Goal: Task Accomplishment & Management: Use online tool/utility

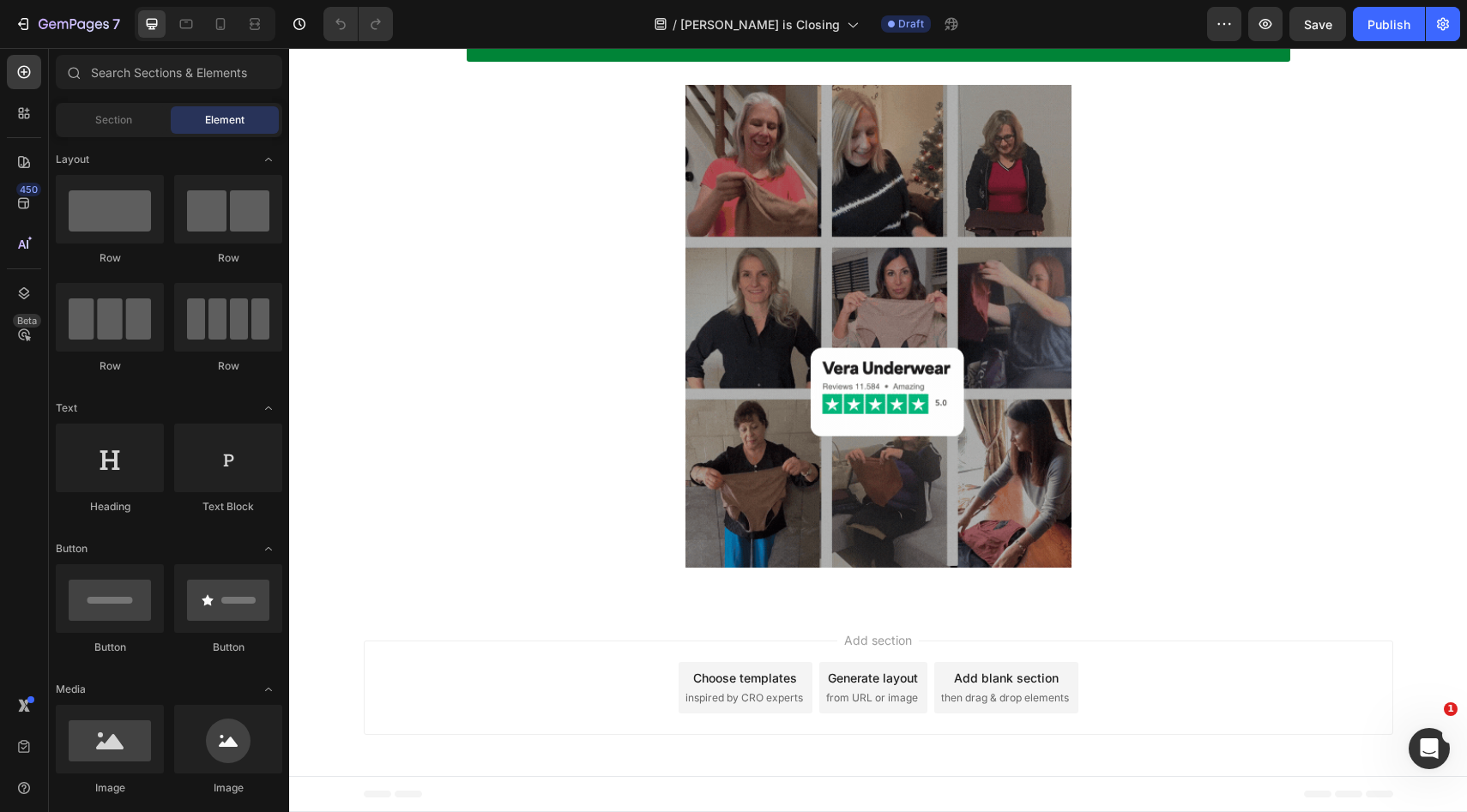
scroll to position [7195, 0]
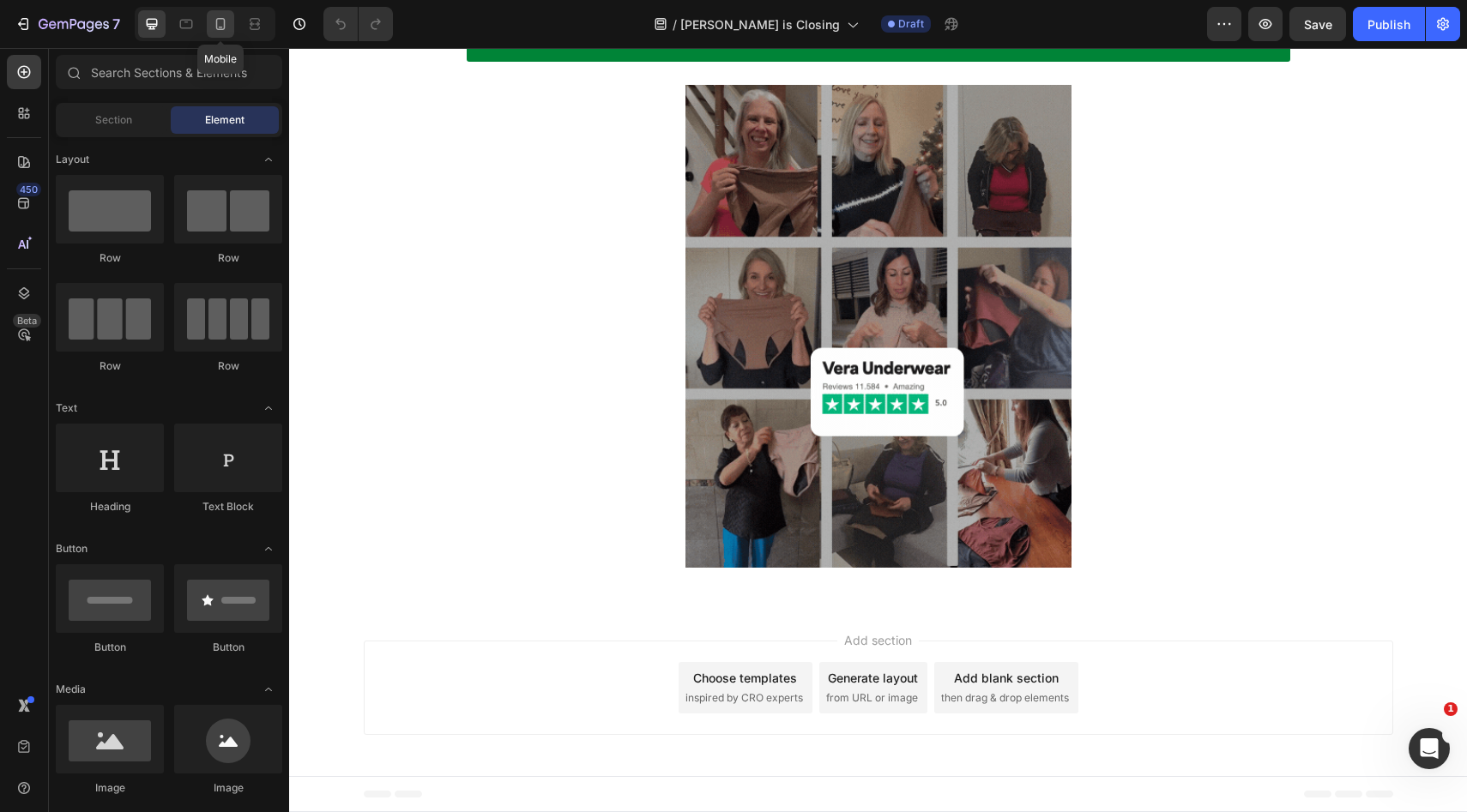
click at [213, 28] on icon at bounding box center [220, 23] width 17 height 17
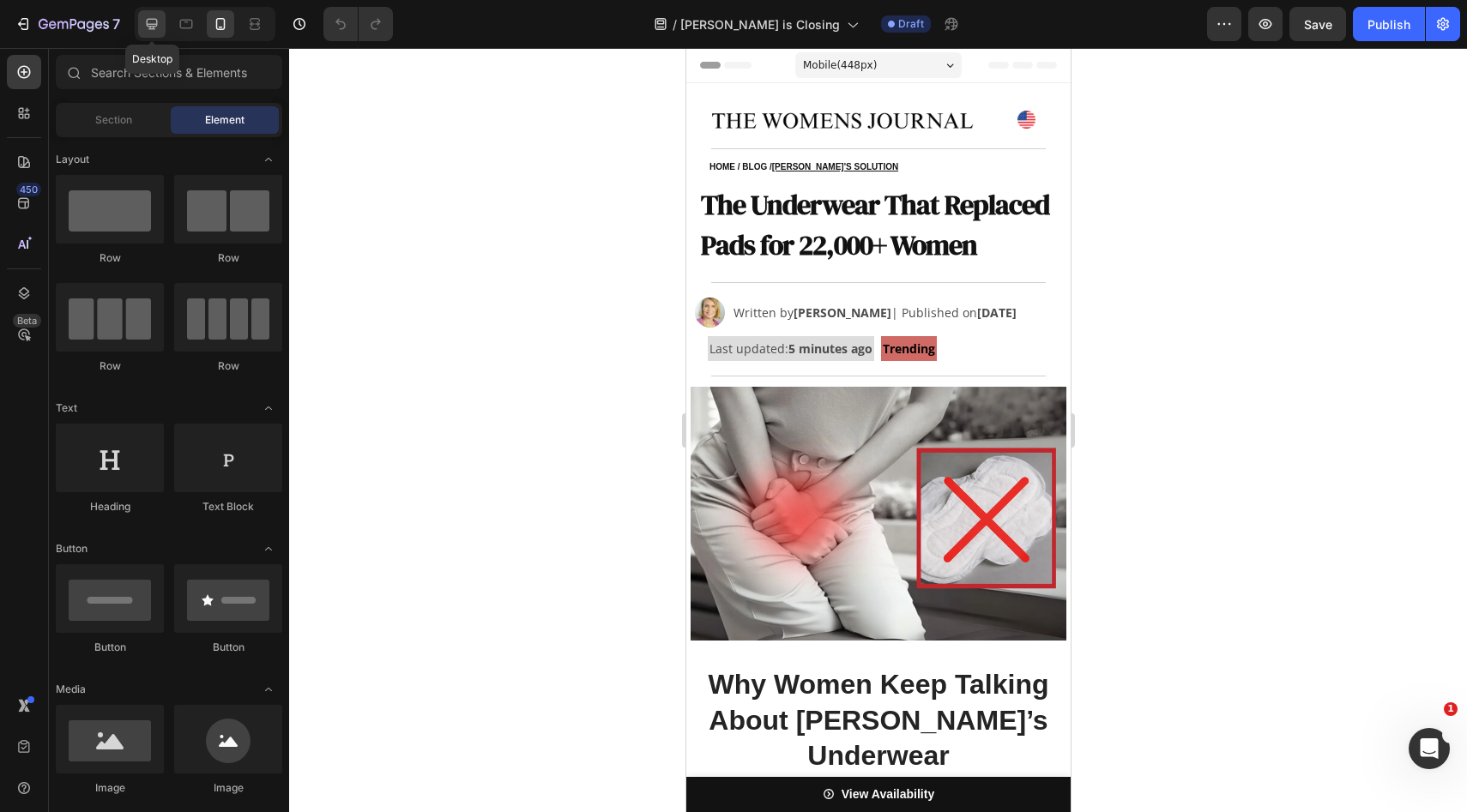
click at [145, 12] on div at bounding box center [151, 24] width 28 height 28
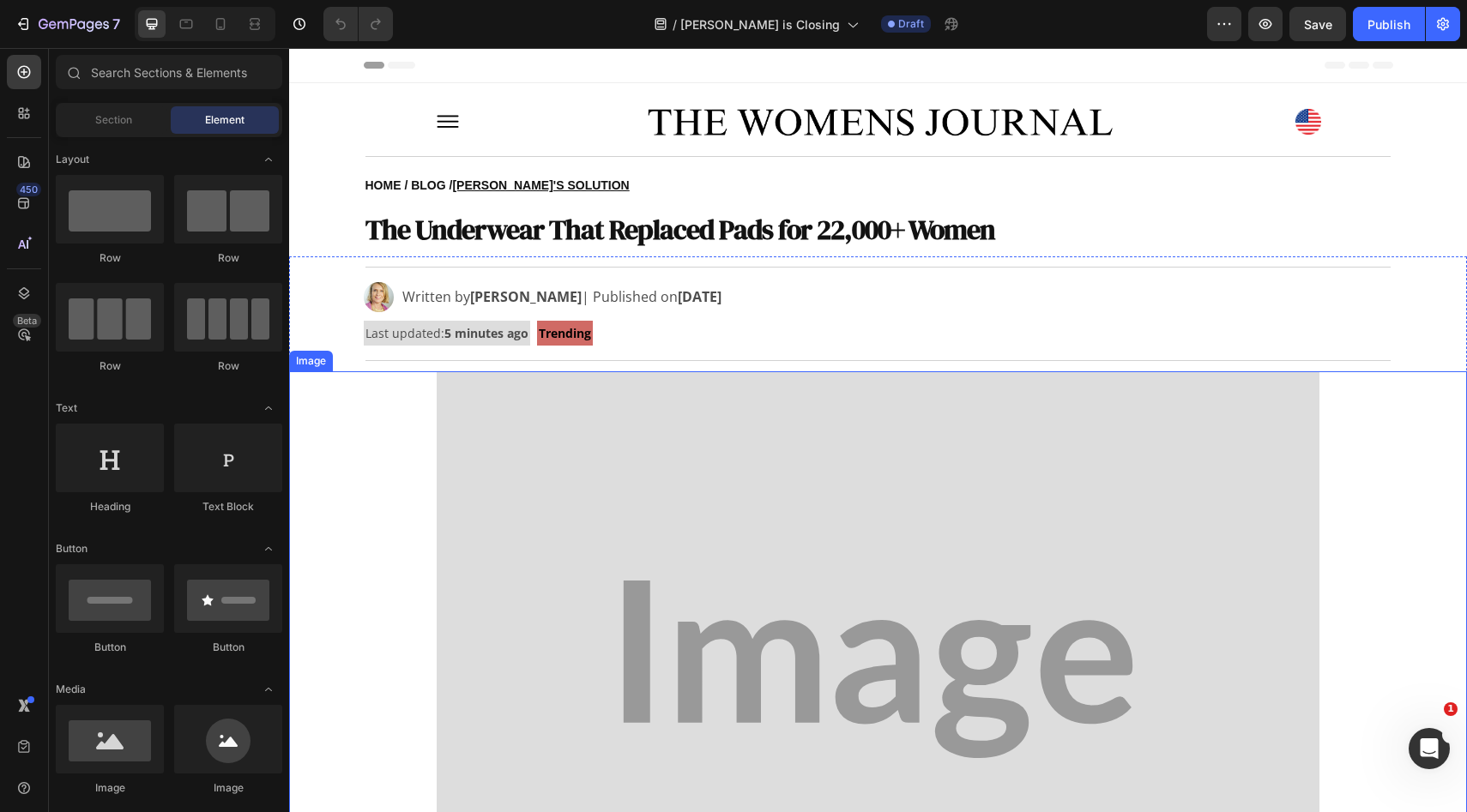
click at [810, 469] on img at bounding box center [878, 669] width 884 height 596
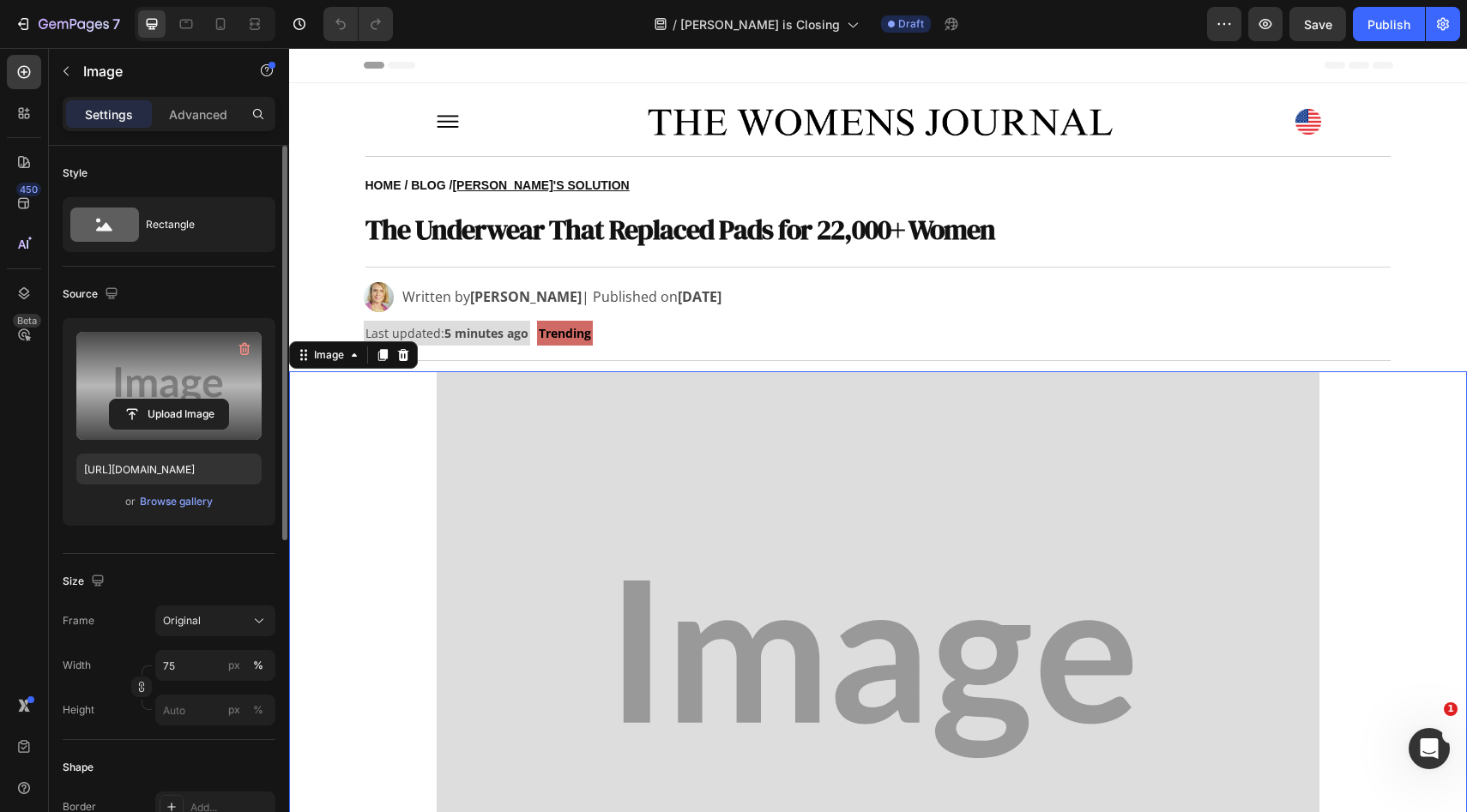
click at [160, 398] on label at bounding box center [168, 385] width 185 height 108
click at [160, 400] on input "file" at bounding box center [169, 414] width 118 height 30
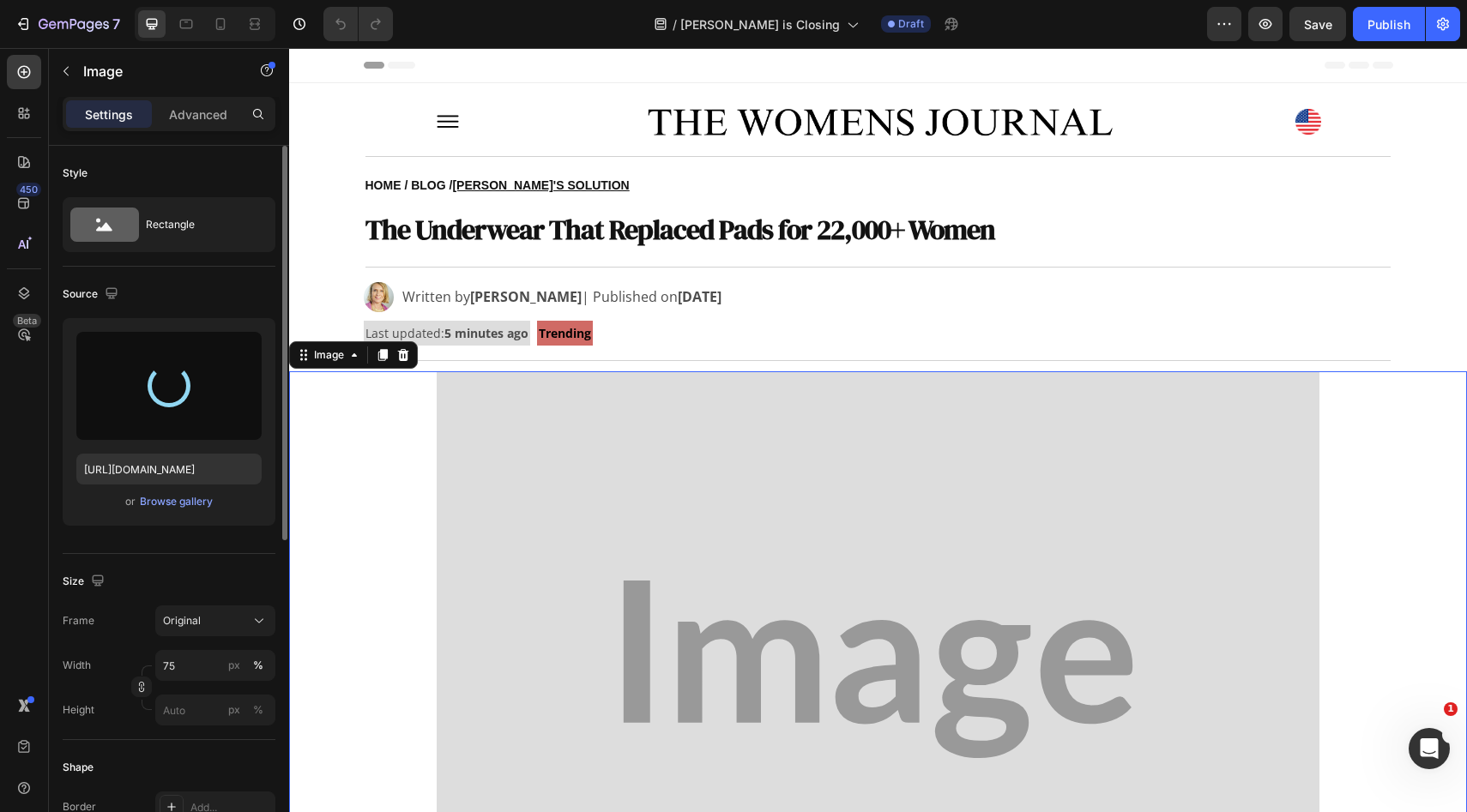
type input "[URL][DOMAIN_NAME]"
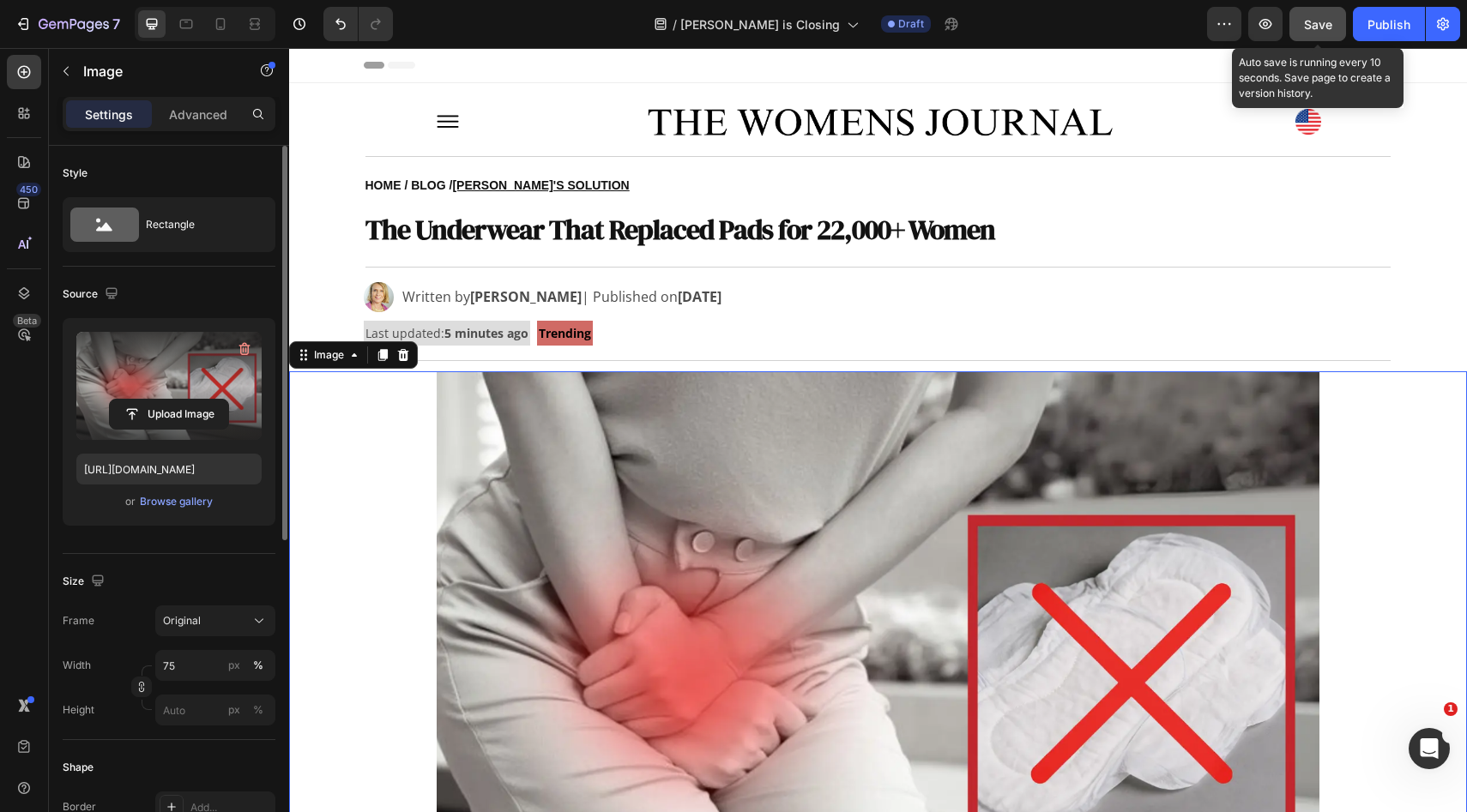
click at [1311, 12] on button "Save" at bounding box center [1317, 24] width 56 height 34
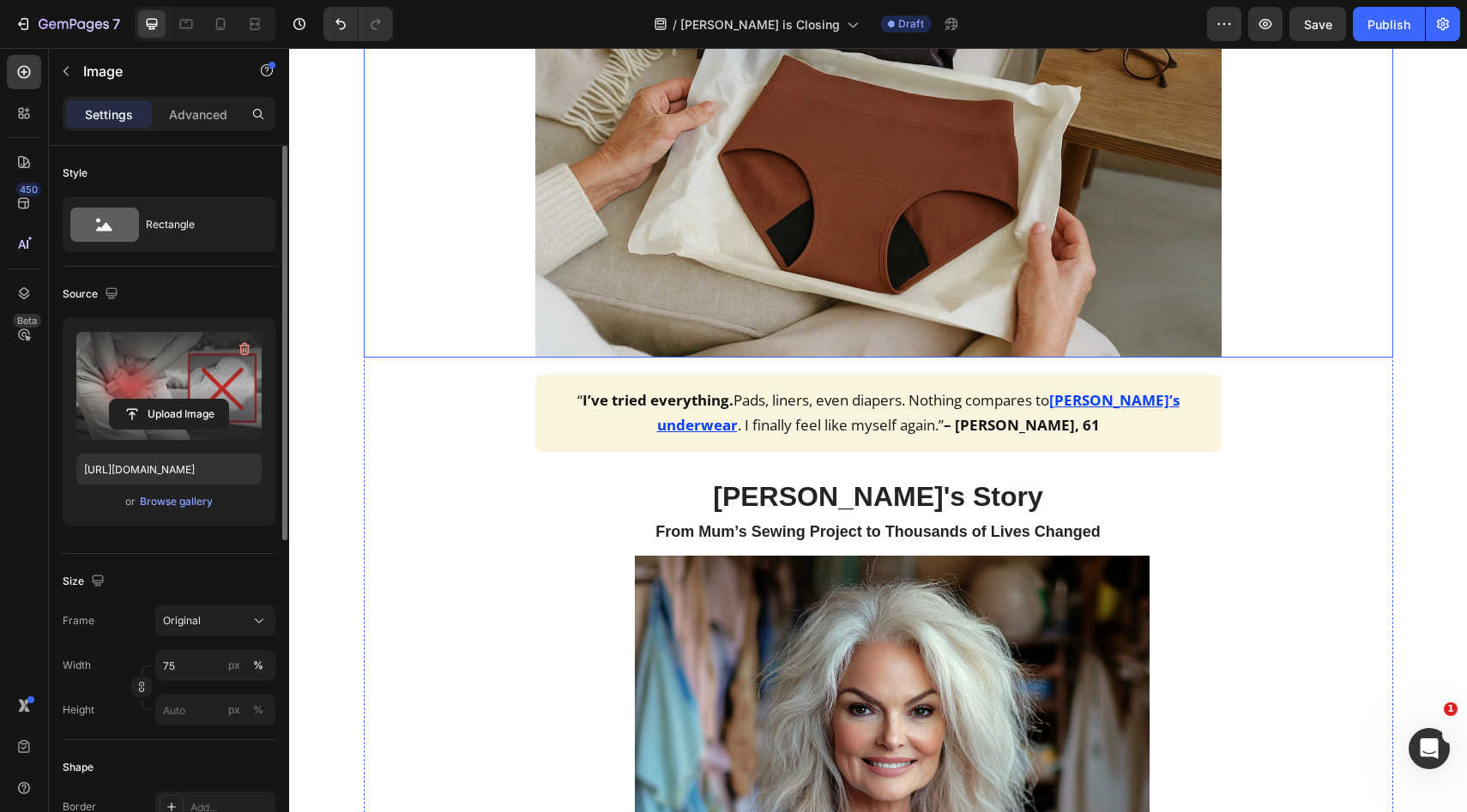
scroll to position [1579, 0]
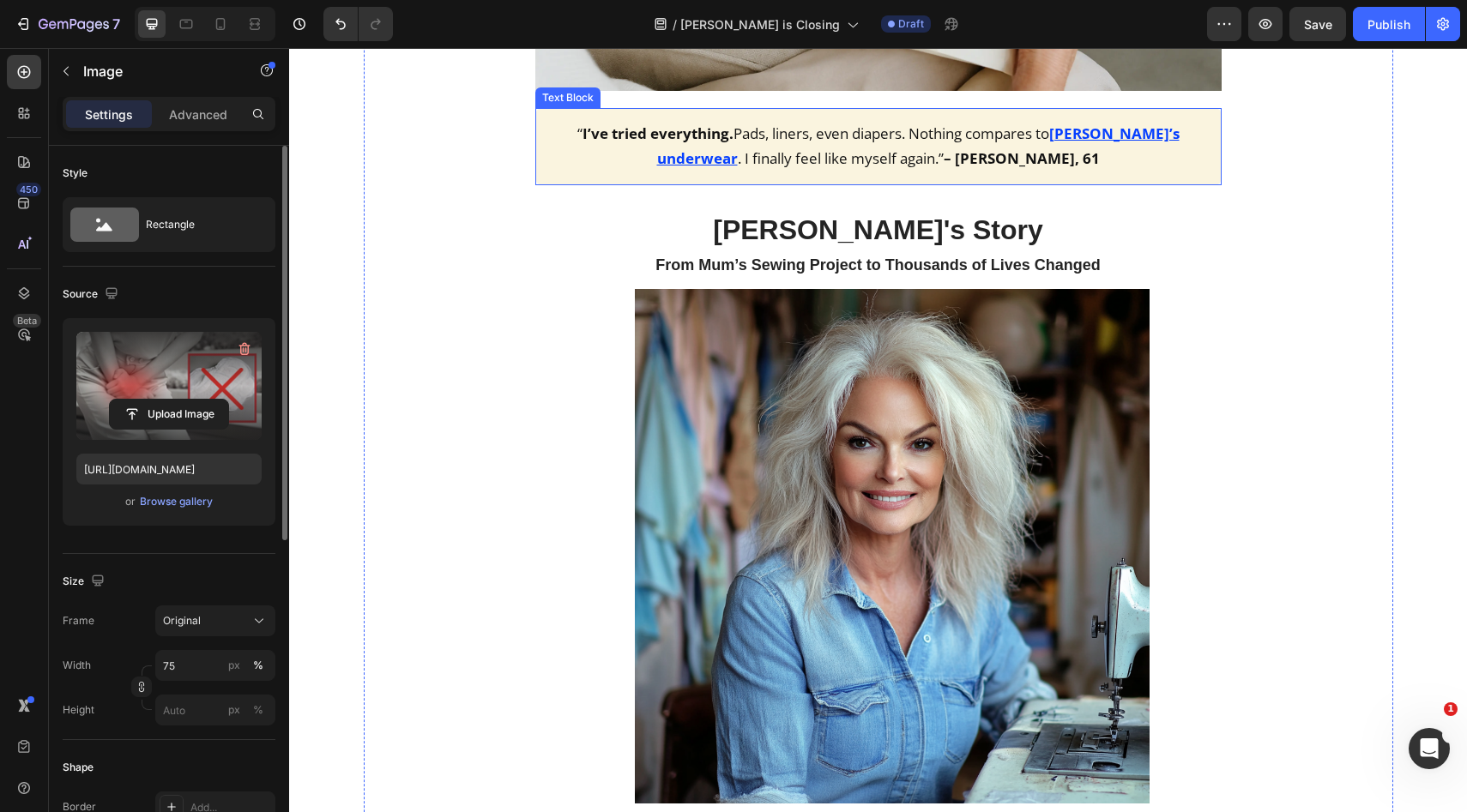
click at [1057, 135] on u "[PERSON_NAME]’s underwear" at bounding box center [919, 146] width 522 height 45
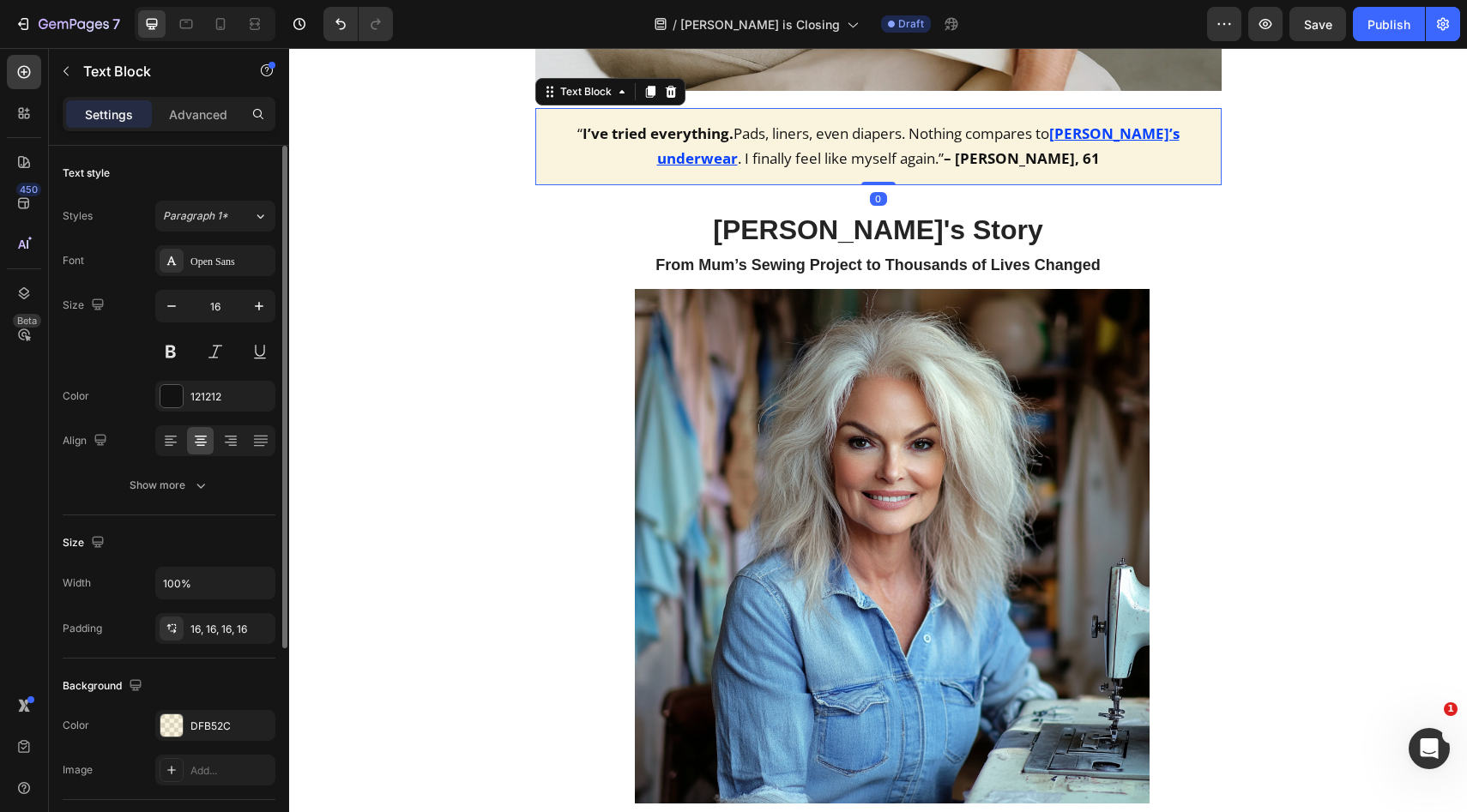
click at [1089, 134] on u "[PERSON_NAME]’s underwear" at bounding box center [919, 146] width 522 height 45
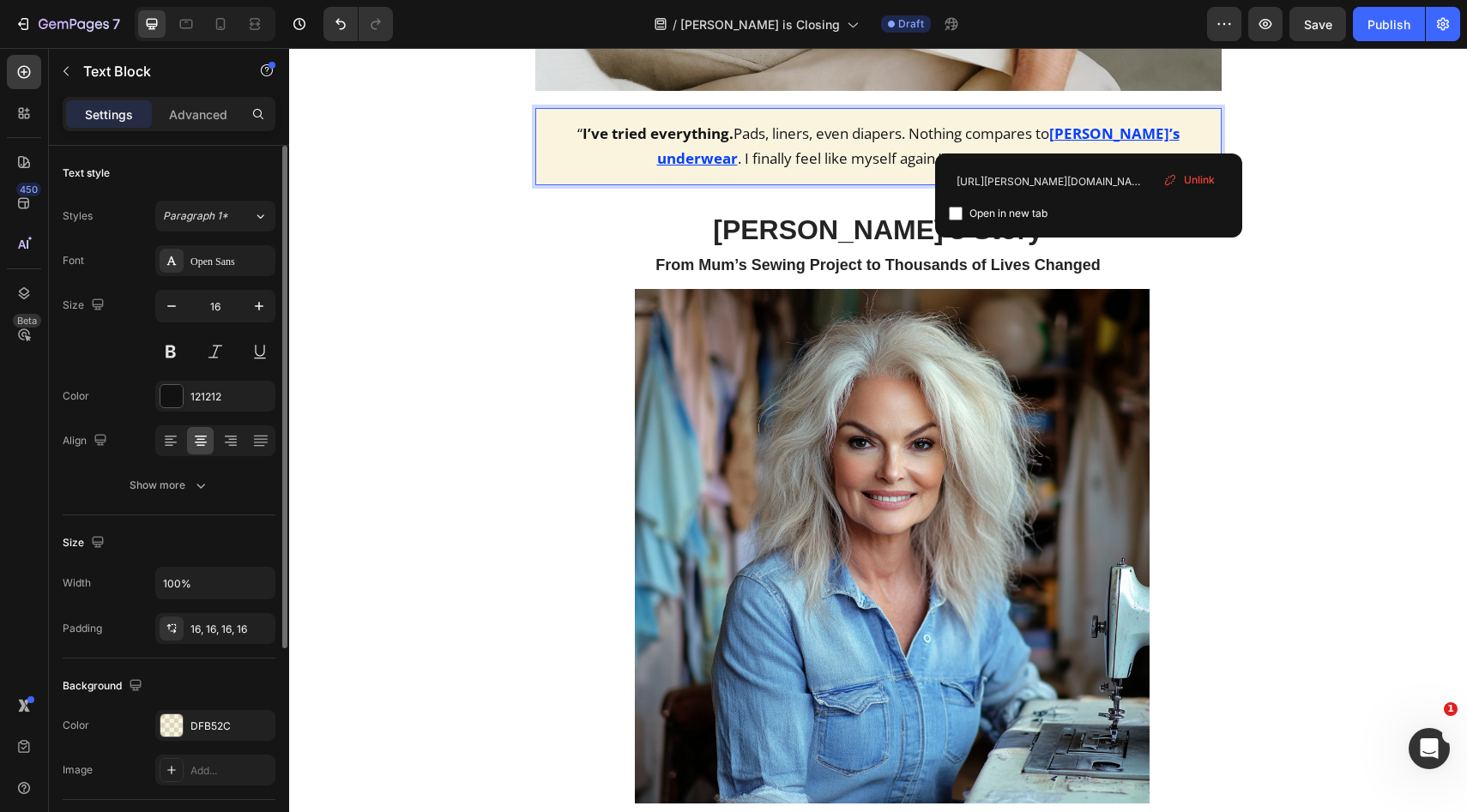
click at [1200, 180] on span "Unlink" at bounding box center [1199, 180] width 31 height 15
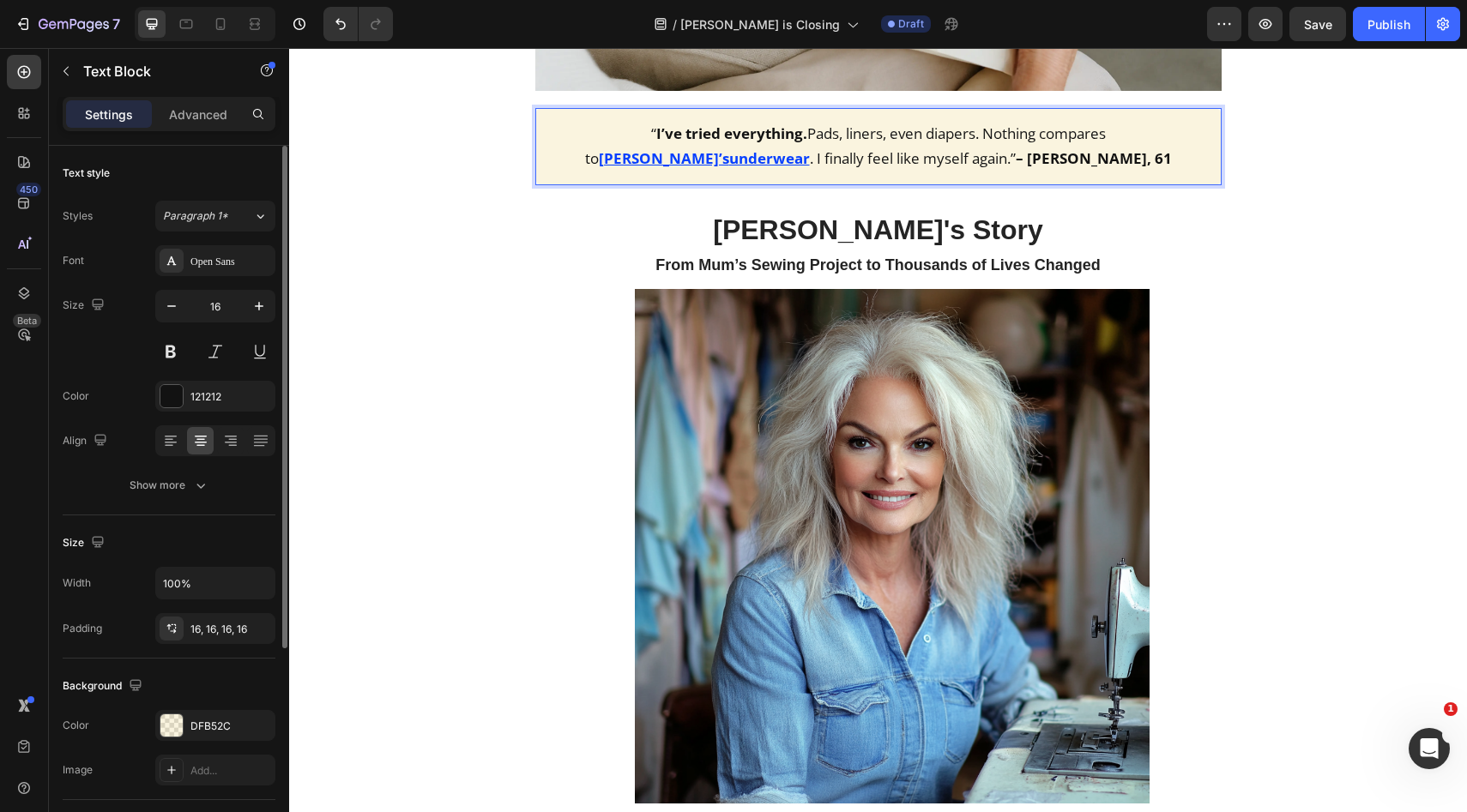
click at [729, 148] on u "[PERSON_NAME]’s" at bounding box center [664, 158] width 131 height 20
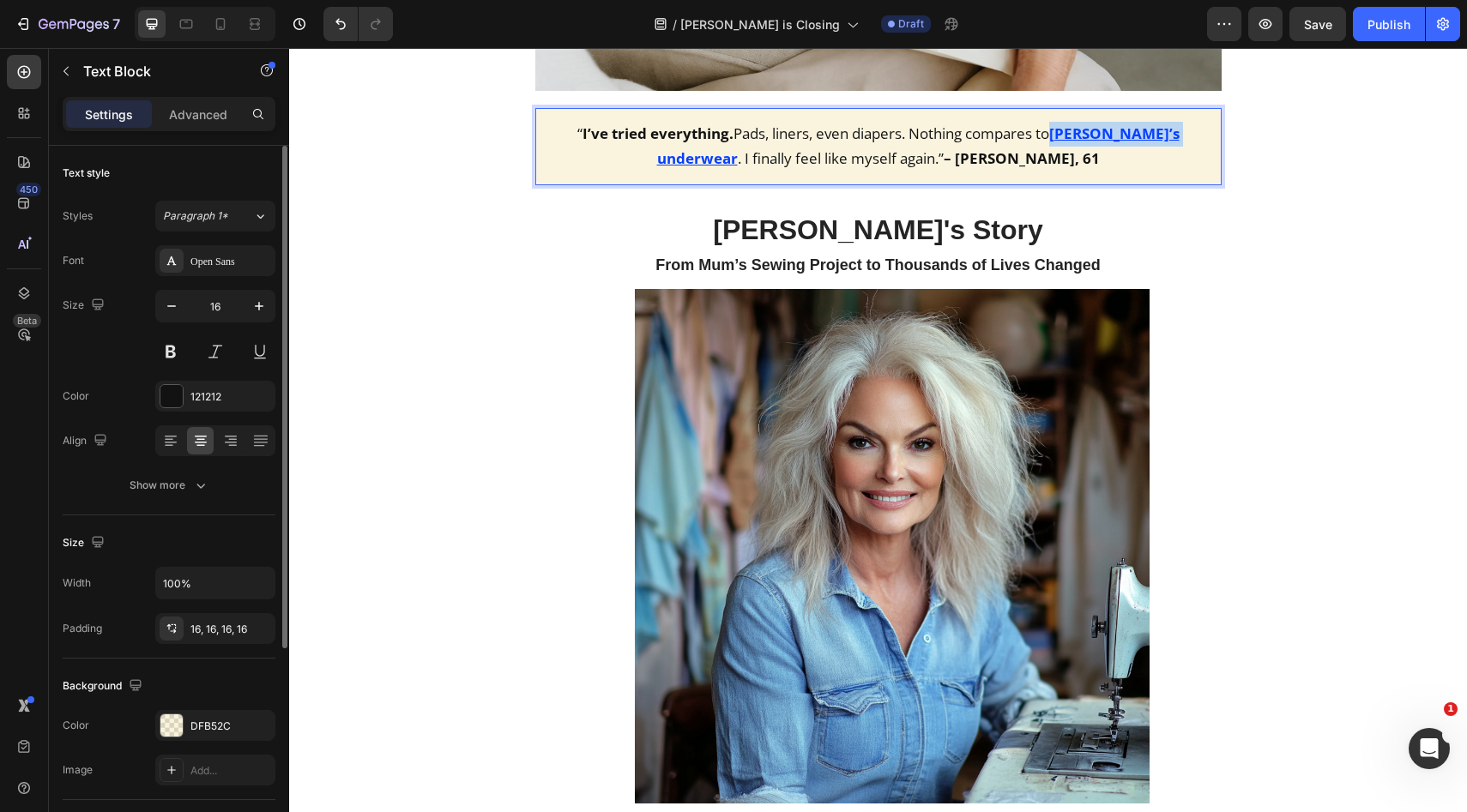
drag, startPoint x: 1059, startPoint y: 132, endPoint x: 1132, endPoint y: 131, distance: 73.0
click at [1132, 131] on u "[PERSON_NAME]’s underwear" at bounding box center [919, 146] width 522 height 45
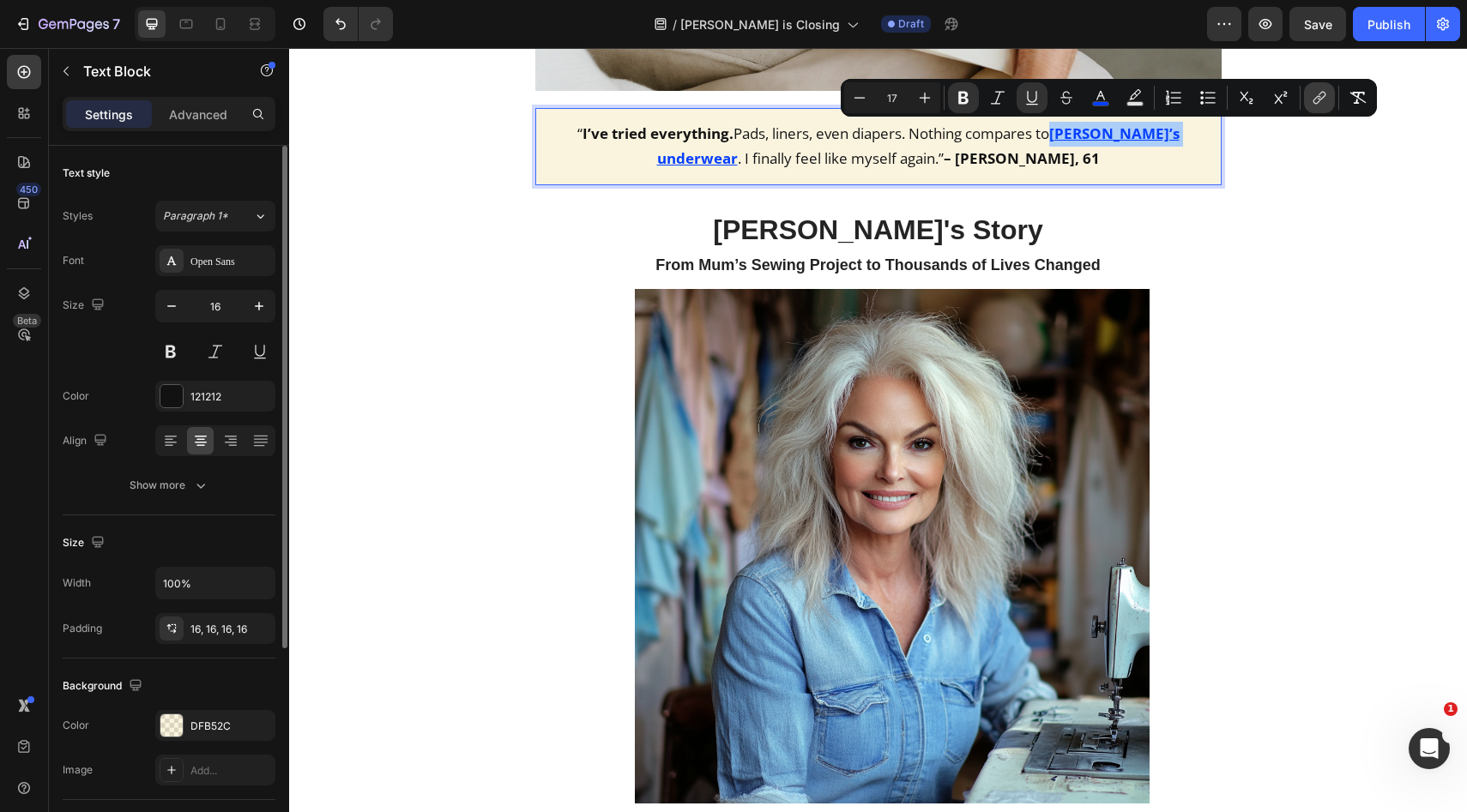
click at [1330, 100] on button "link" at bounding box center [1319, 97] width 31 height 31
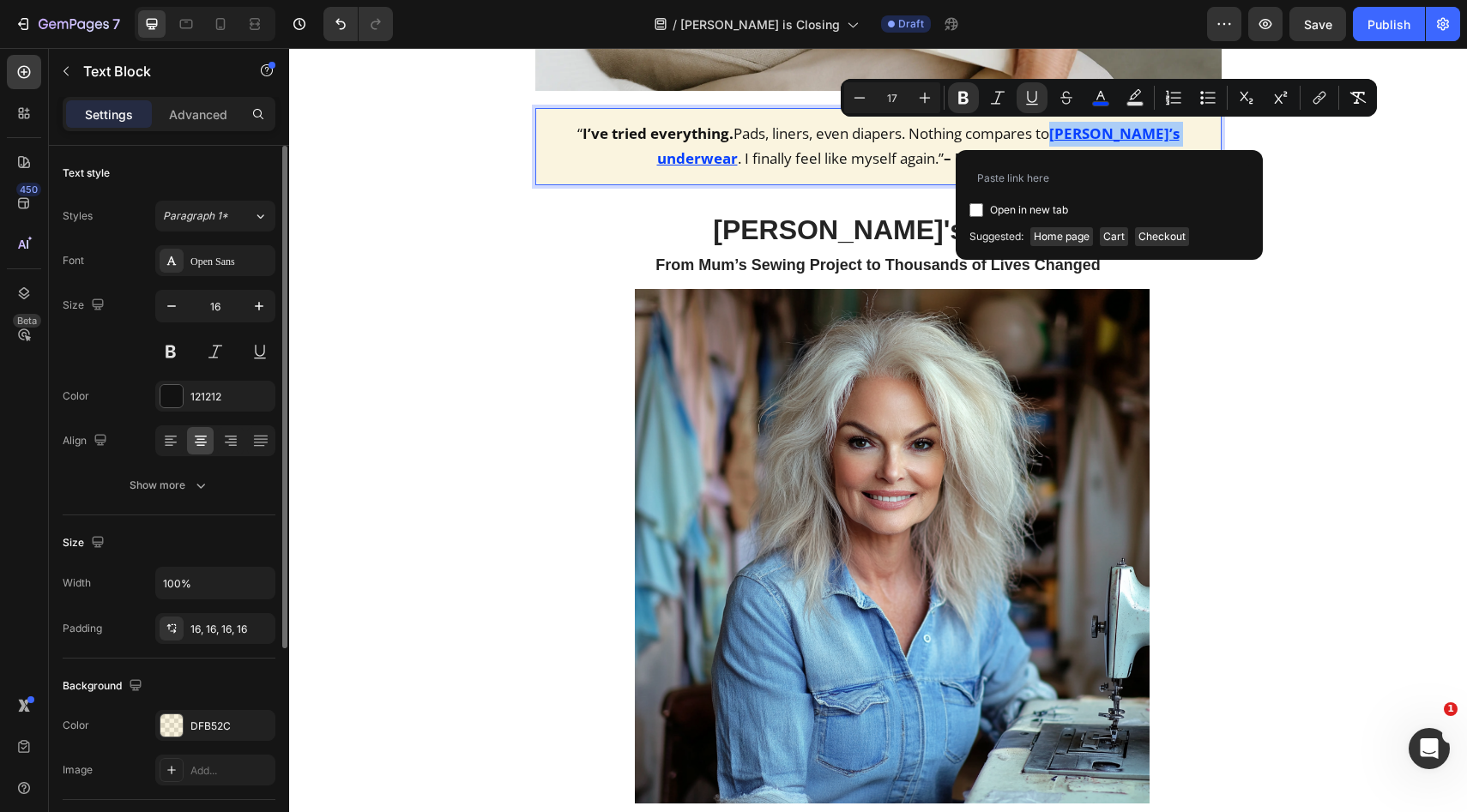
type input "[URL][PERSON_NAME][DOMAIN_NAME]"
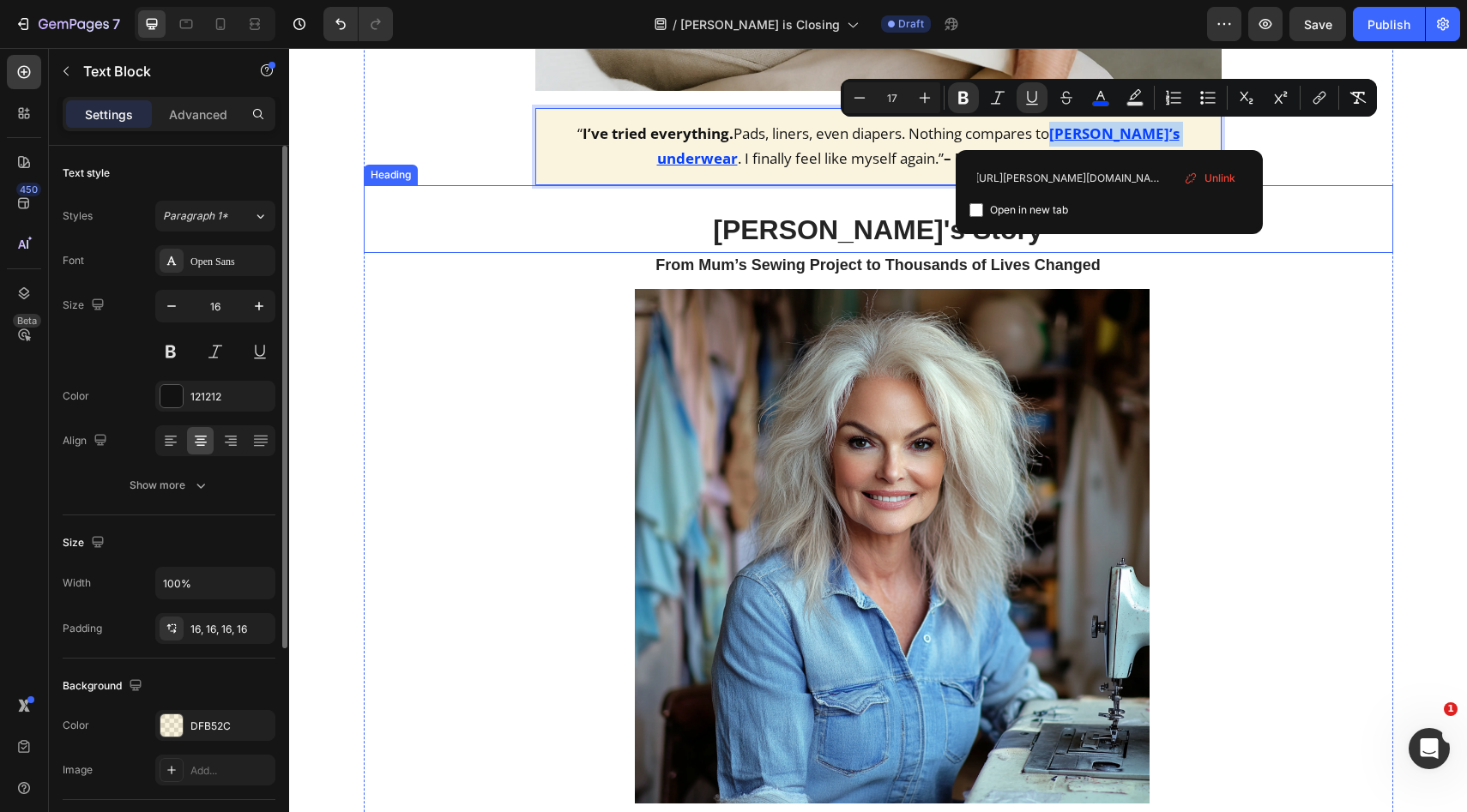
click at [1280, 263] on h2 "From Mum’s Sewing Project to Thousands of Lives Changed" at bounding box center [878, 265] width 1030 height 23
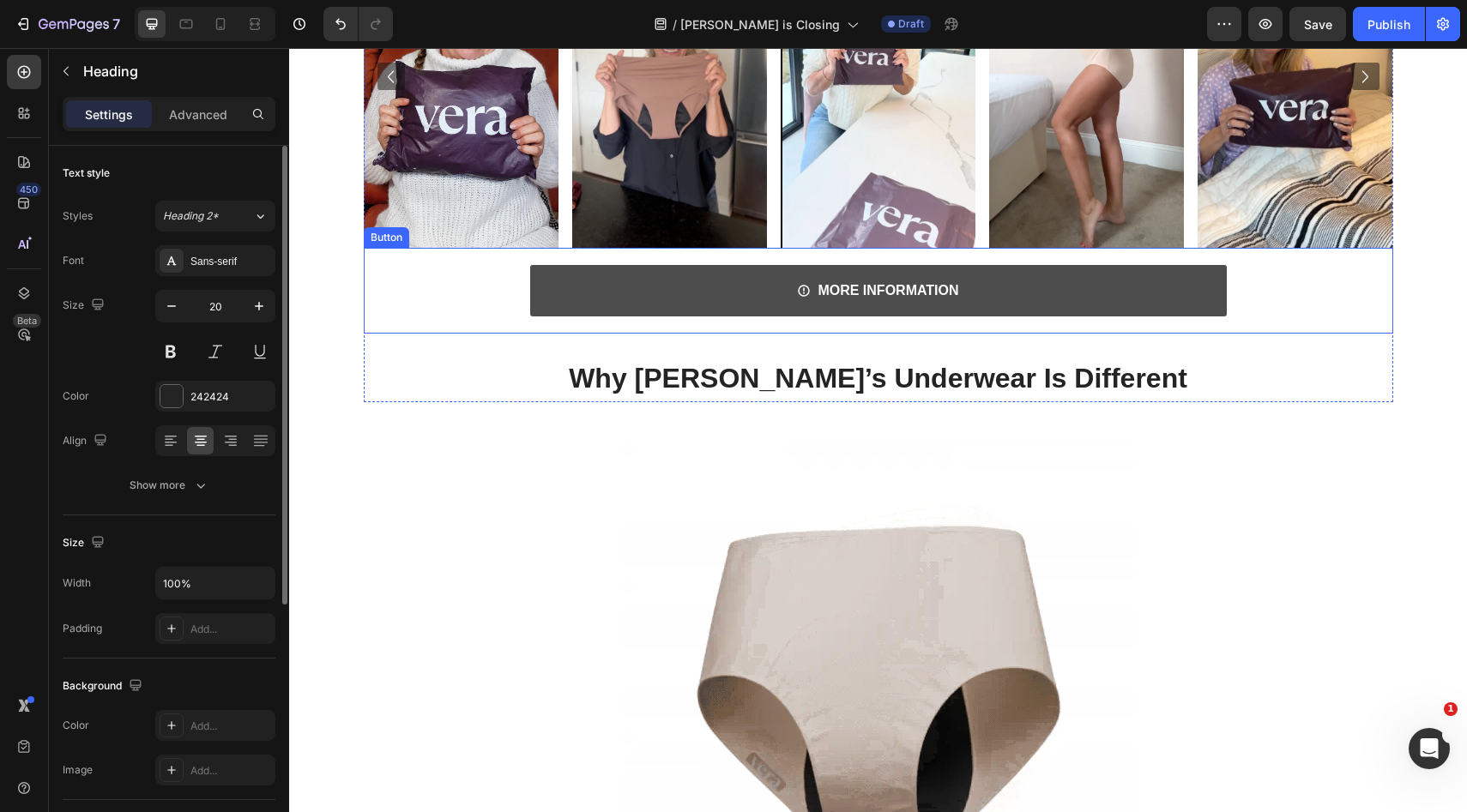
scroll to position [2848, 0]
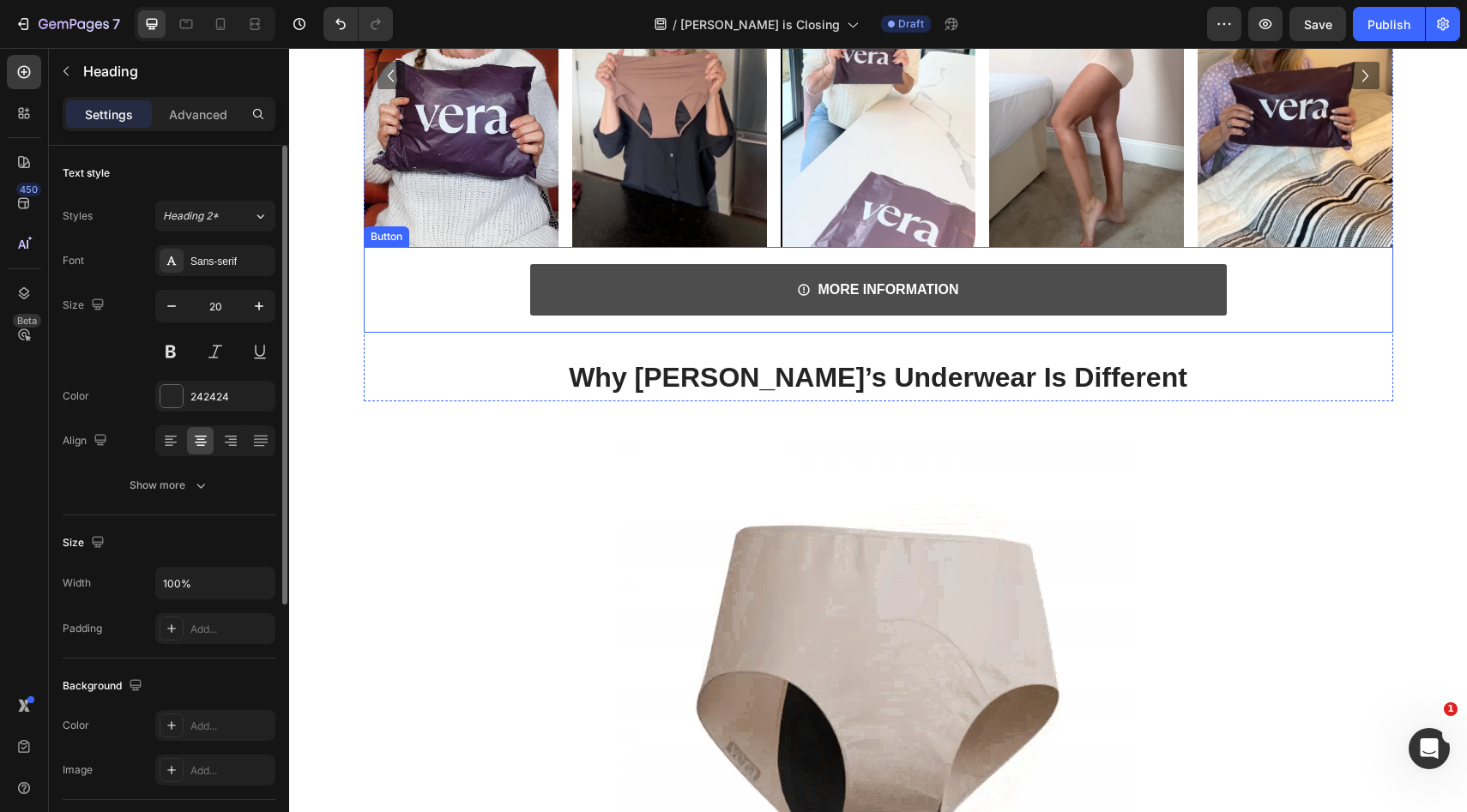
click at [693, 275] on link "MORE INFORMATION" at bounding box center [878, 290] width 697 height 52
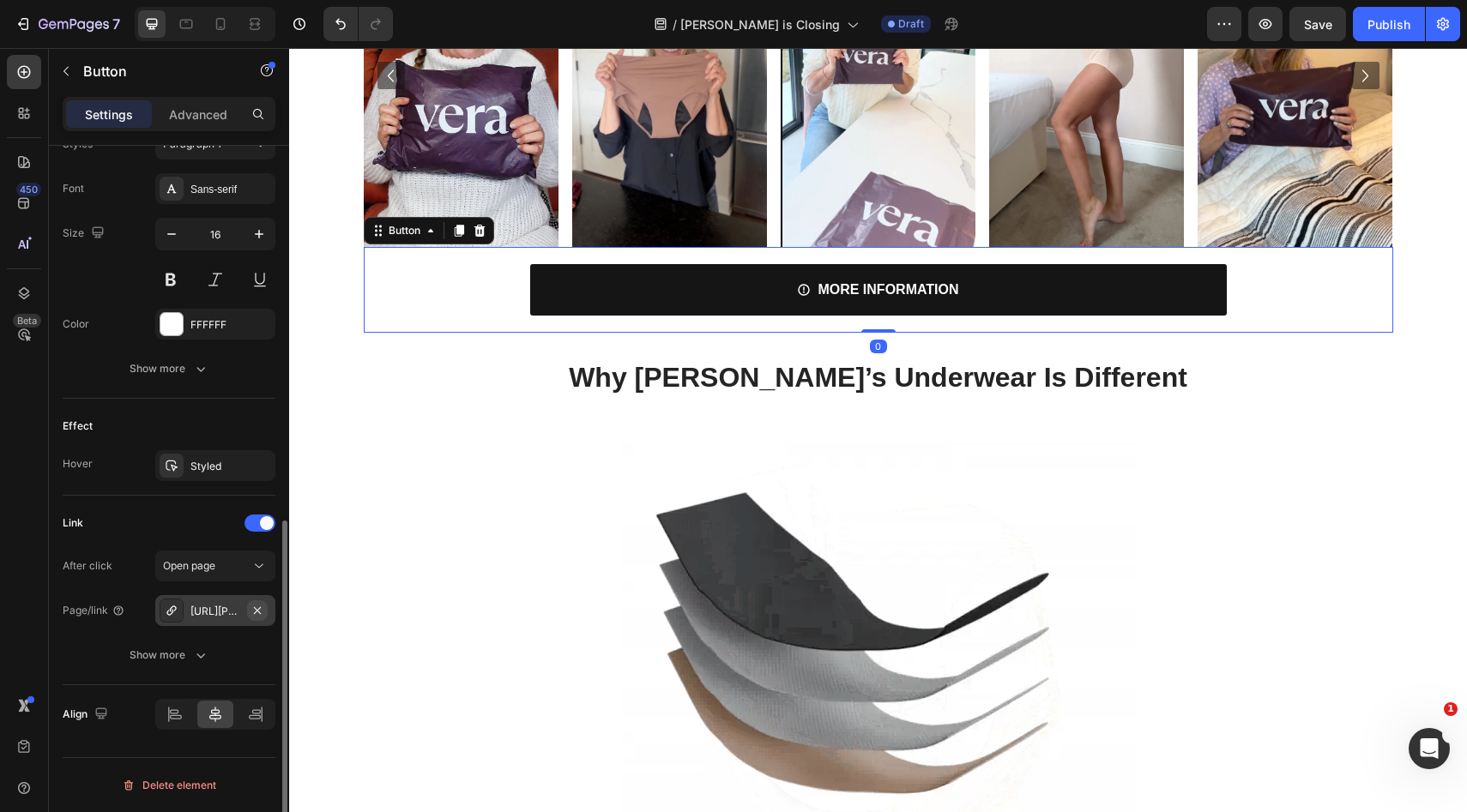
click at [255, 606] on icon "button" at bounding box center [257, 610] width 13 height 13
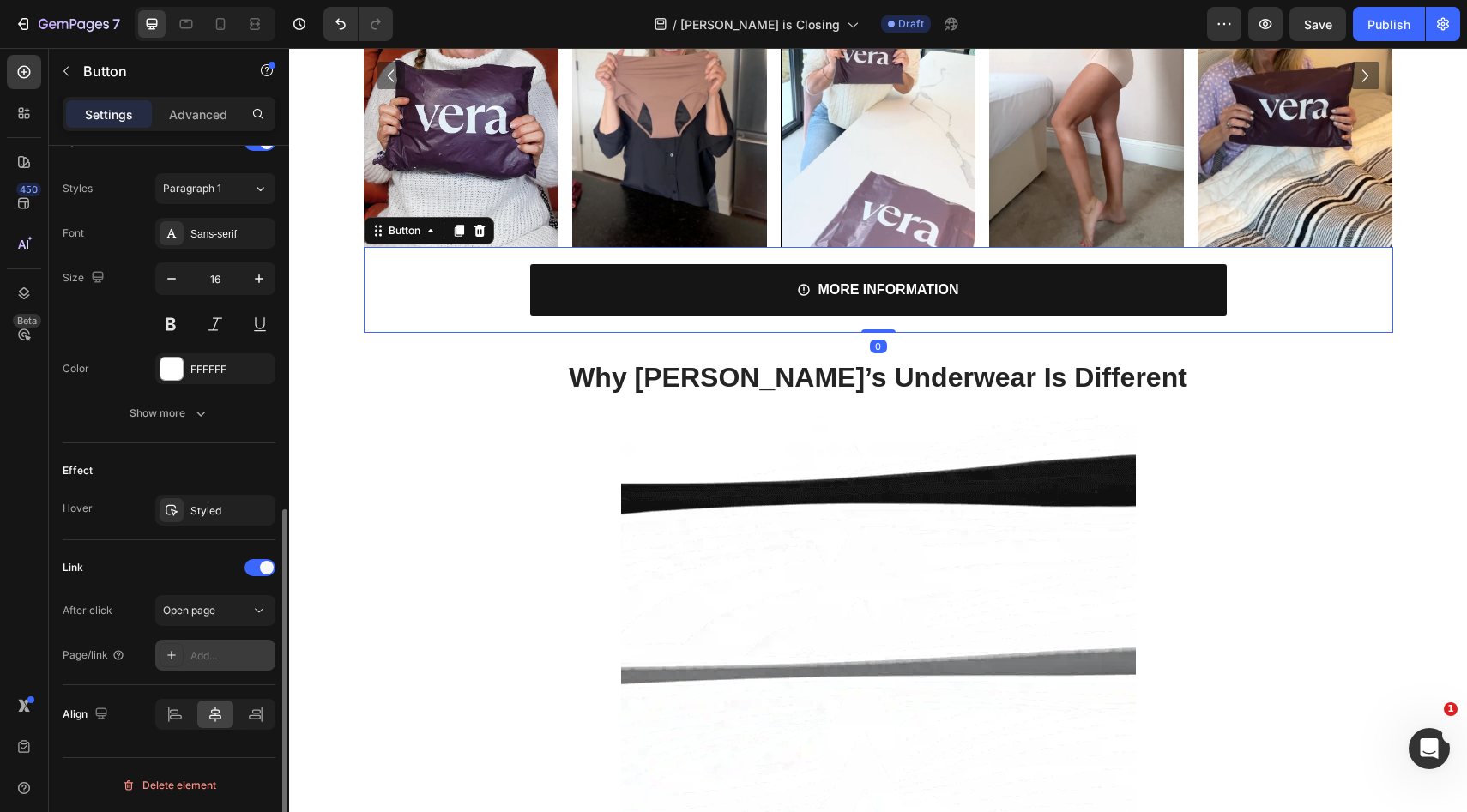
scroll to position [740, 0]
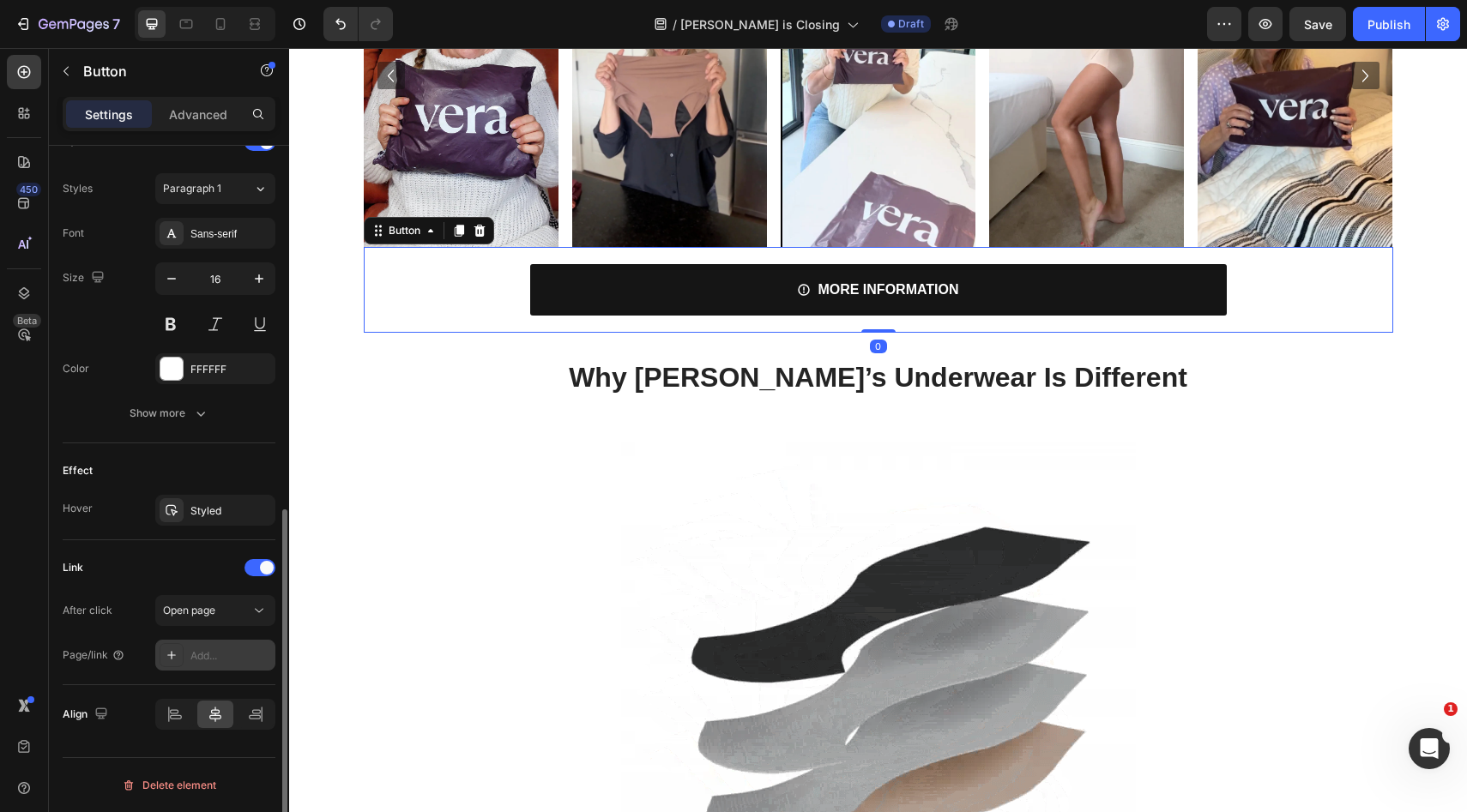
click at [236, 645] on div "Add..." at bounding box center [216, 655] width 120 height 31
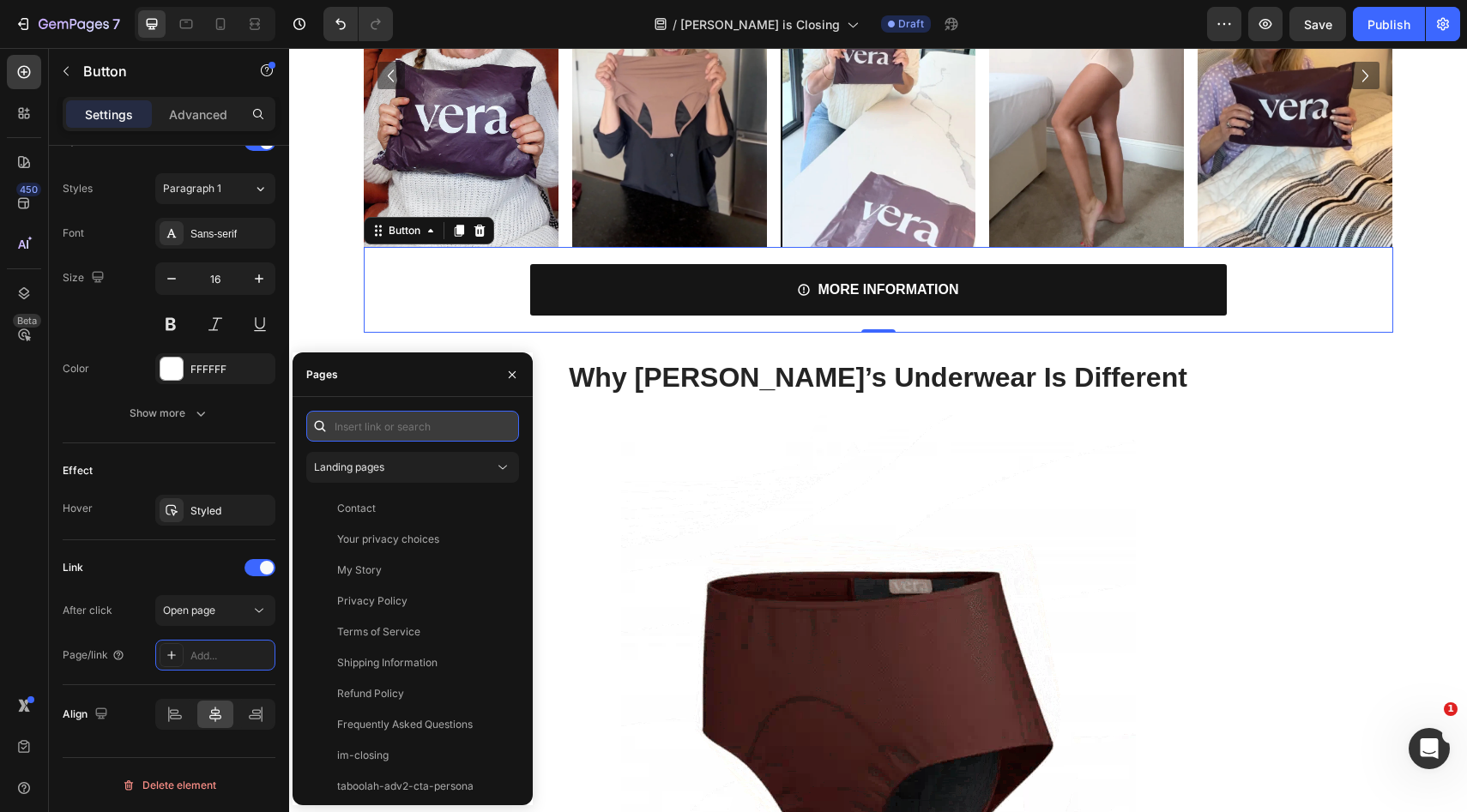
click at [437, 429] on input "text" at bounding box center [412, 426] width 213 height 31
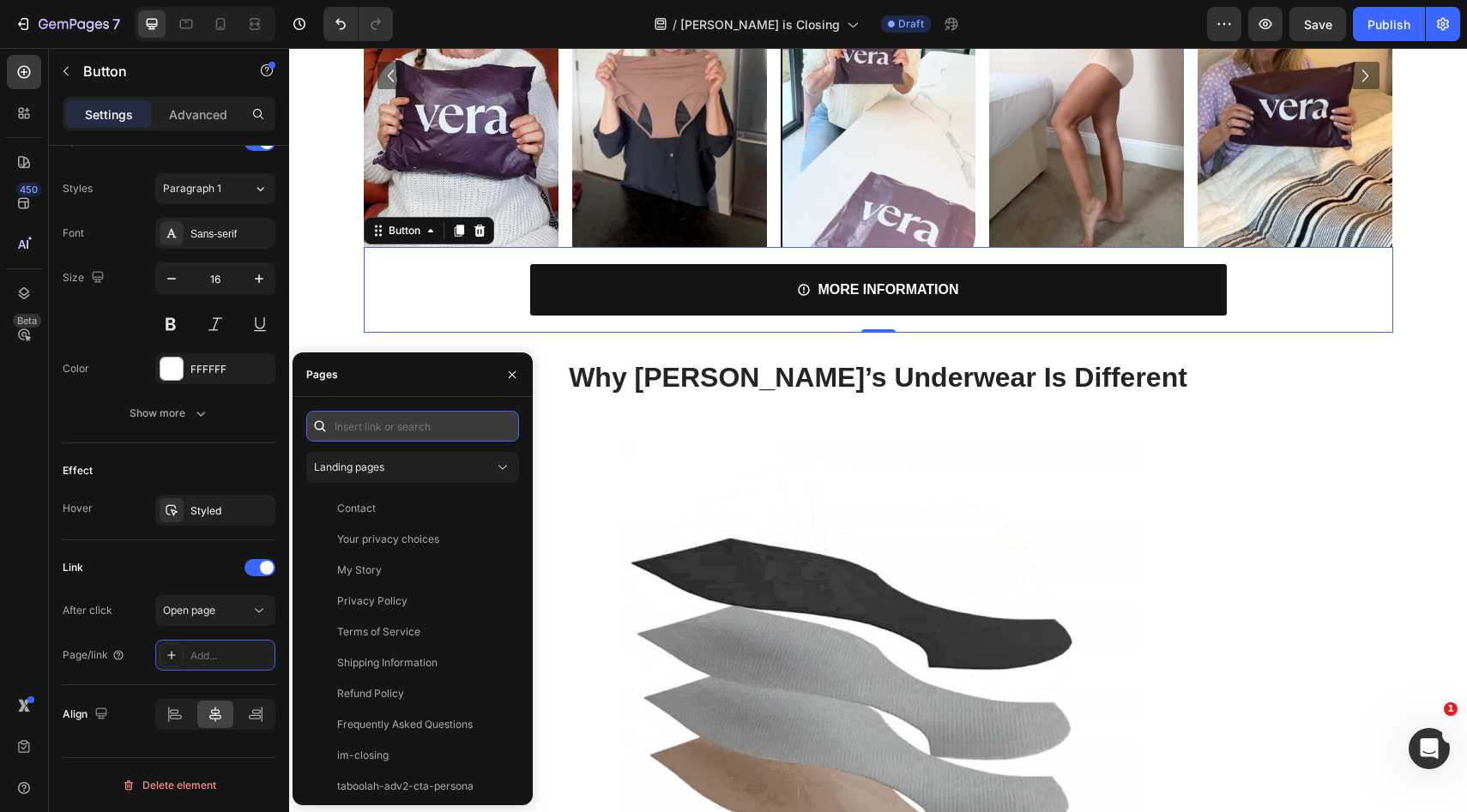
paste input "[URL][PERSON_NAME][DOMAIN_NAME]"
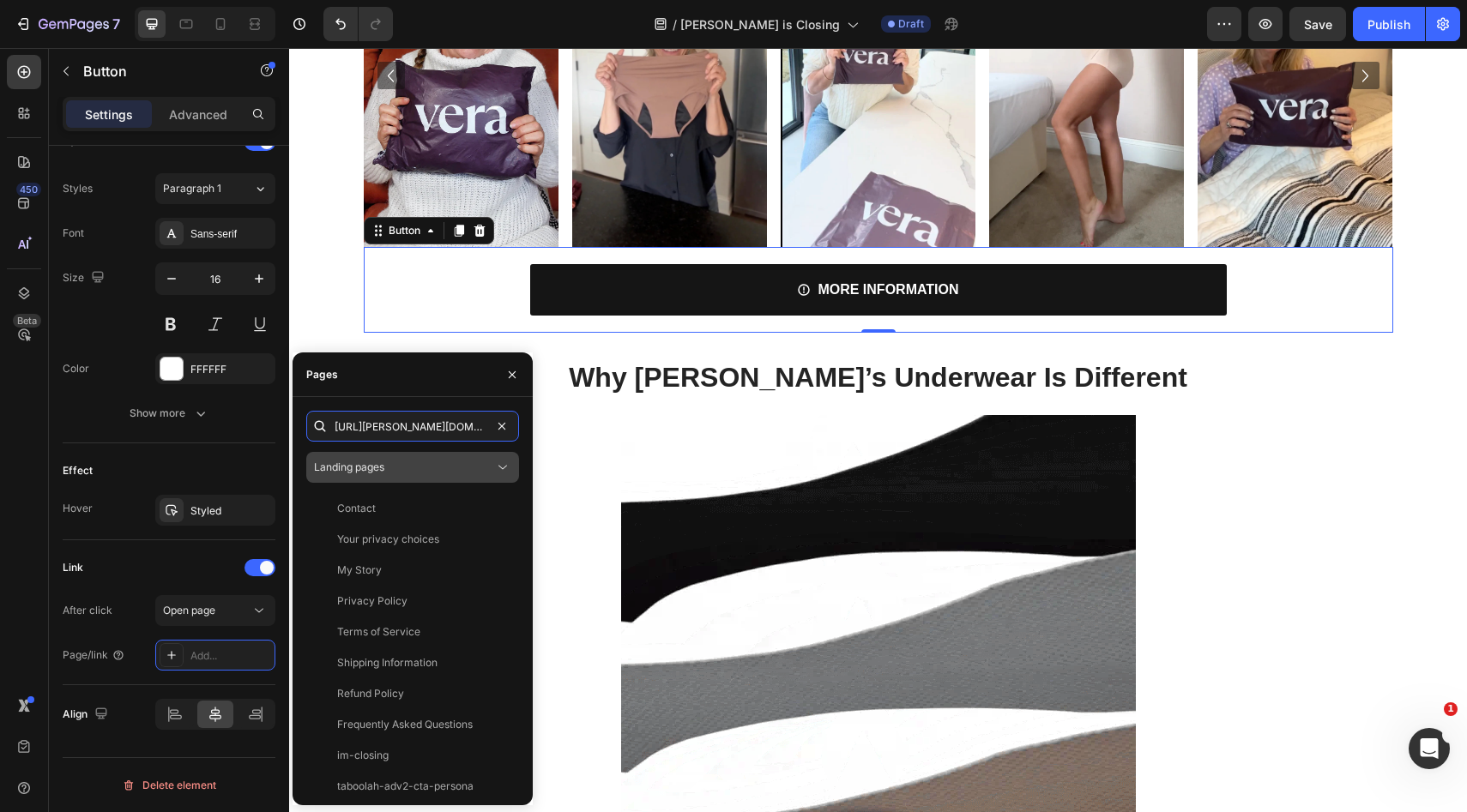
scroll to position [0, 216]
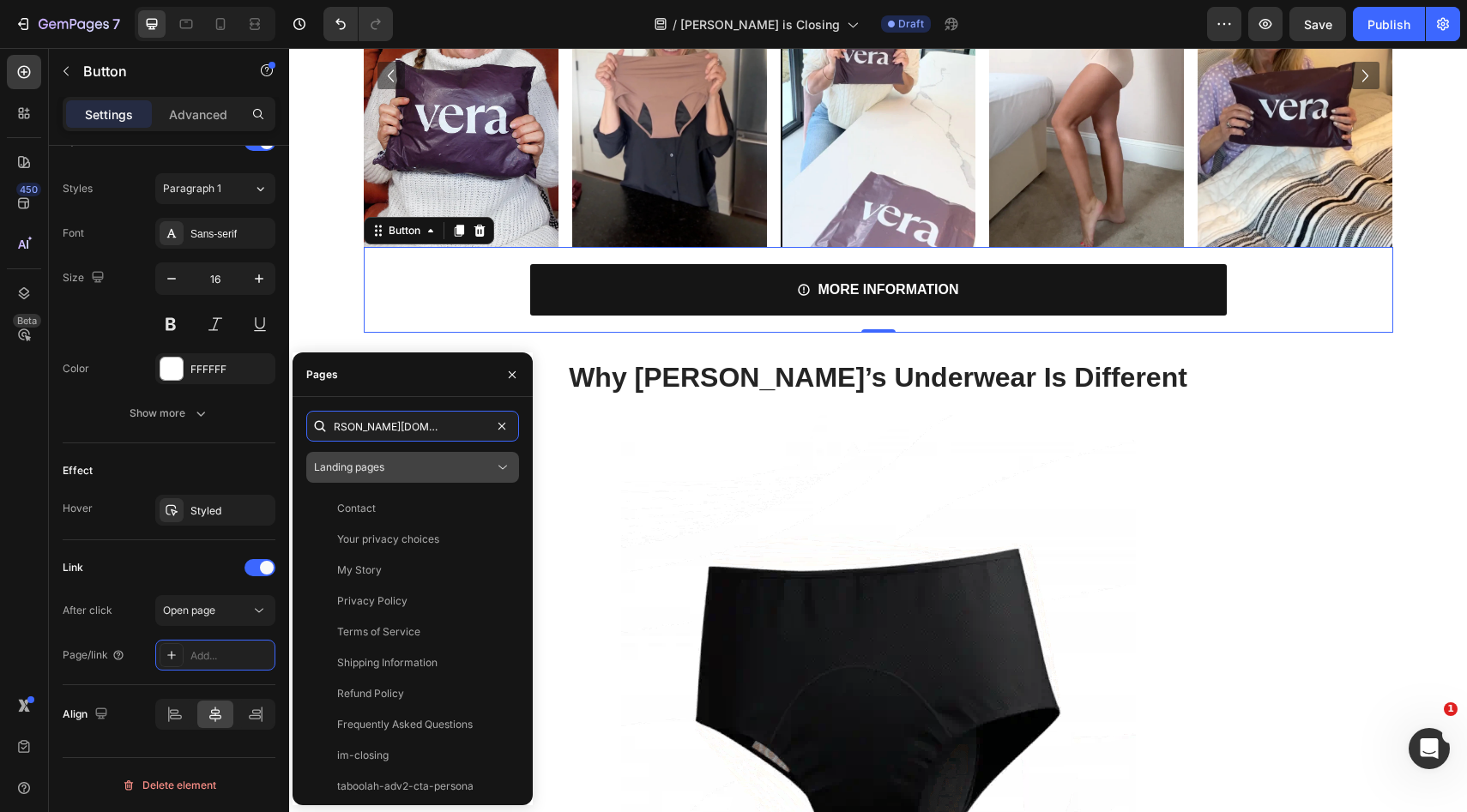
type input "[URL][PERSON_NAME][DOMAIN_NAME]"
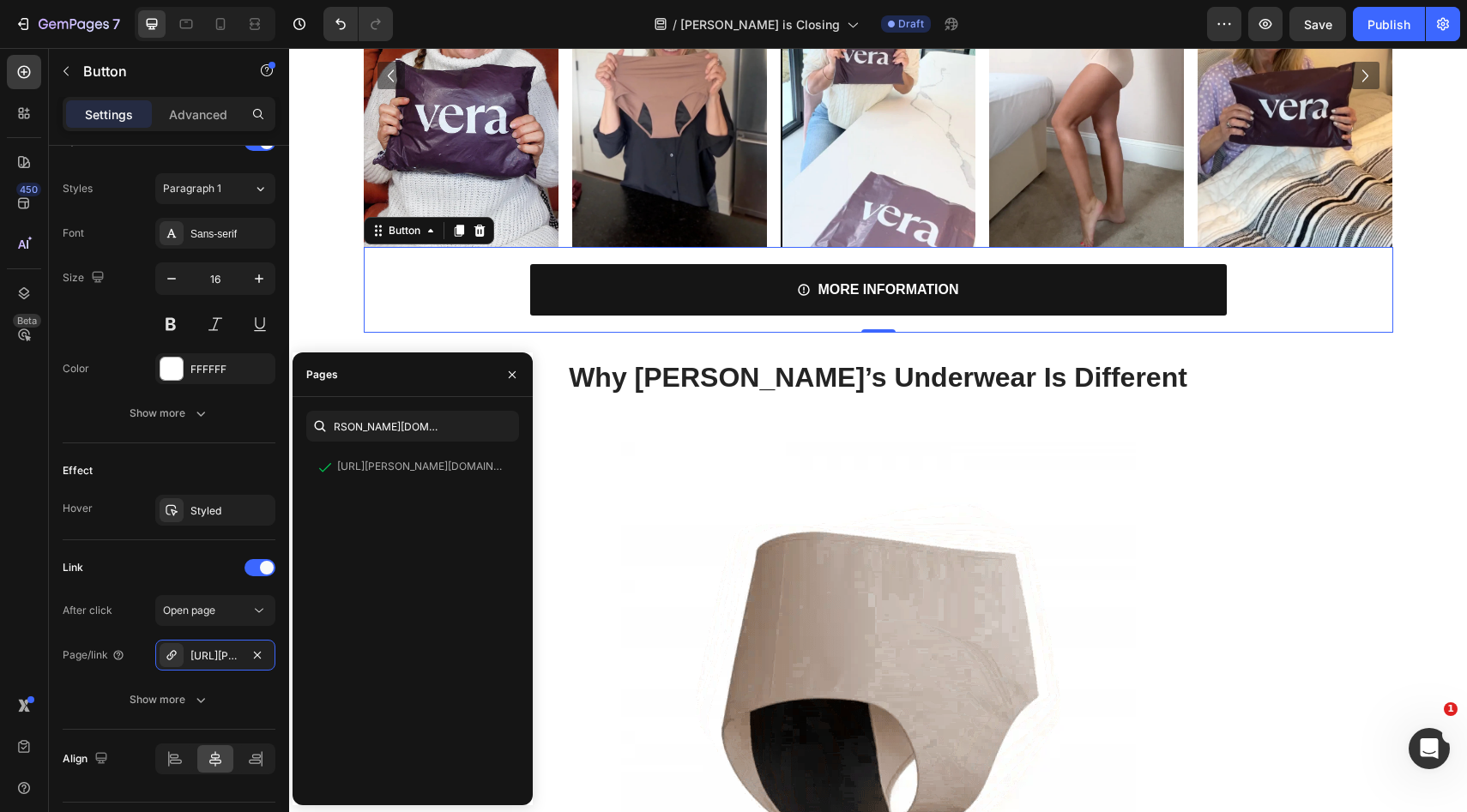
scroll to position [0, 0]
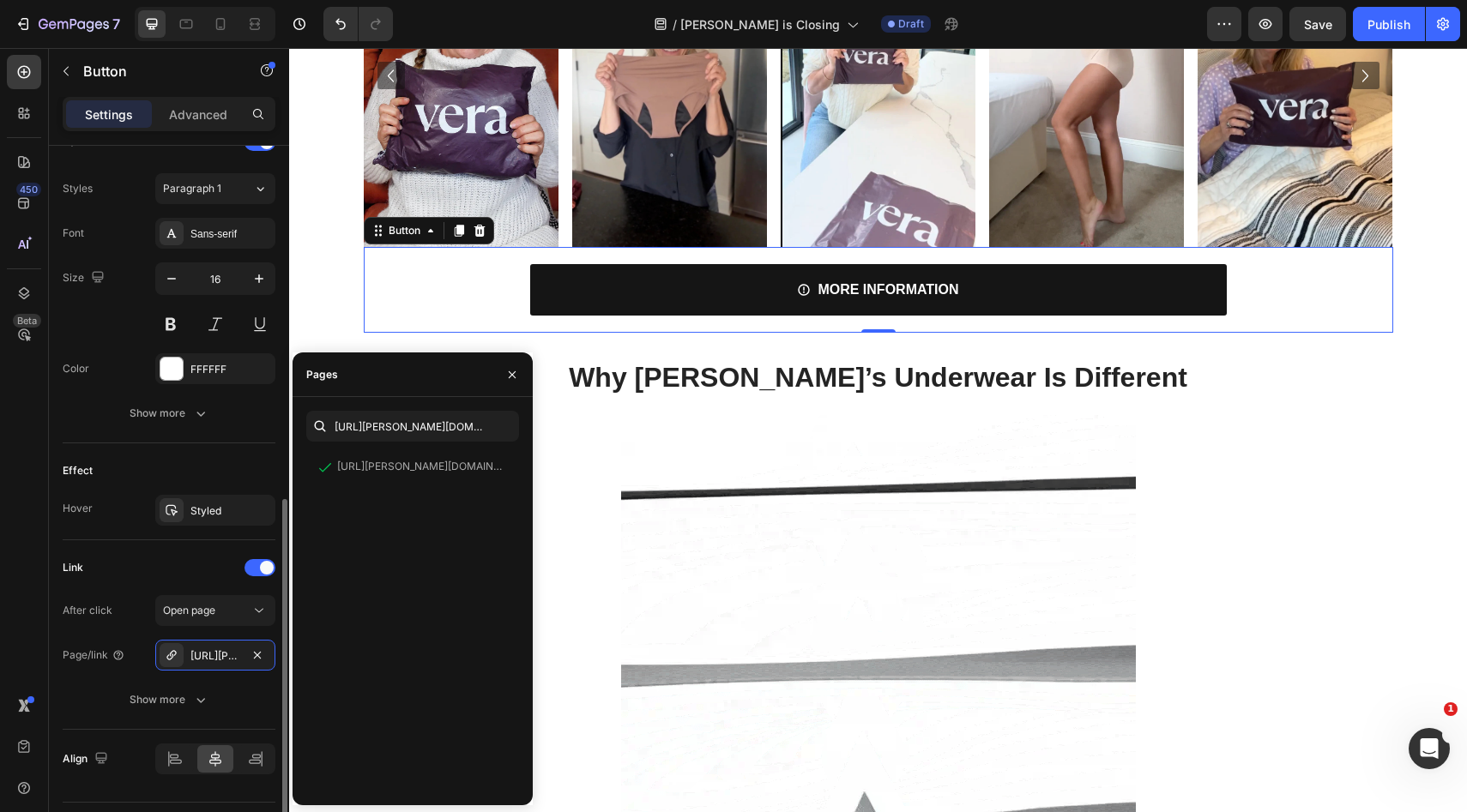
click at [217, 473] on div "Effect" at bounding box center [169, 470] width 213 height 28
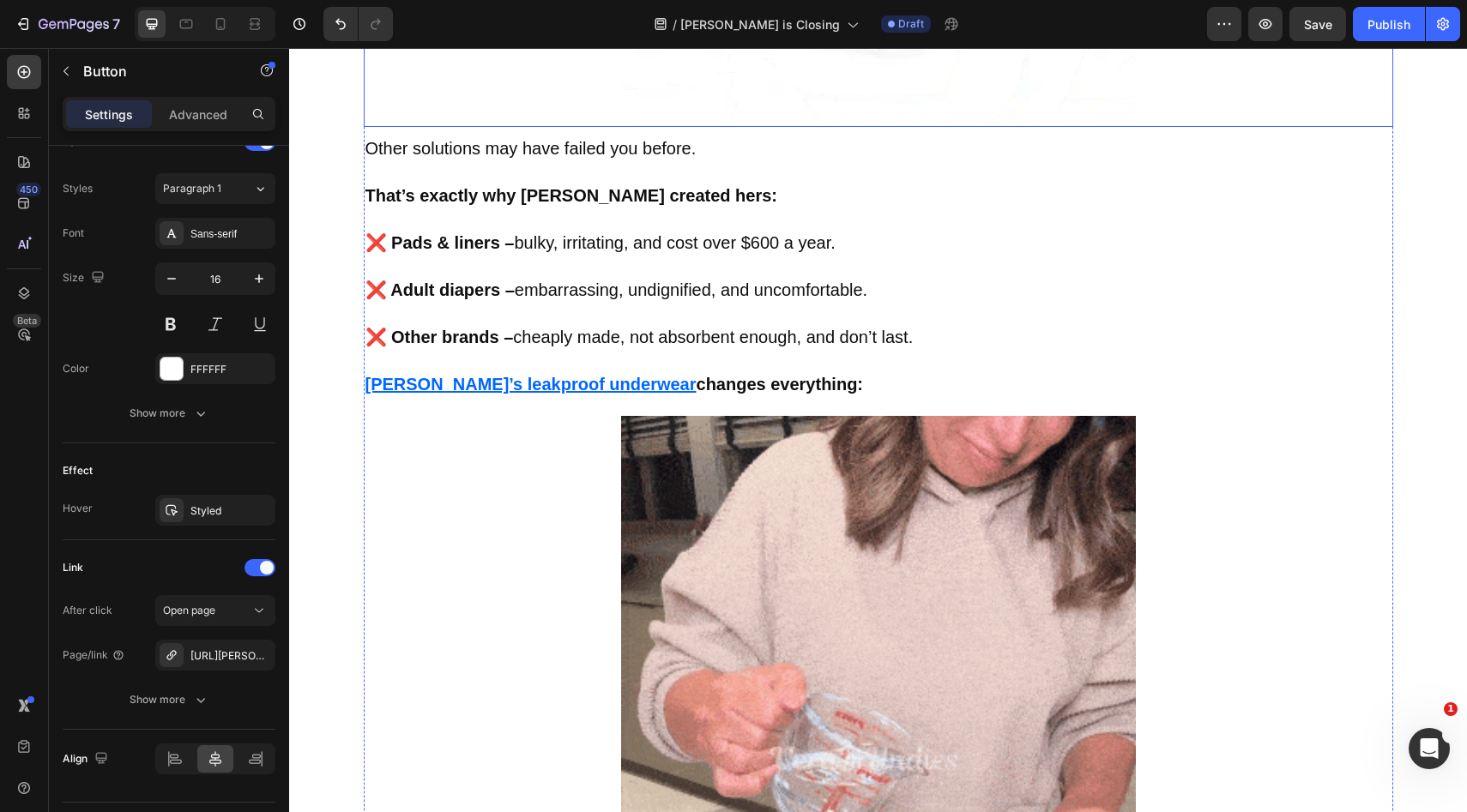
scroll to position [3802, 0]
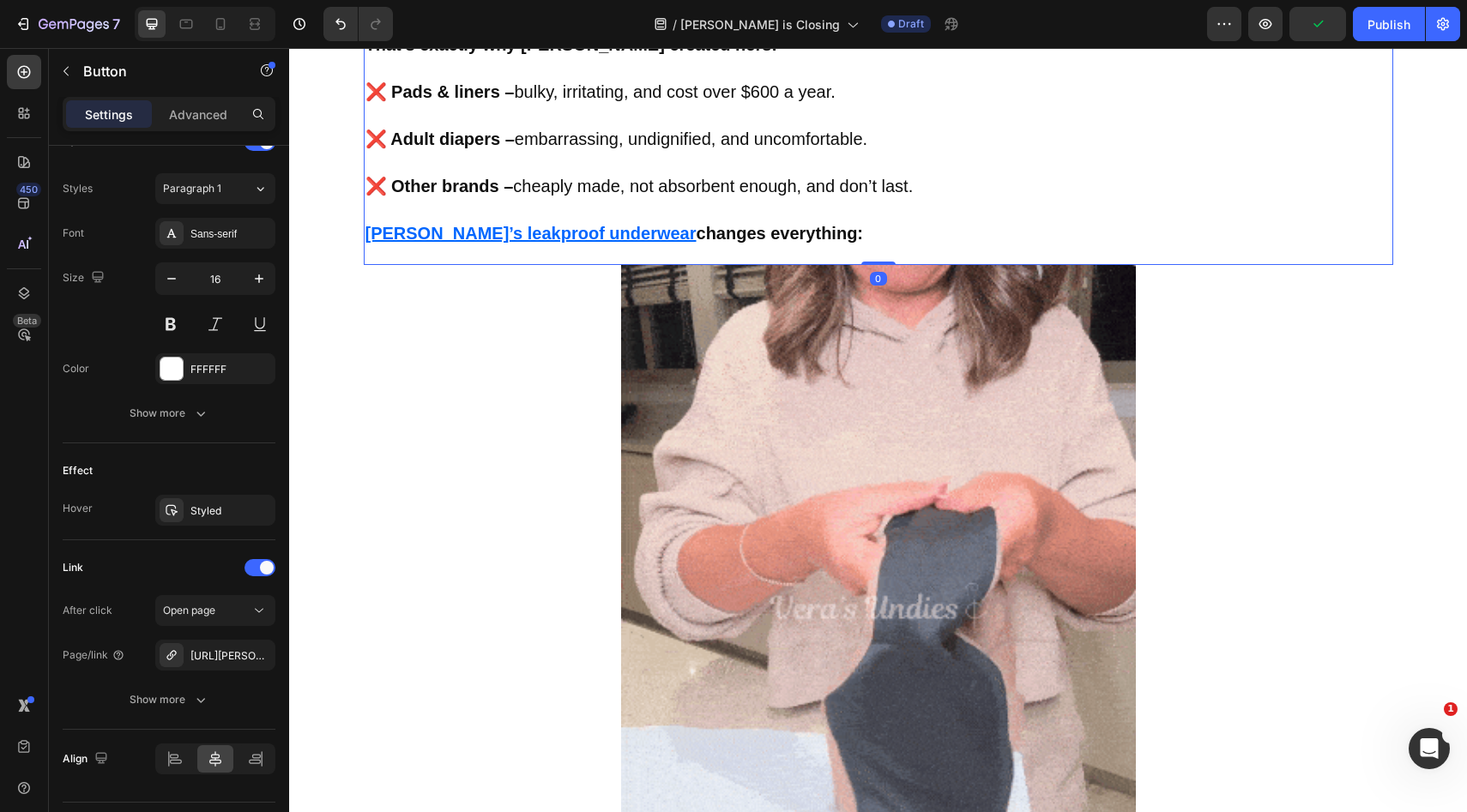
click at [479, 235] on u "[PERSON_NAME]’s leakproof underwear" at bounding box center [531, 233] width 331 height 19
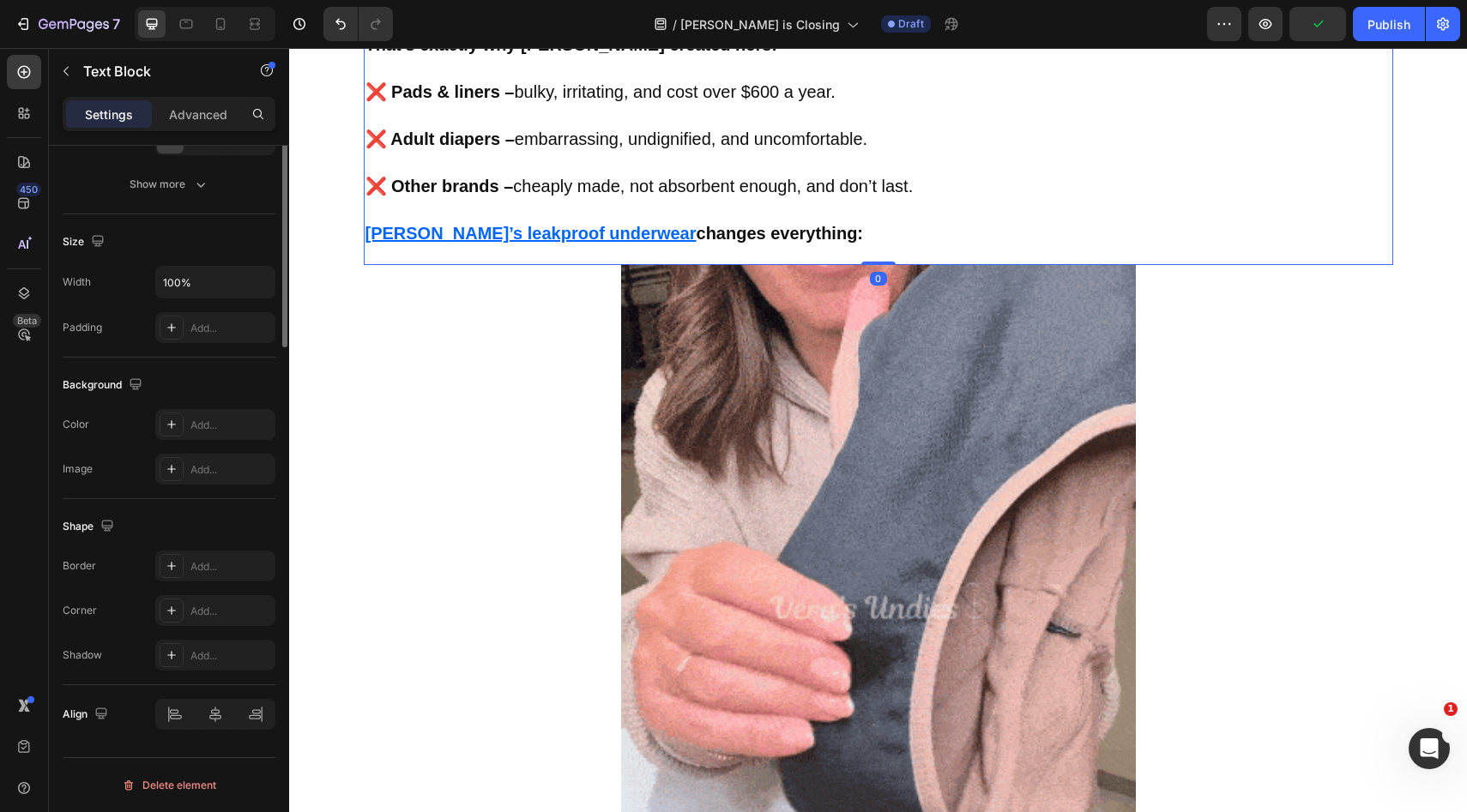
scroll to position [0, 0]
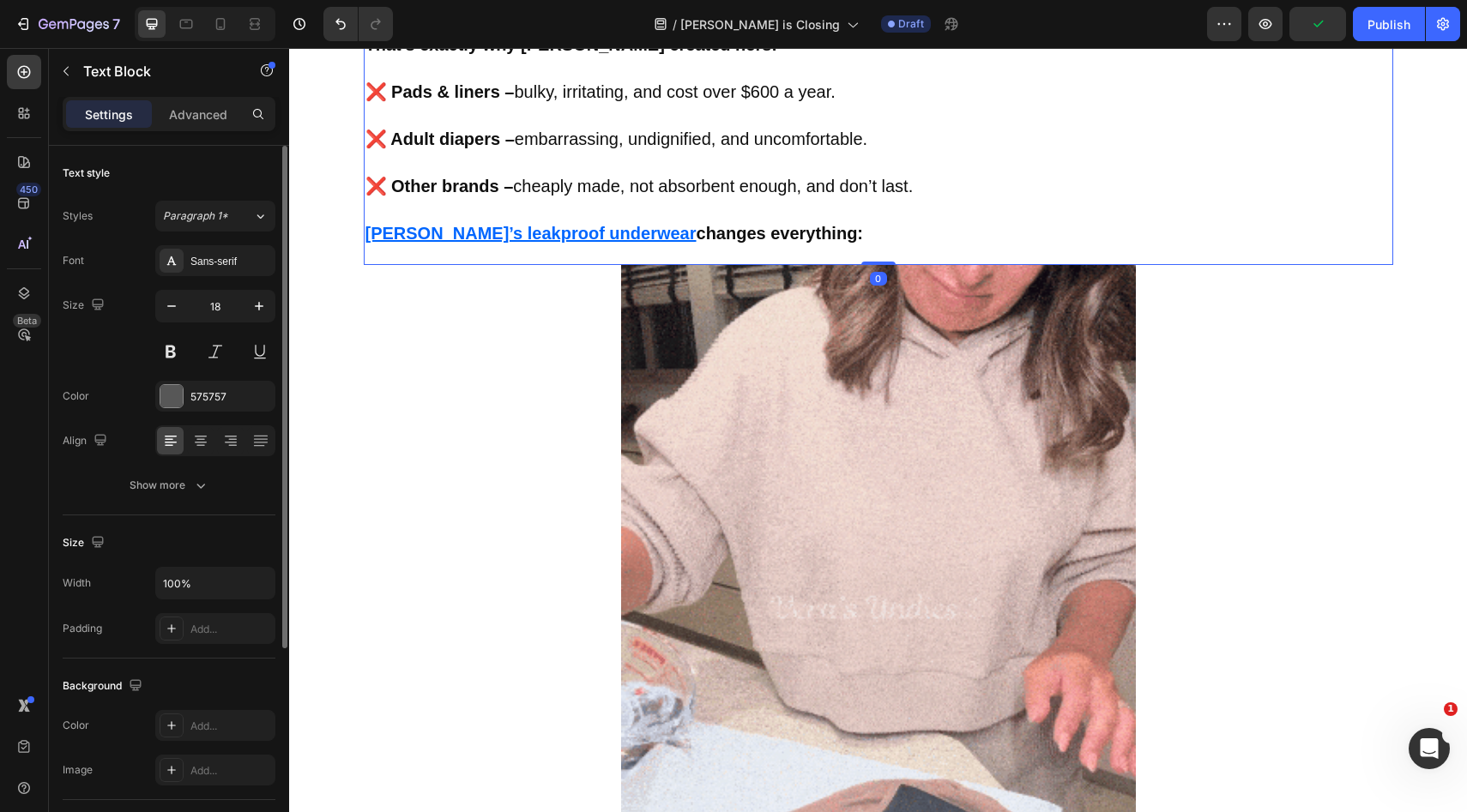
click at [482, 233] on u "[PERSON_NAME]’s leakproof underwear" at bounding box center [531, 233] width 331 height 19
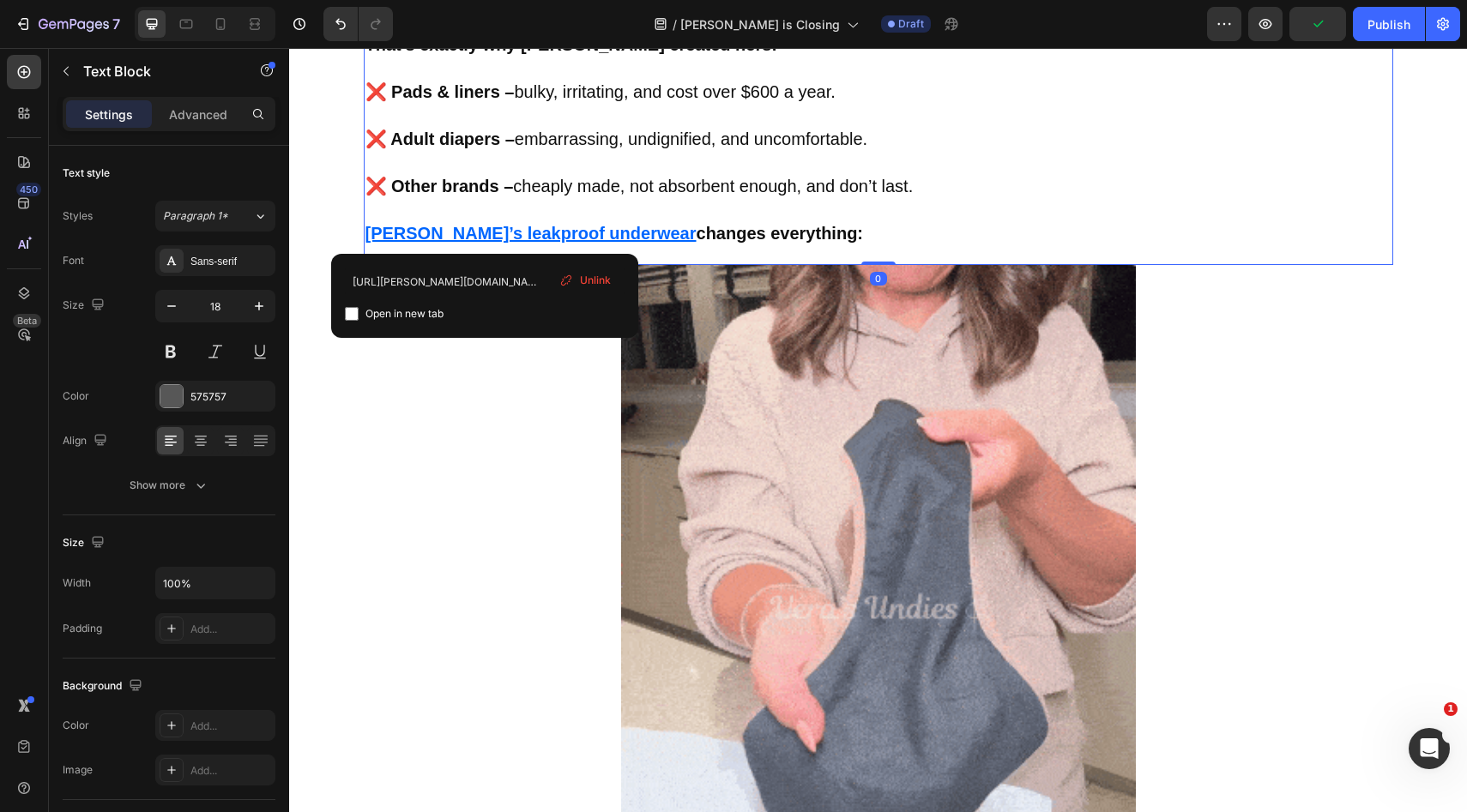
click at [579, 273] on div "Unlink" at bounding box center [585, 280] width 65 height 22
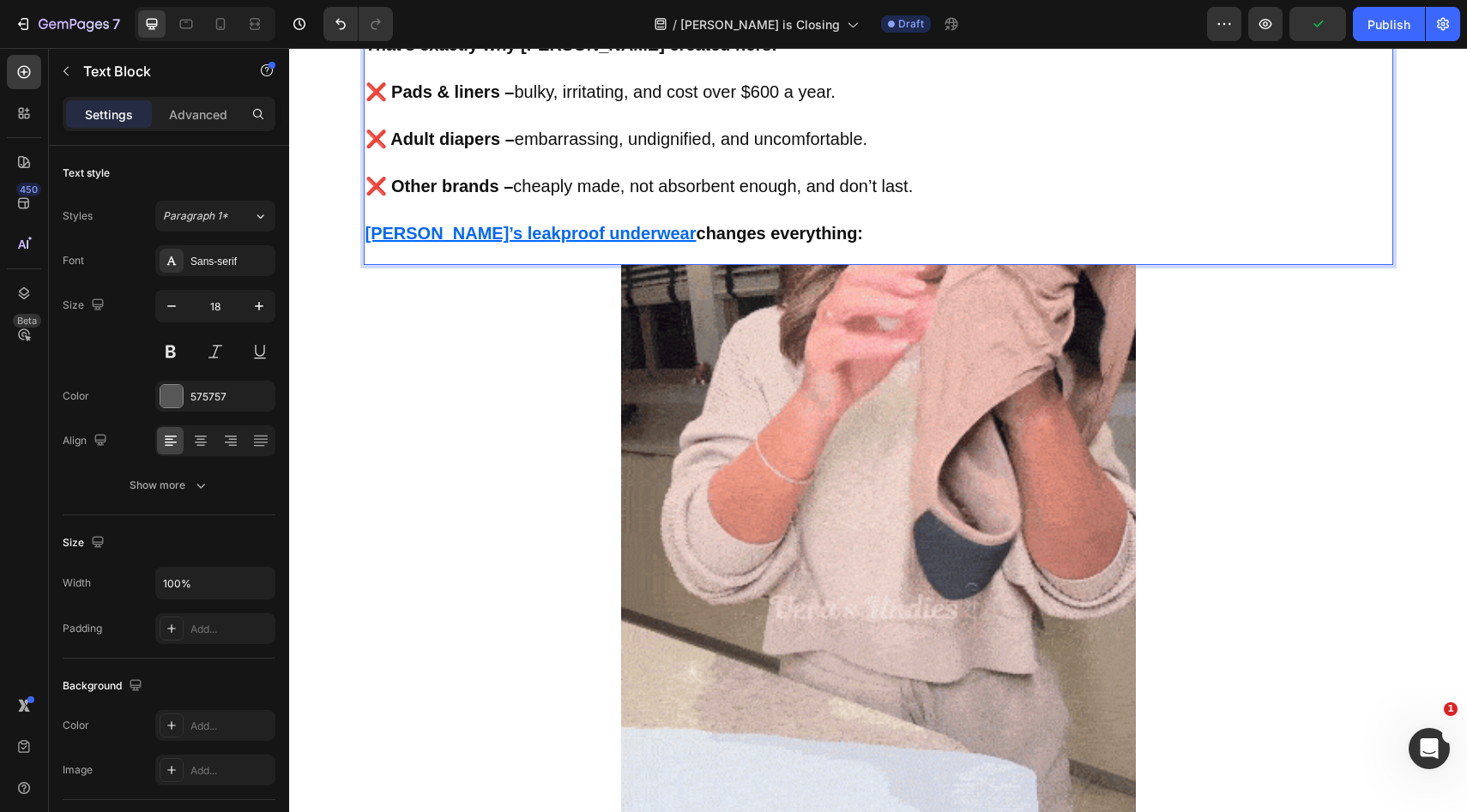
click at [369, 240] on u "[PERSON_NAME]’s leakproof underwear" at bounding box center [531, 233] width 331 height 19
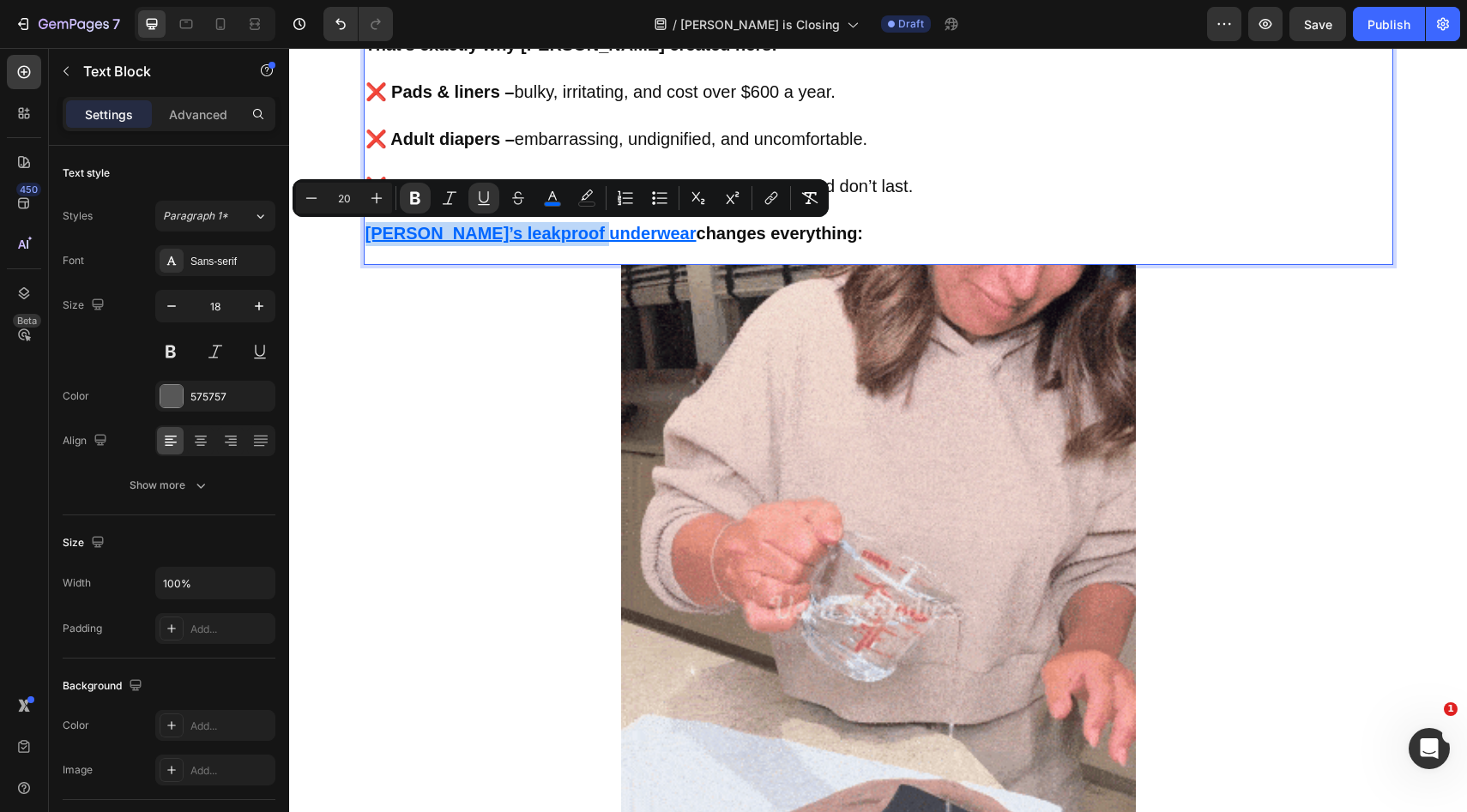
drag, startPoint x: 369, startPoint y: 240, endPoint x: 522, endPoint y: 232, distance: 153.2
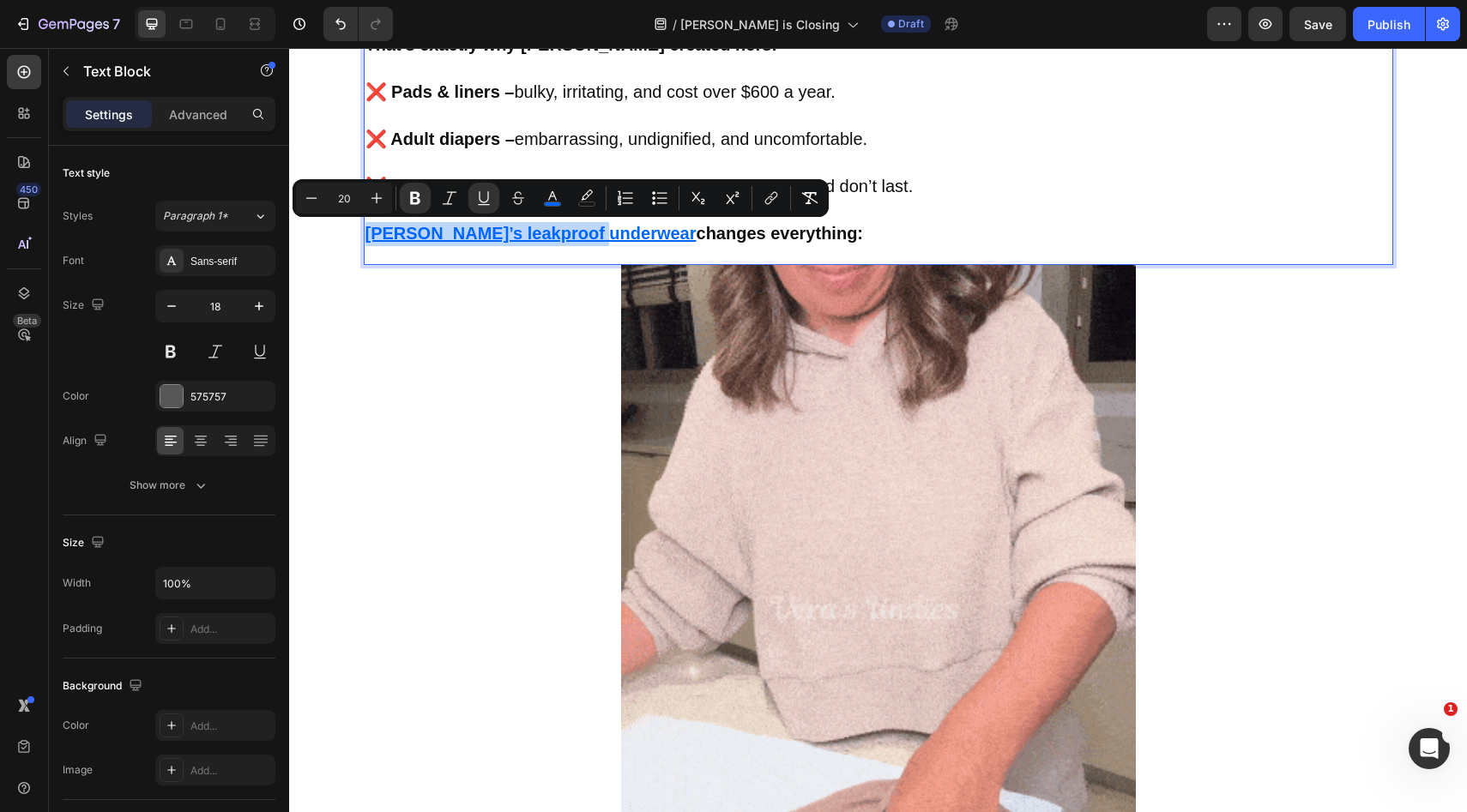
click at [522, 232] on u "[PERSON_NAME]’s leakproof underwear" at bounding box center [531, 233] width 331 height 19
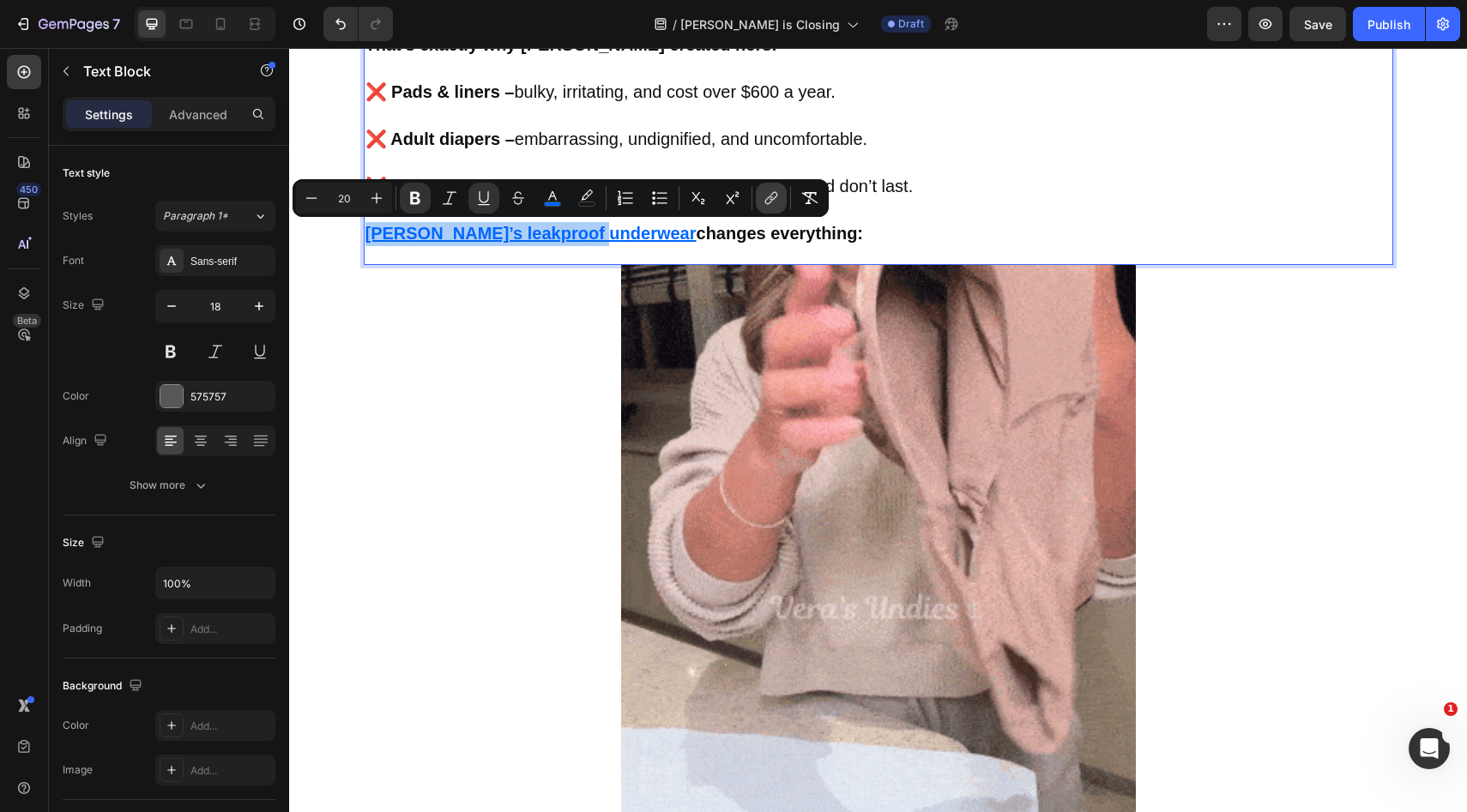
click at [759, 191] on button "link" at bounding box center [771, 198] width 31 height 31
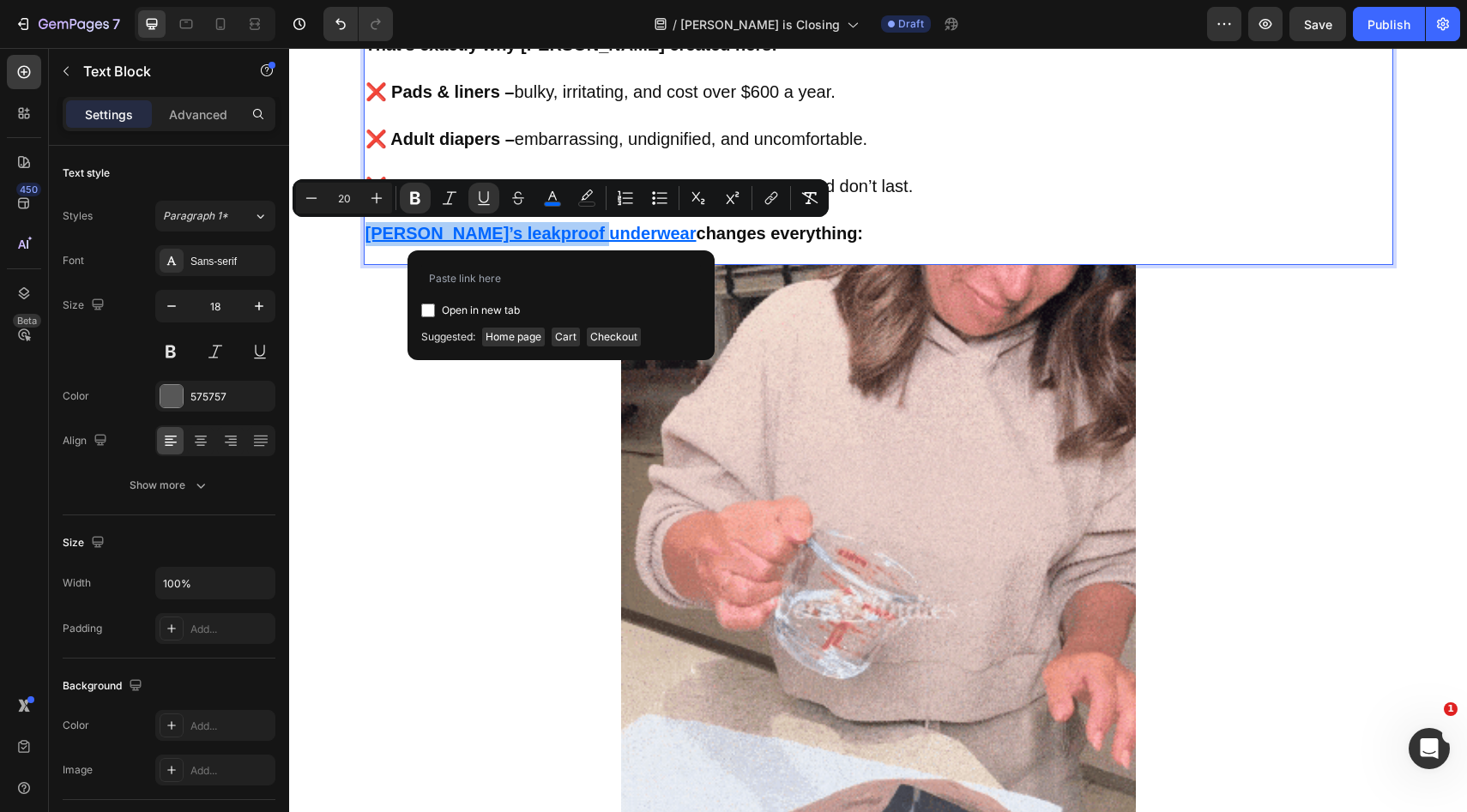
type input "[URL][PERSON_NAME][DOMAIN_NAME]"
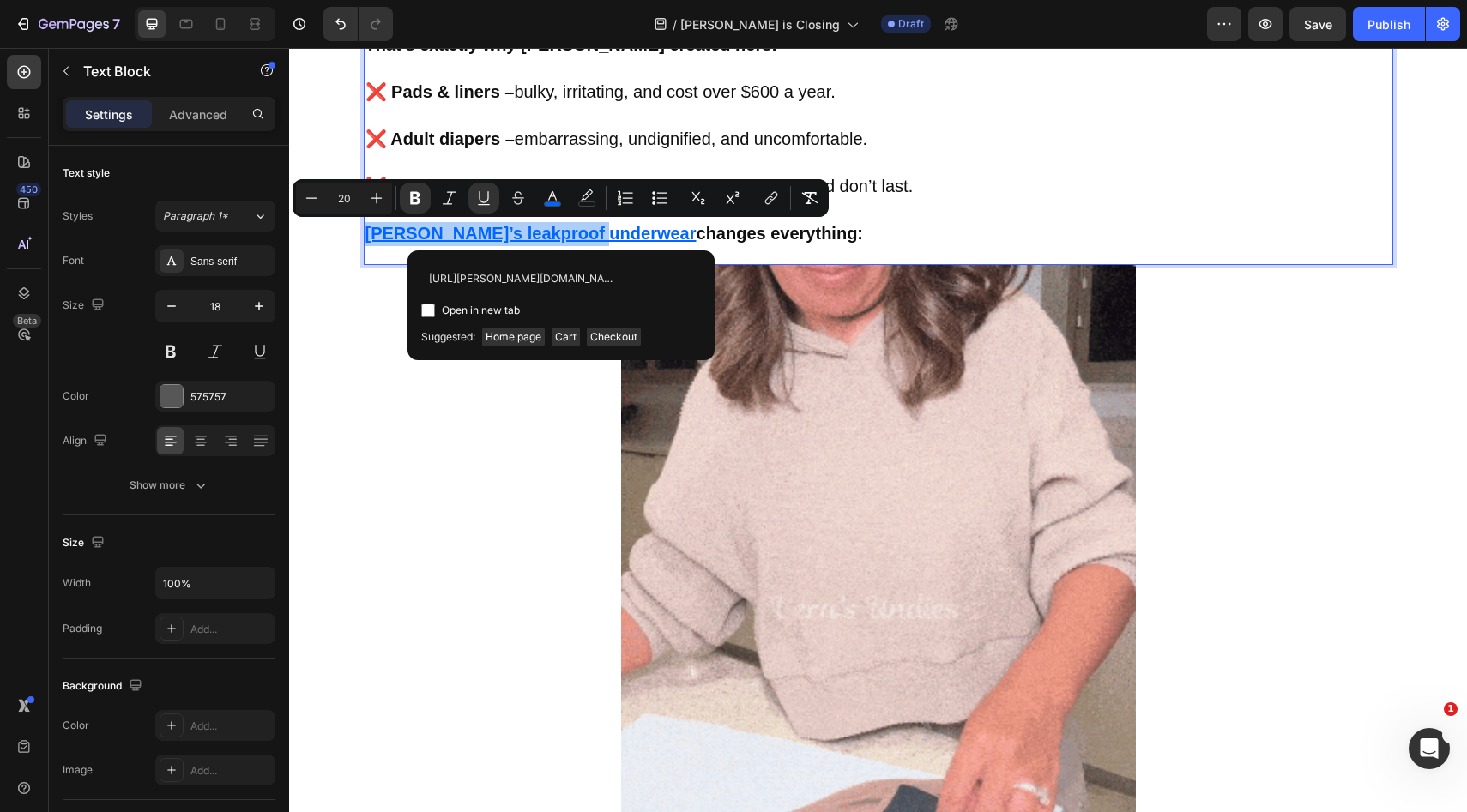
scroll to position [0, 173]
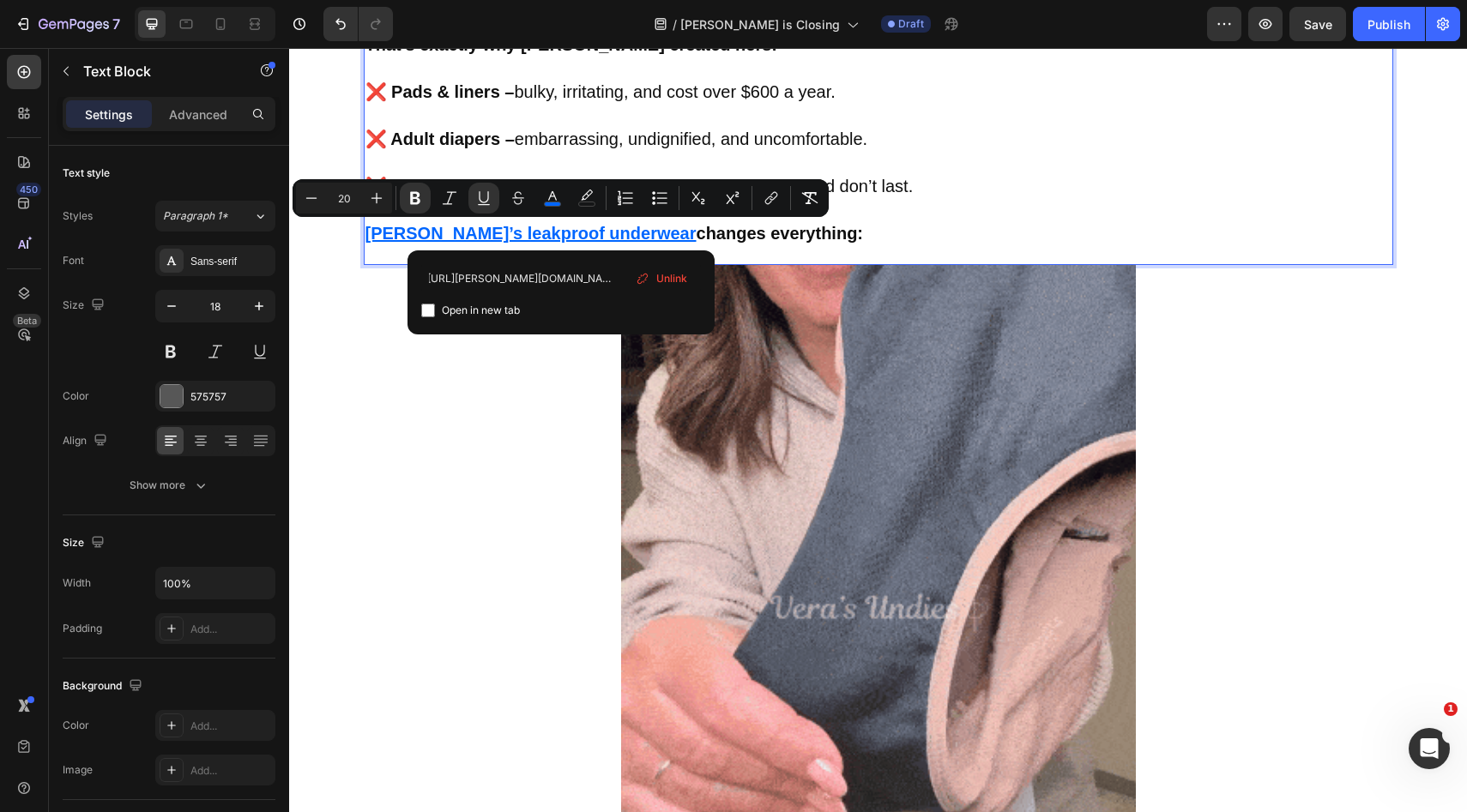
click at [861, 257] on div "Other solutions may have failed you before. That’s exactly why [PERSON_NAME] cr…" at bounding box center [878, 120] width 1030 height 289
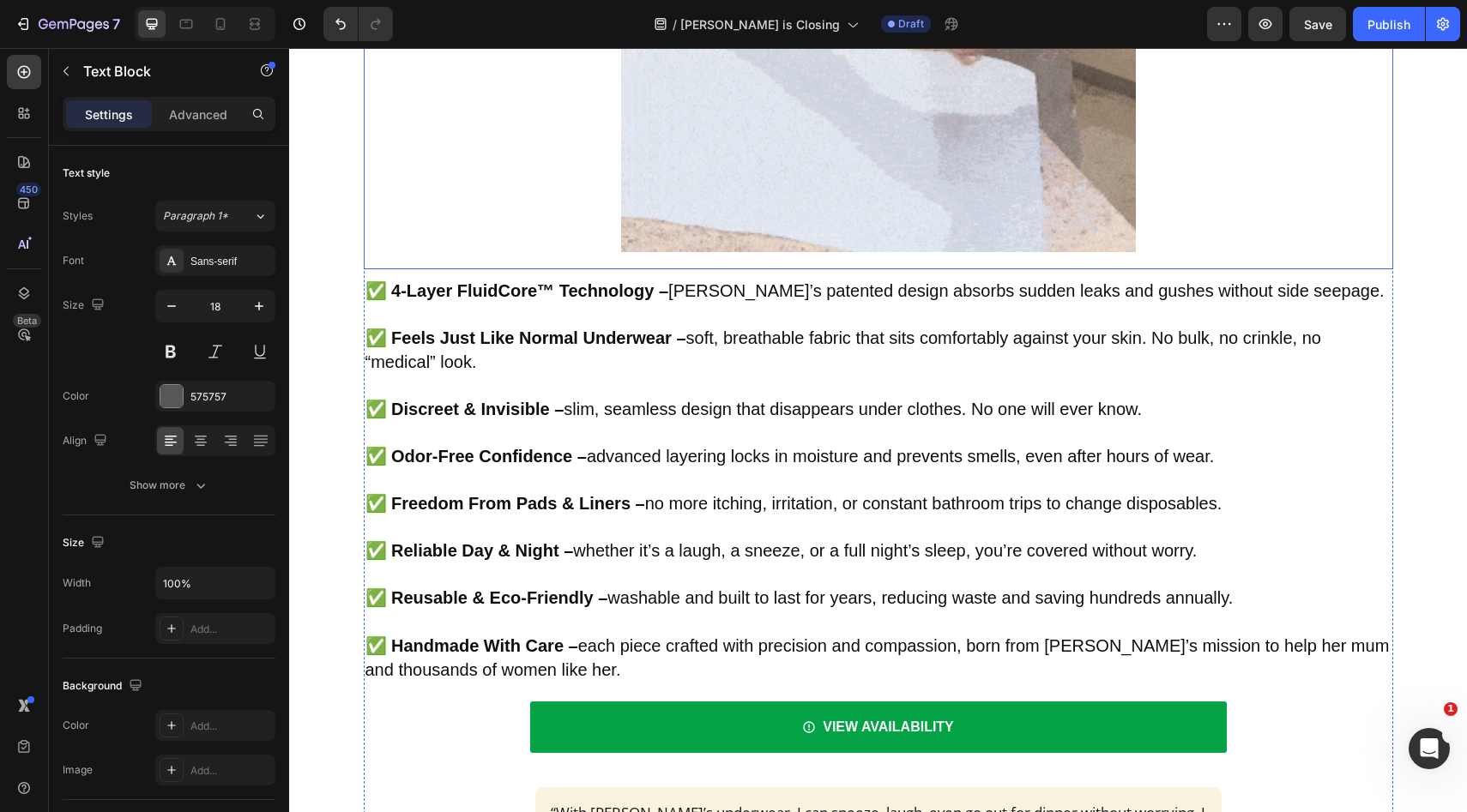
scroll to position [4734, 0]
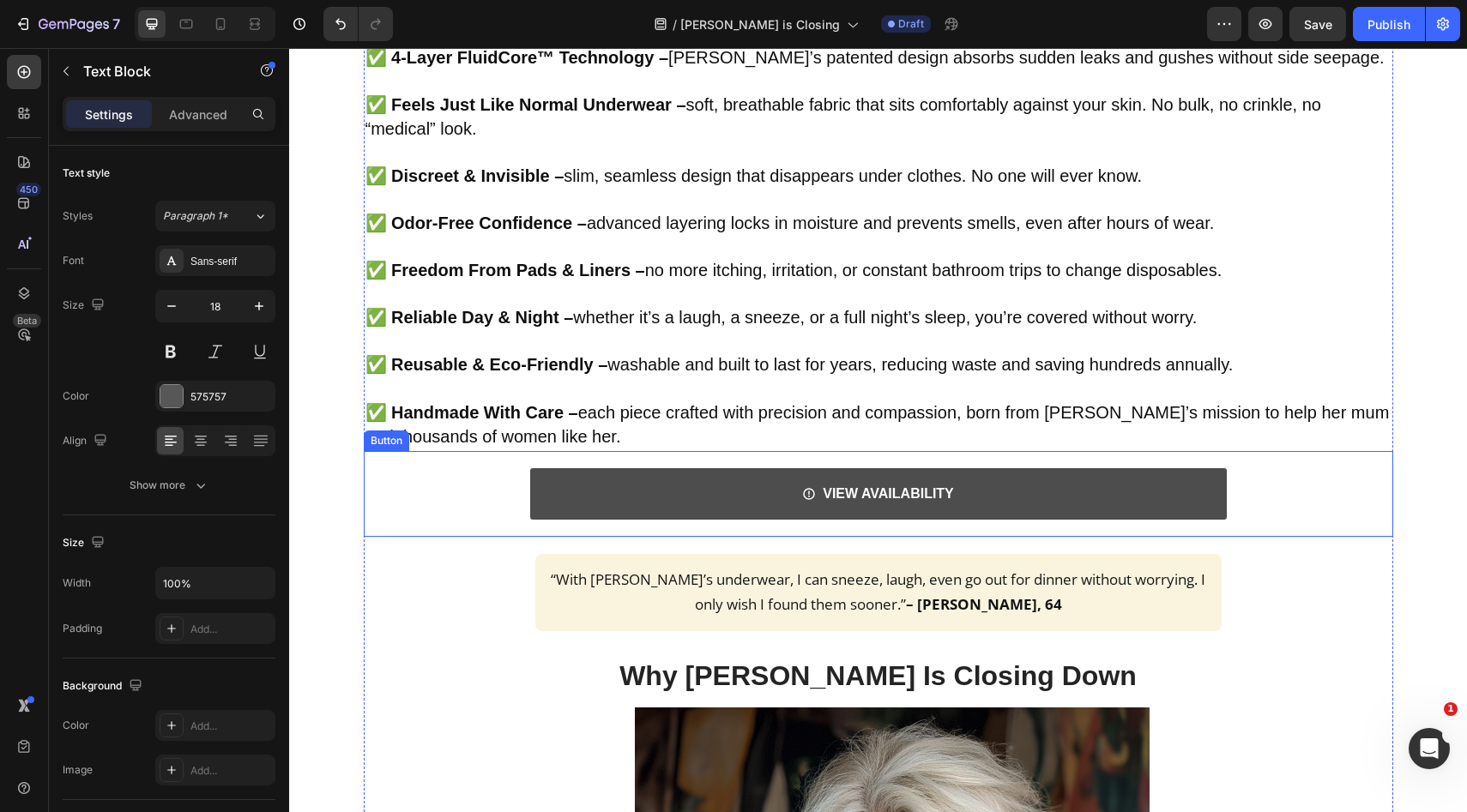
click at [616, 487] on link "VIEW AVAILABILITY" at bounding box center [878, 495] width 697 height 52
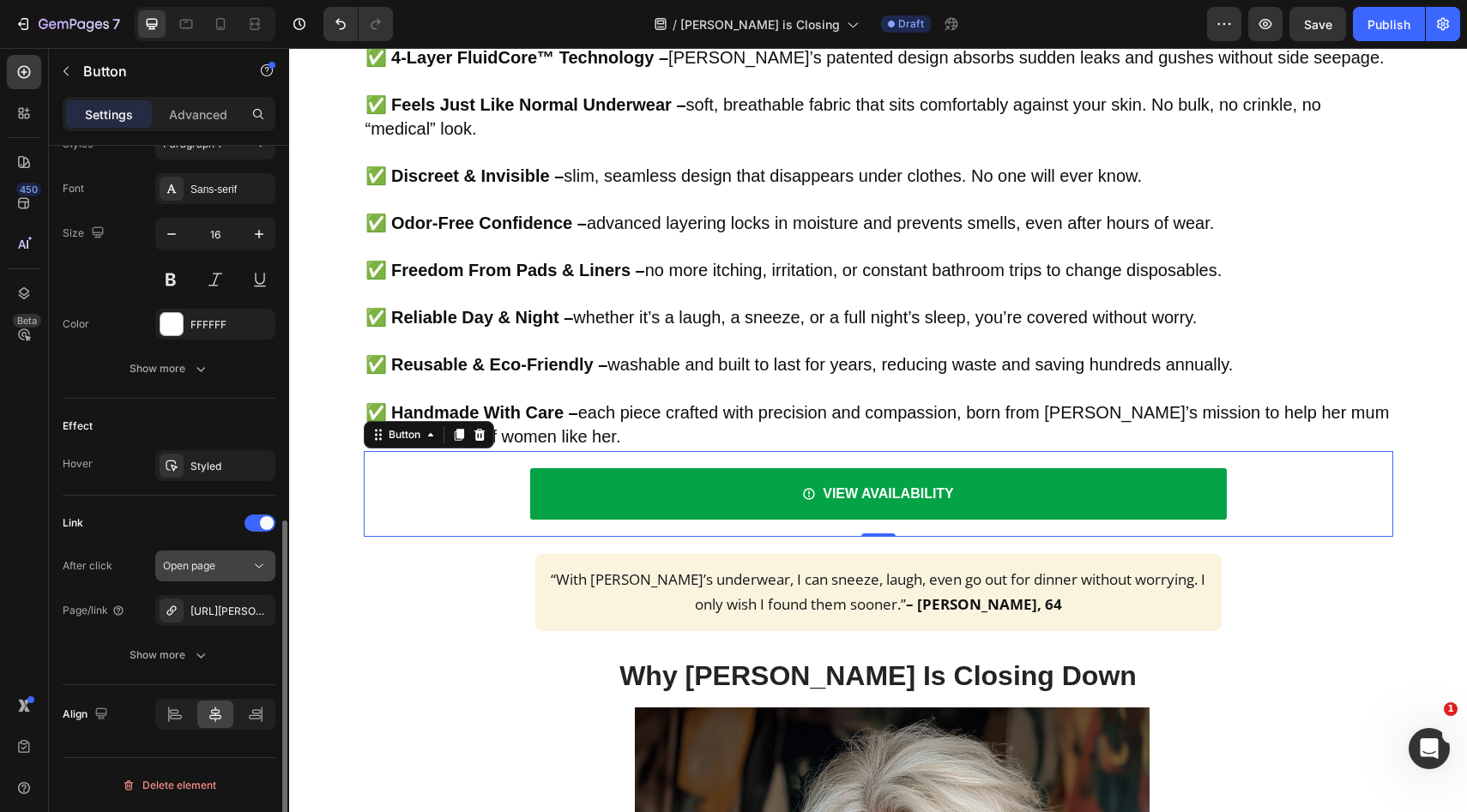
click at [0, 0] on icon "button" at bounding box center [0, 0] width 0 height 0
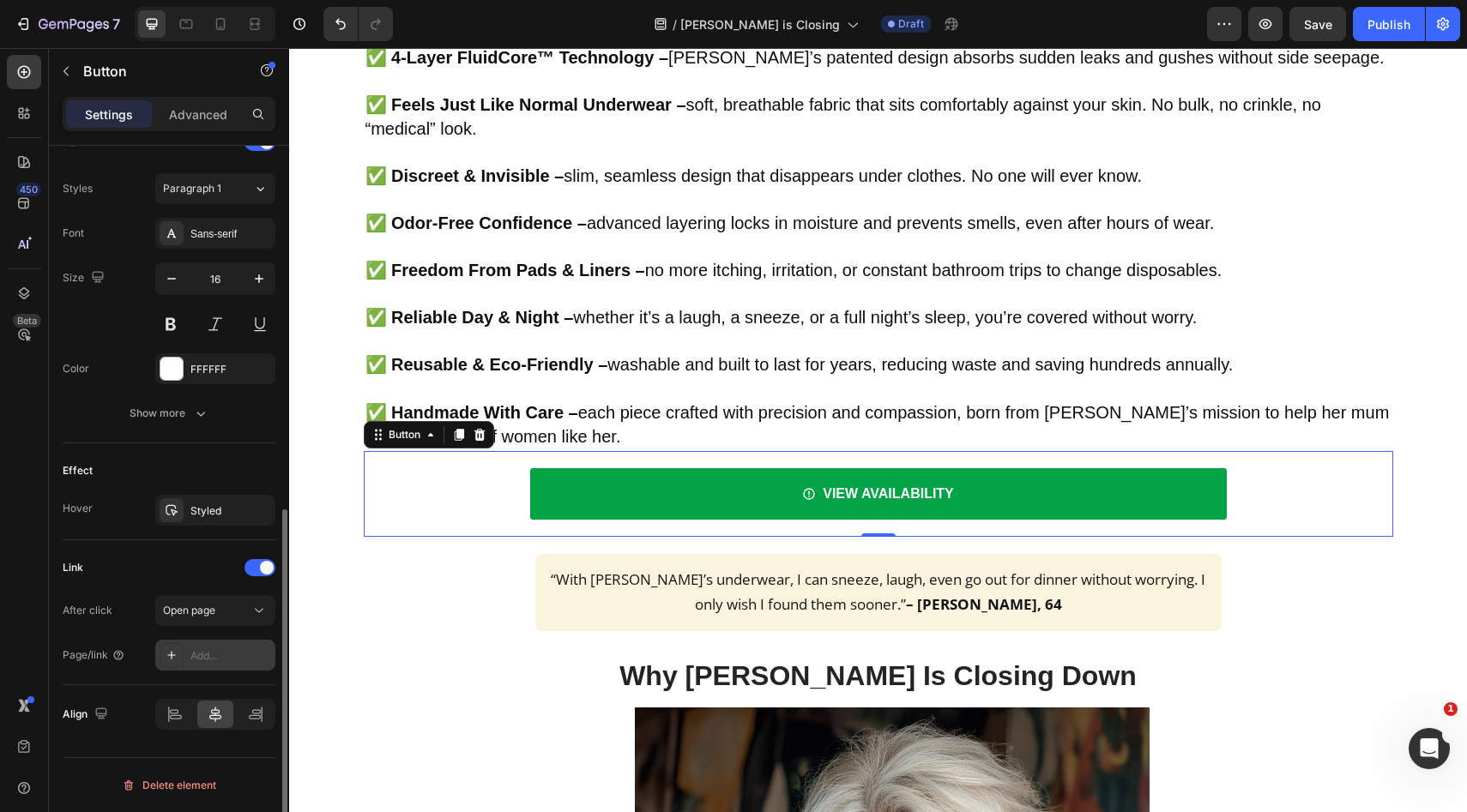
click at [238, 651] on div "Add..." at bounding box center [231, 656] width 81 height 15
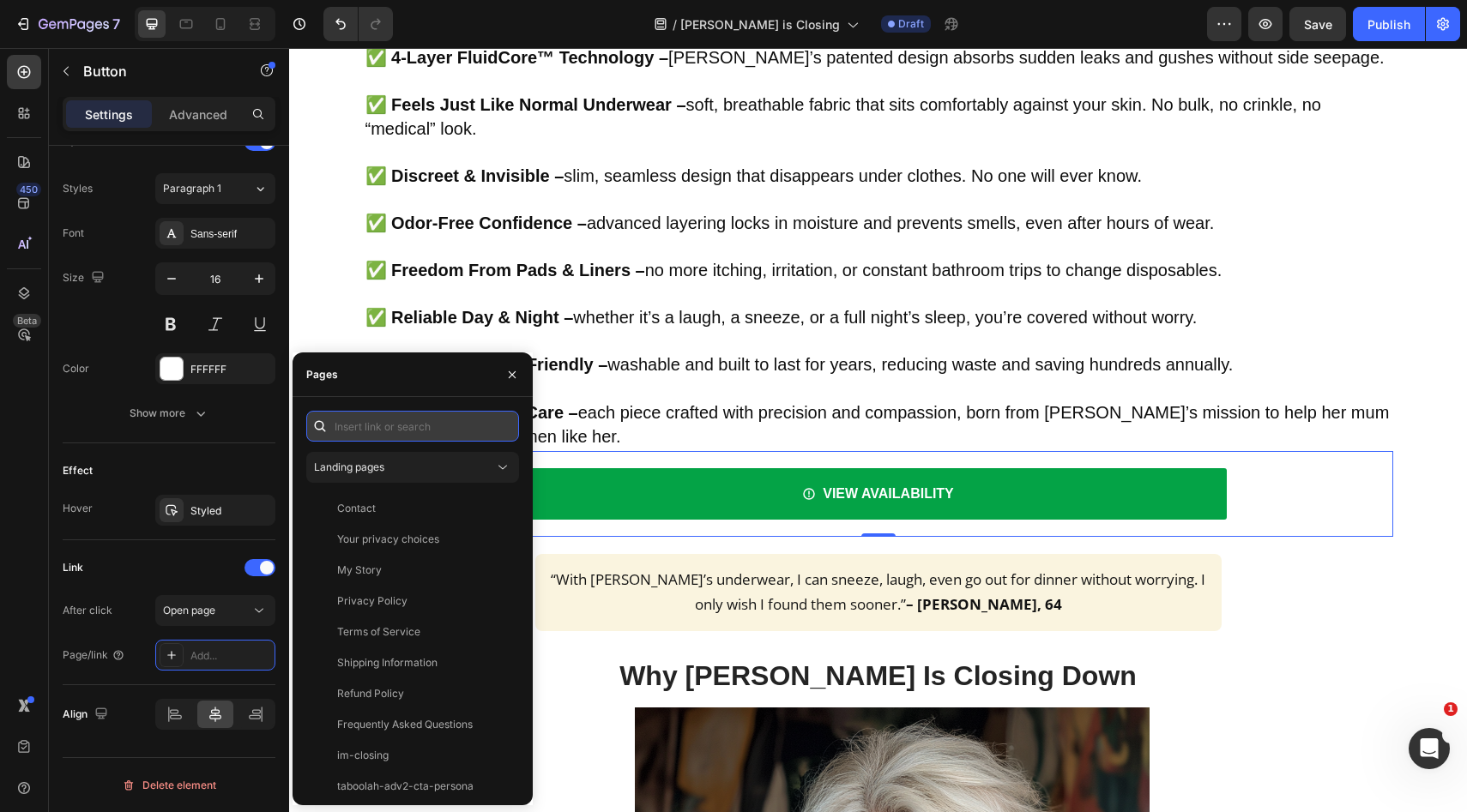
click at [389, 433] on input "text" at bounding box center [412, 426] width 213 height 31
paste input "[URL][PERSON_NAME][DOMAIN_NAME]"
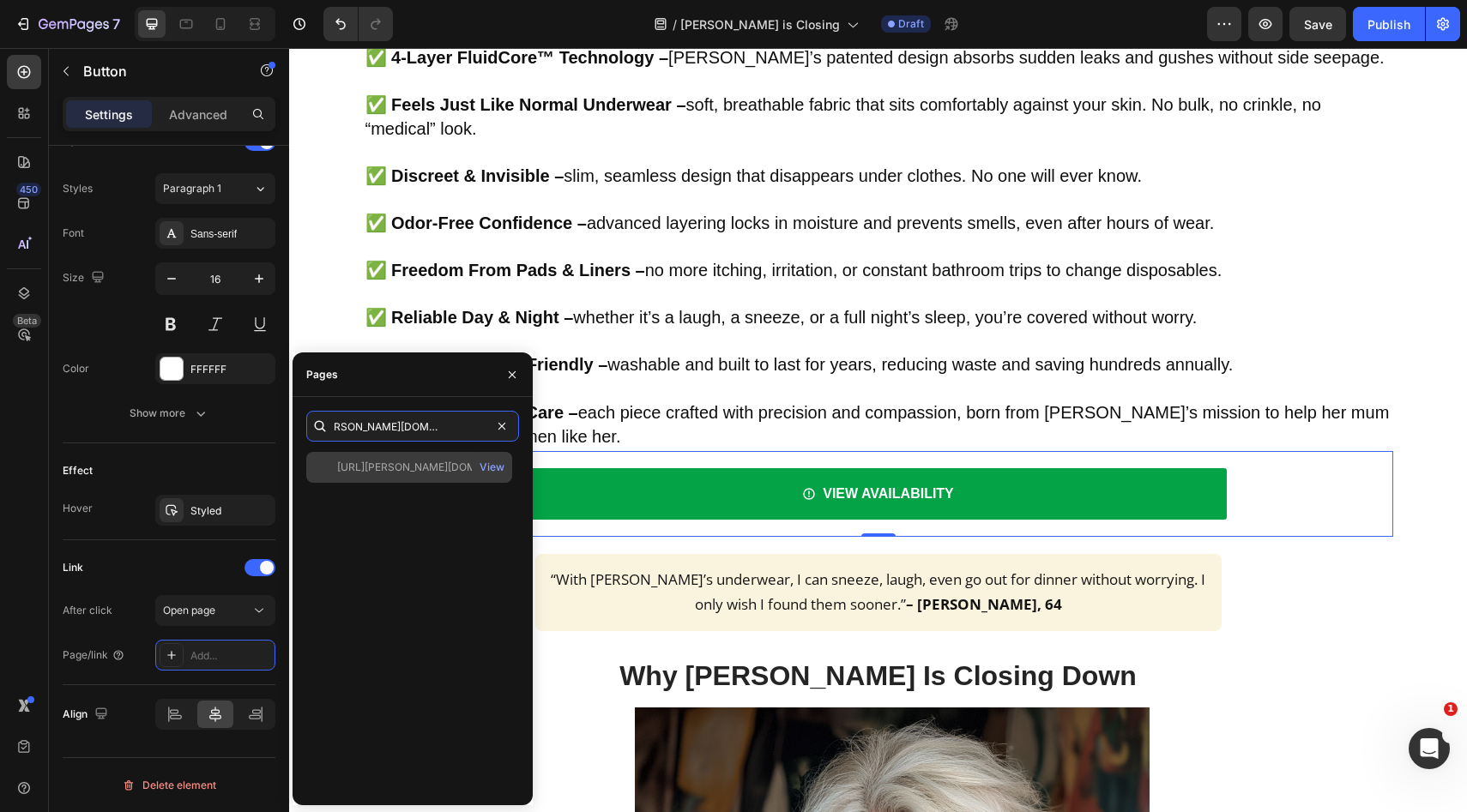
type input "[URL][PERSON_NAME][DOMAIN_NAME]"
click at [384, 460] on div "[URL][PERSON_NAME][DOMAIN_NAME]" at bounding box center [420, 467] width 165 height 15
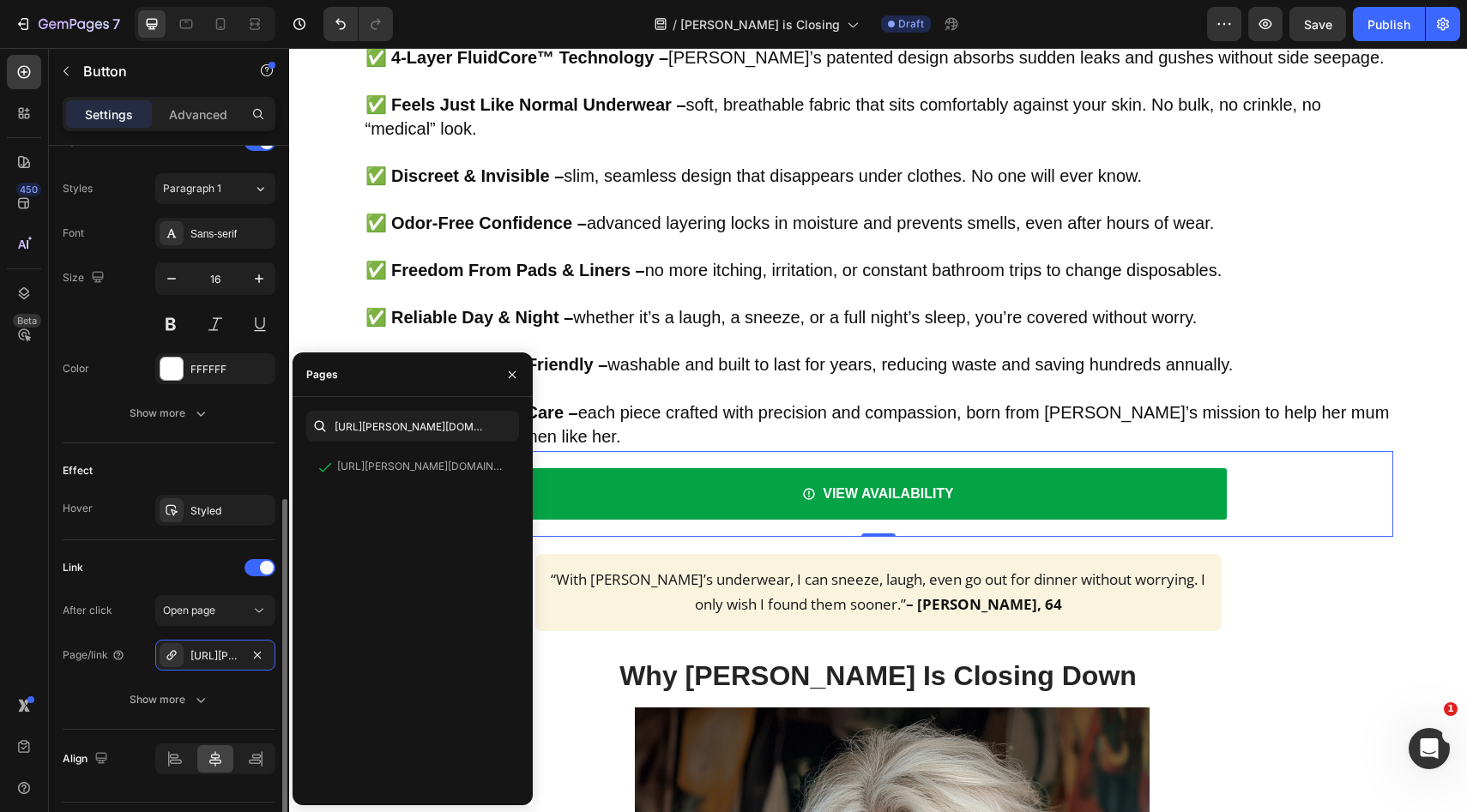
click at [196, 461] on div "Effect" at bounding box center [169, 470] width 213 height 28
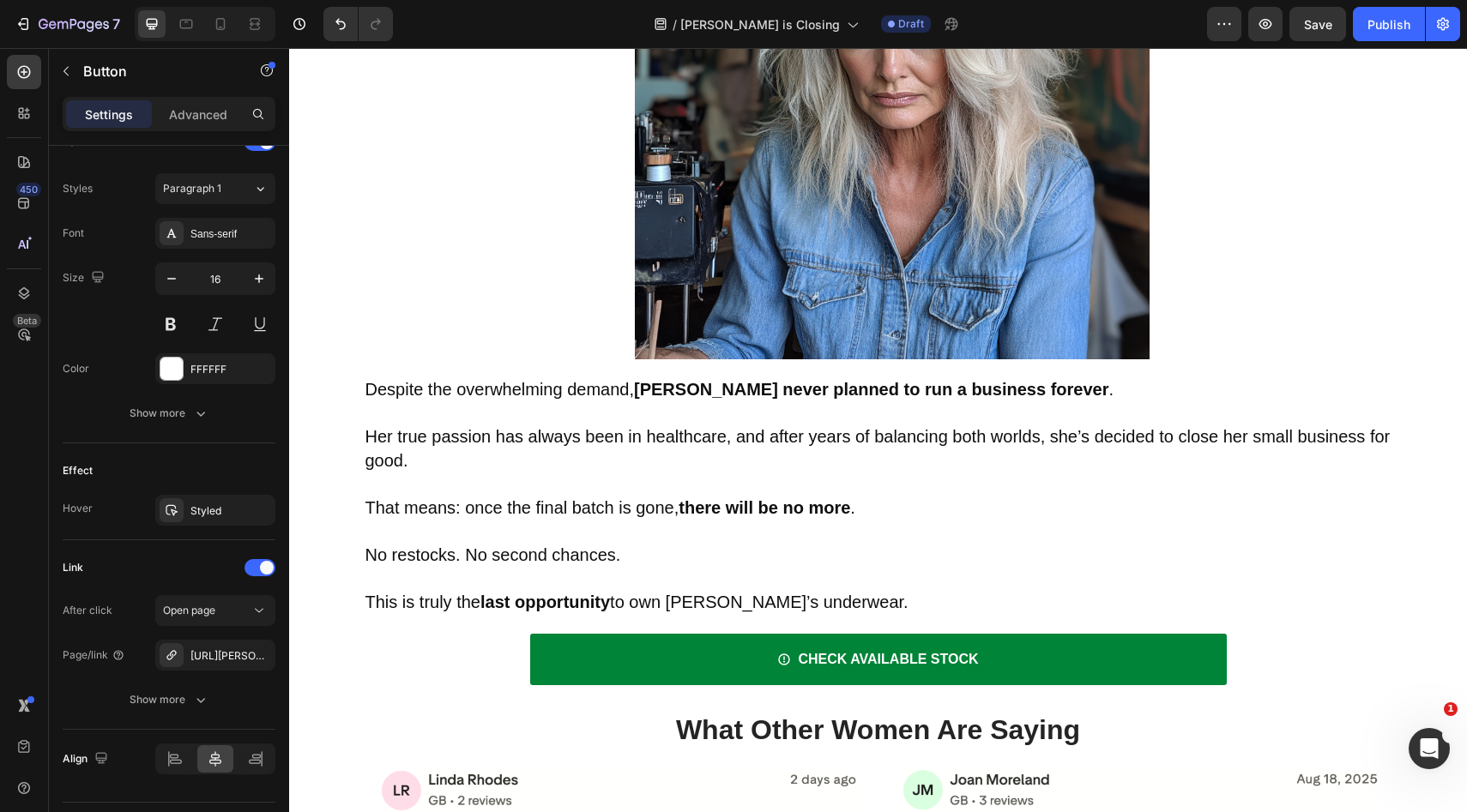
scroll to position [5708, 0]
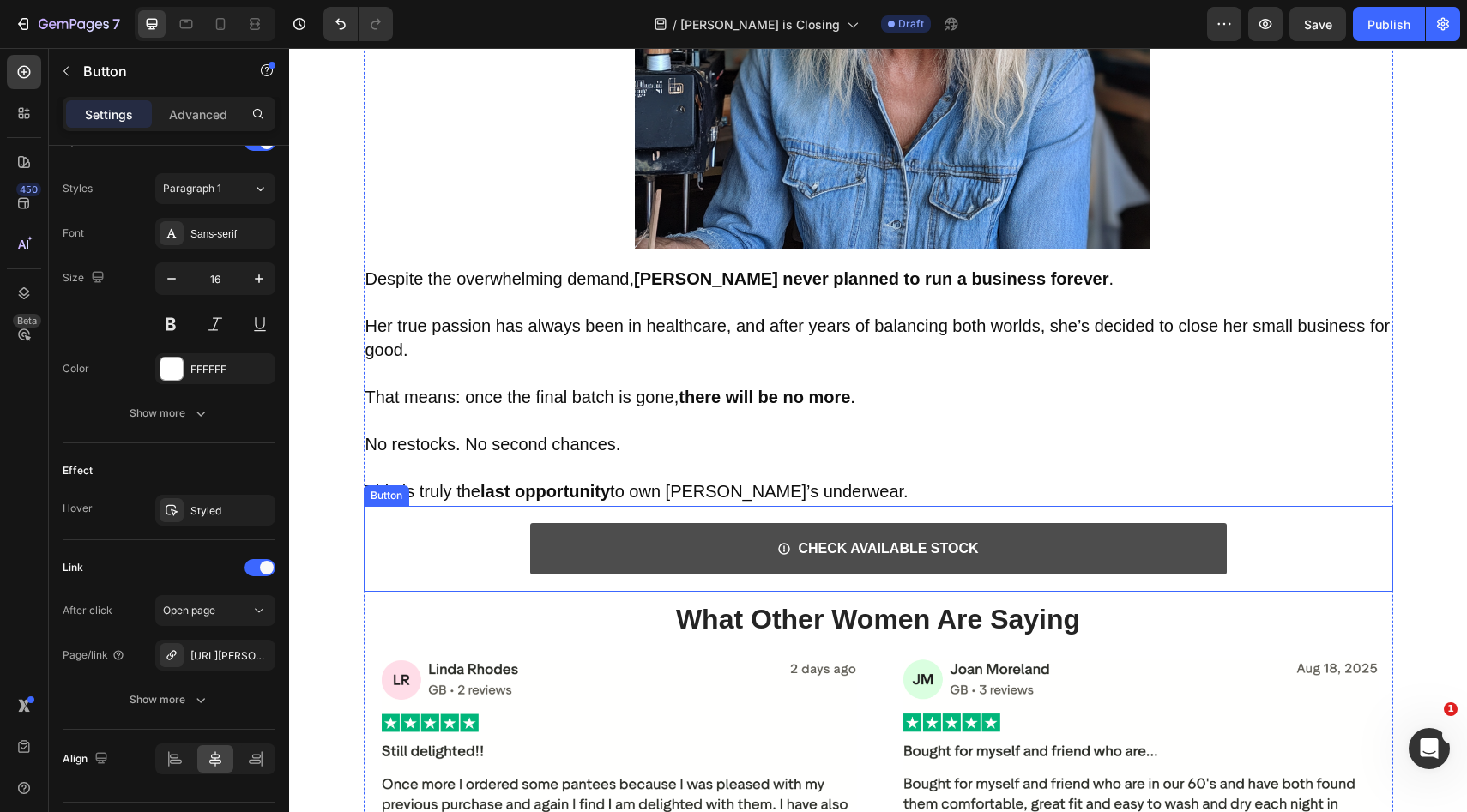
click at [636, 559] on link "CHECK AVAILABLE STOCK" at bounding box center [878, 549] width 697 height 52
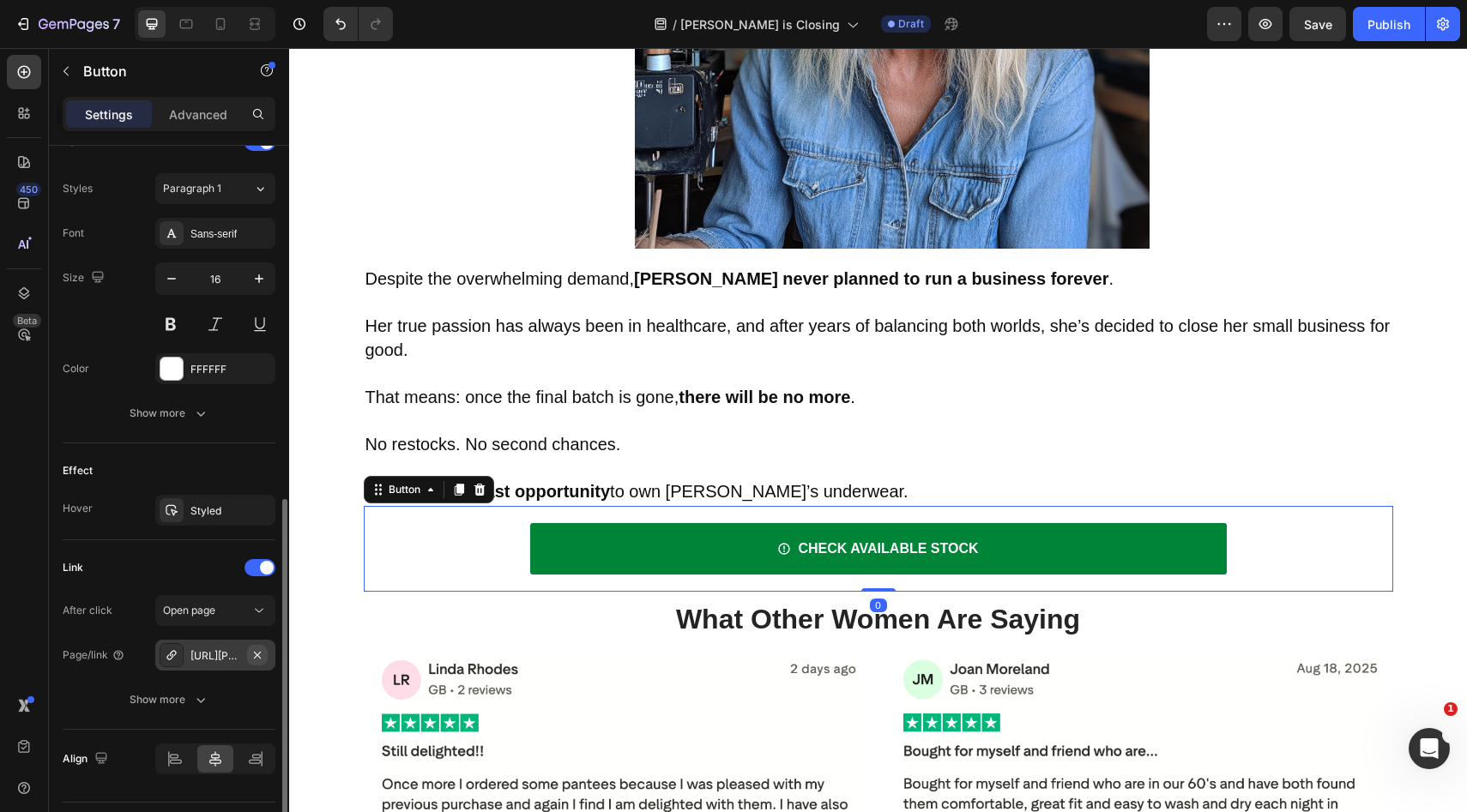
click at [250, 656] on icon "button" at bounding box center [257, 655] width 13 height 13
click at [241, 663] on div "Add..." at bounding box center [216, 655] width 120 height 31
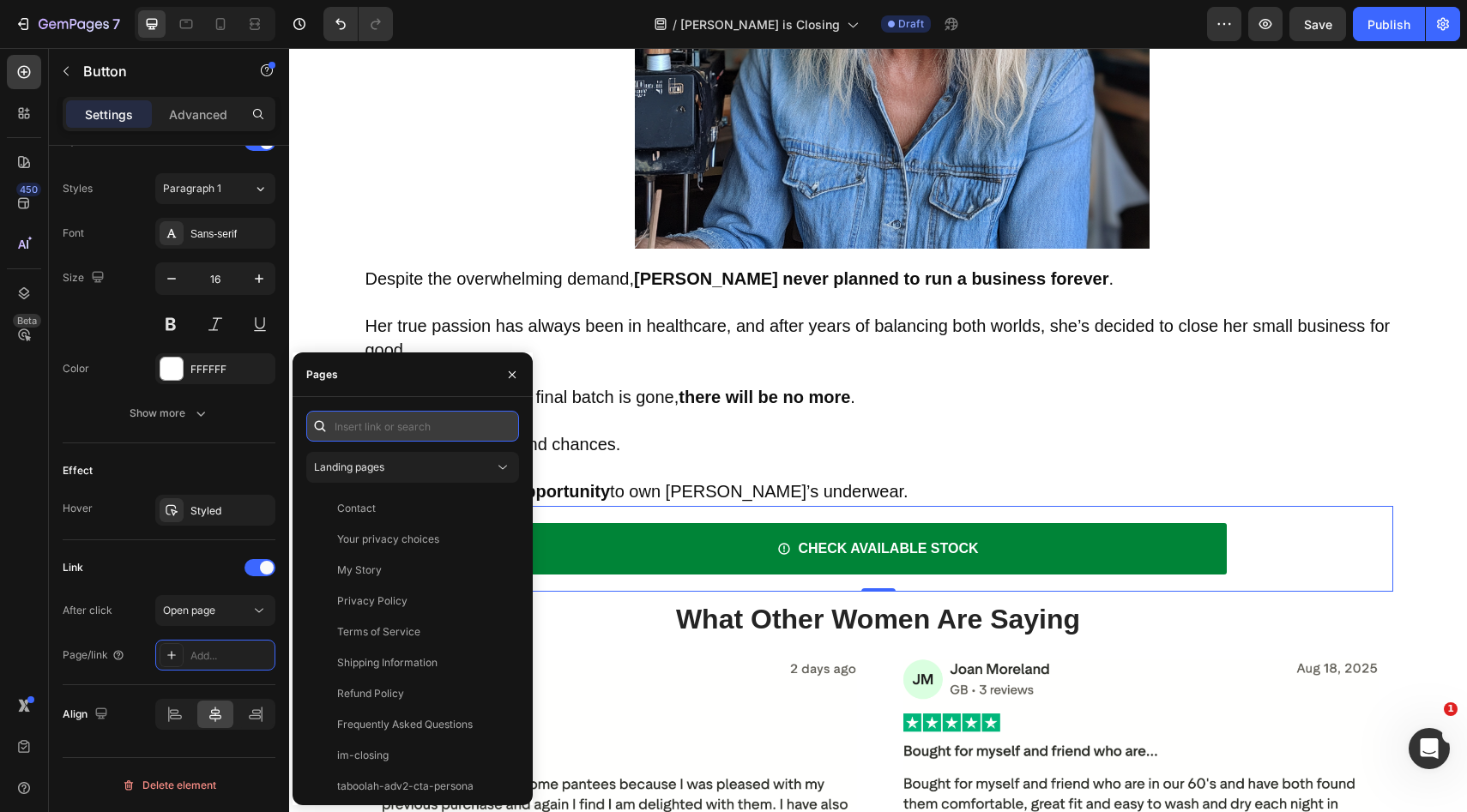
click at [429, 419] on input "text" at bounding box center [412, 426] width 213 height 31
paste input "[URL][PERSON_NAME][DOMAIN_NAME]"
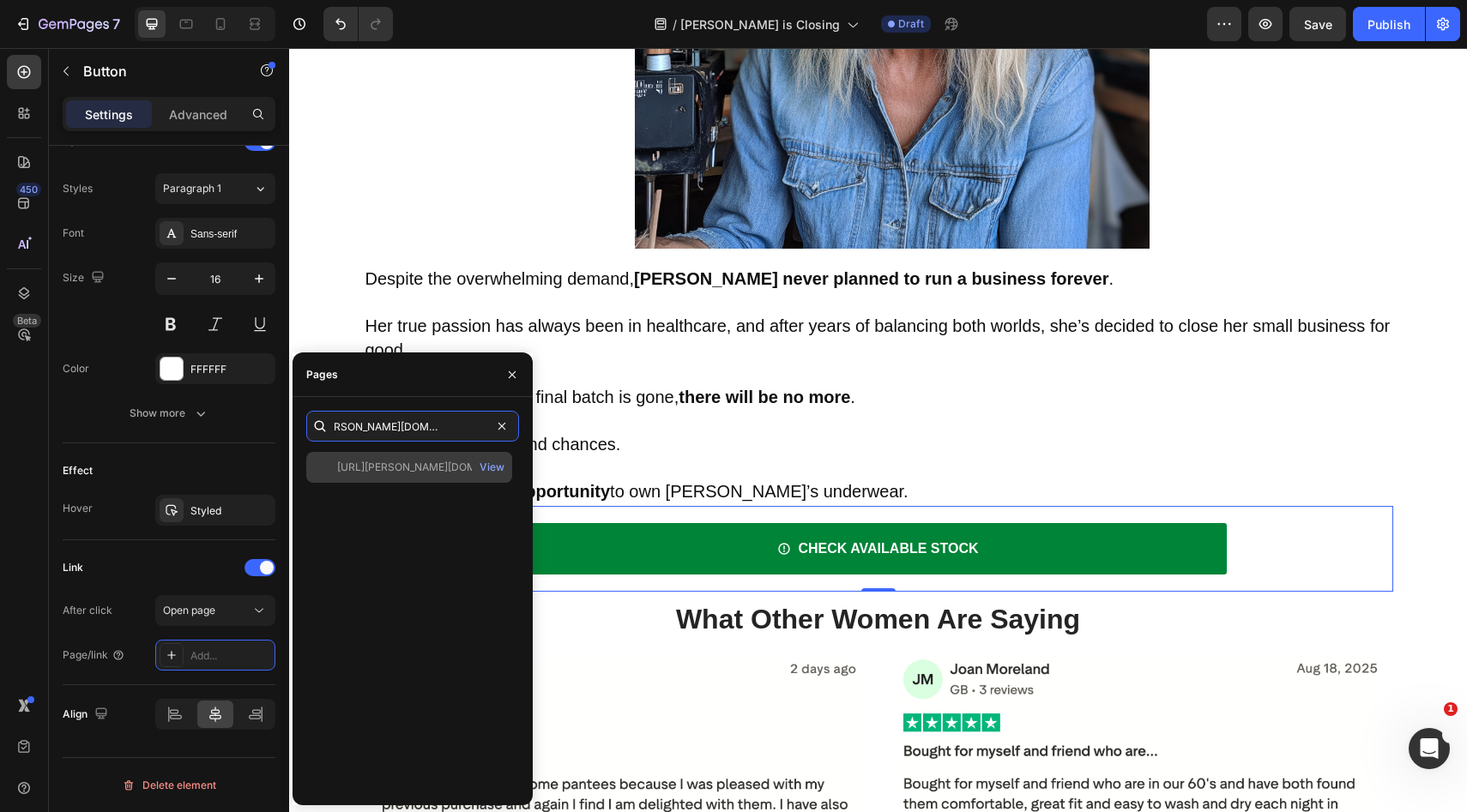
type input "[URL][PERSON_NAME][DOMAIN_NAME]"
click at [411, 461] on div "[URL][PERSON_NAME][DOMAIN_NAME]" at bounding box center [420, 467] width 165 height 15
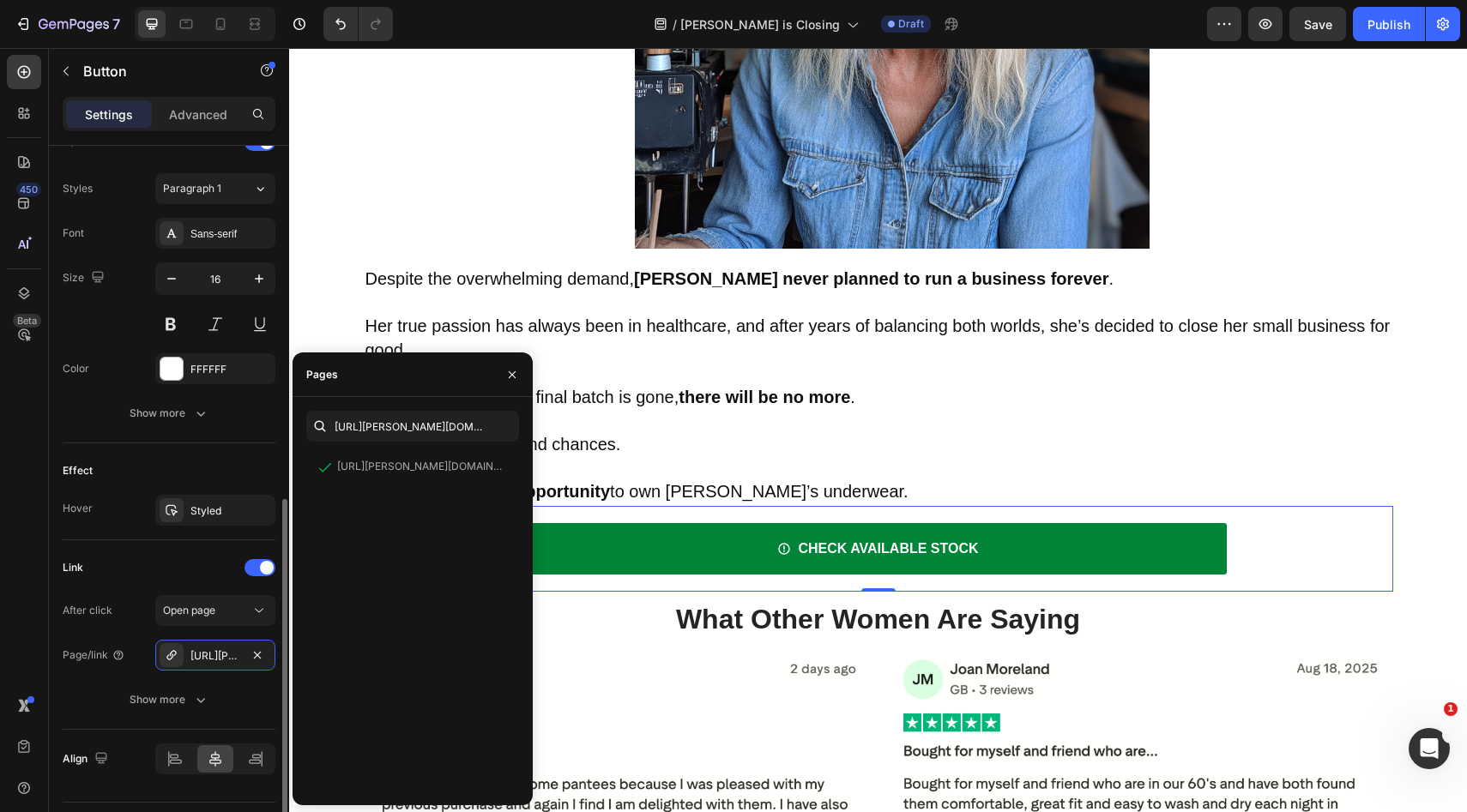
click at [198, 464] on div "Effect" at bounding box center [169, 470] width 213 height 28
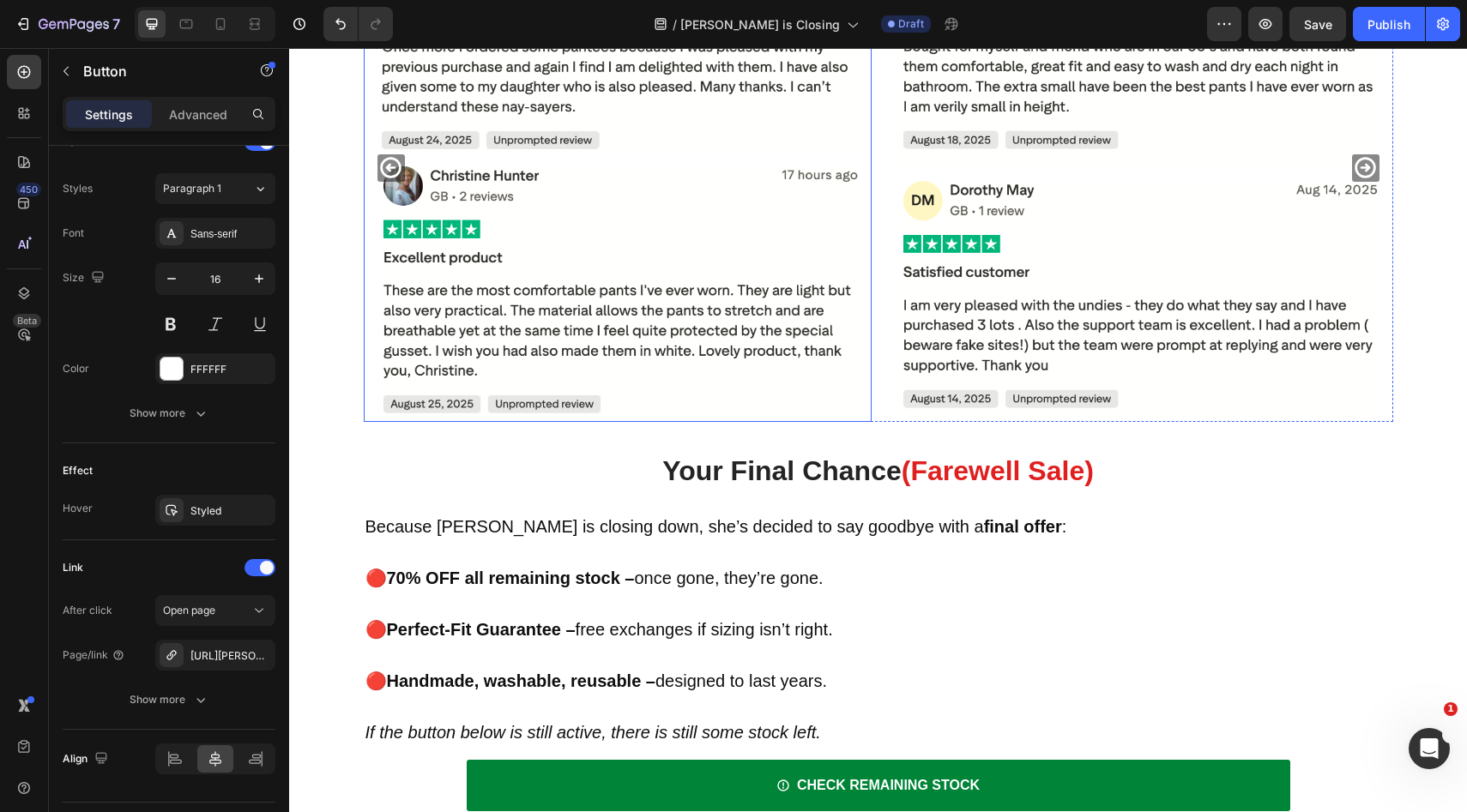
scroll to position [6708, 0]
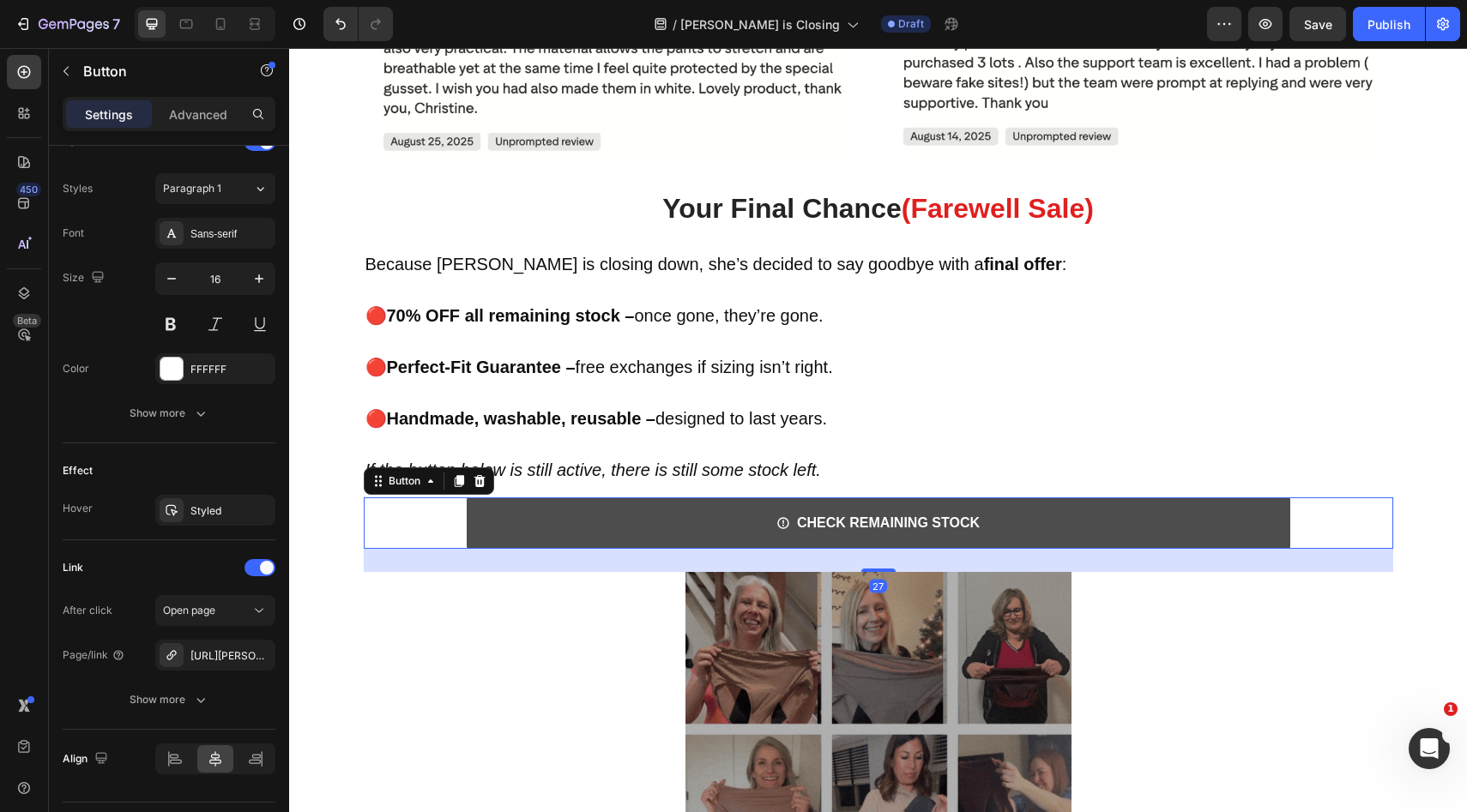
click at [639, 517] on link "CHECK REMAINING STOCK" at bounding box center [878, 523] width 824 height 52
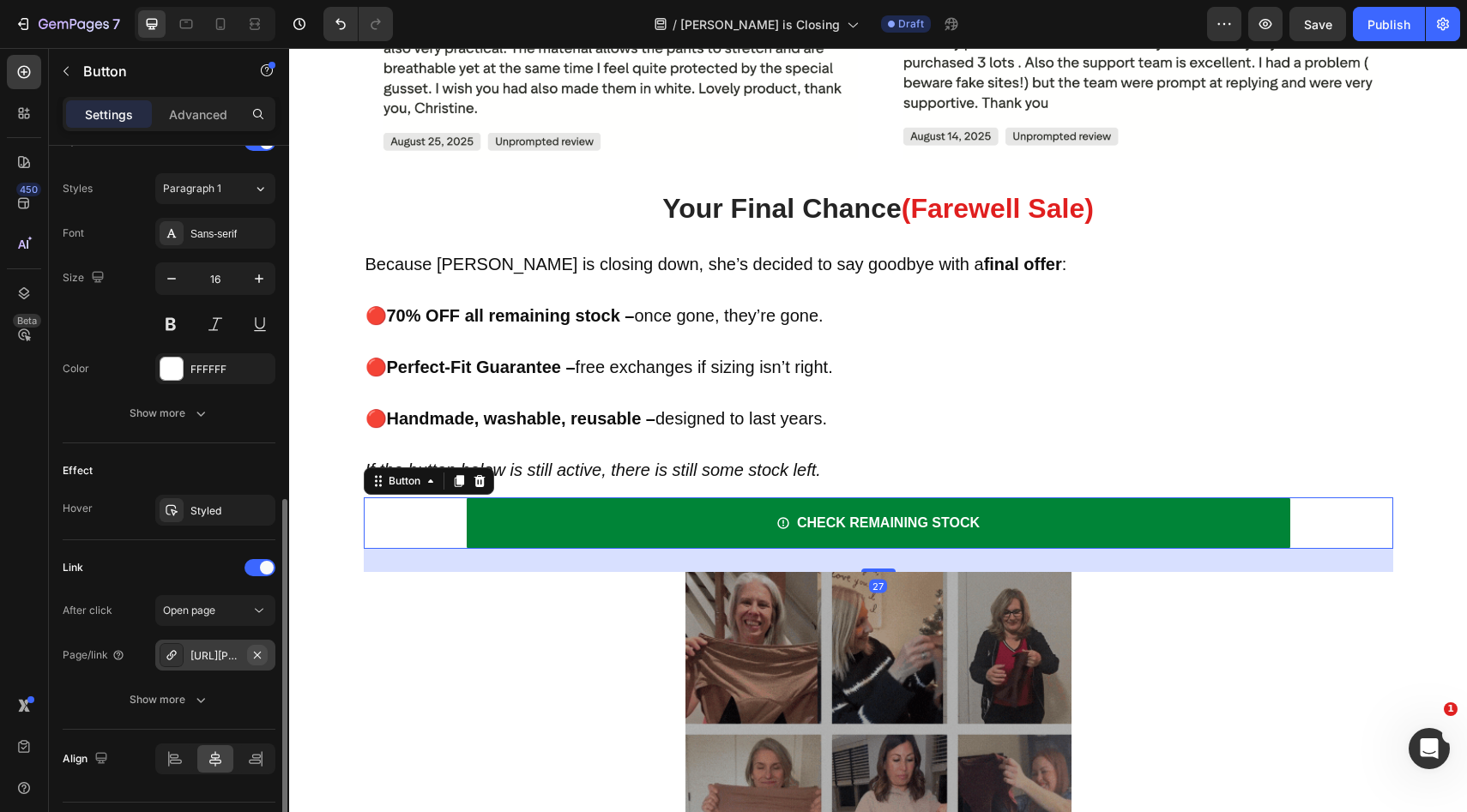
click at [260, 651] on icon "button" at bounding box center [257, 655] width 13 height 13
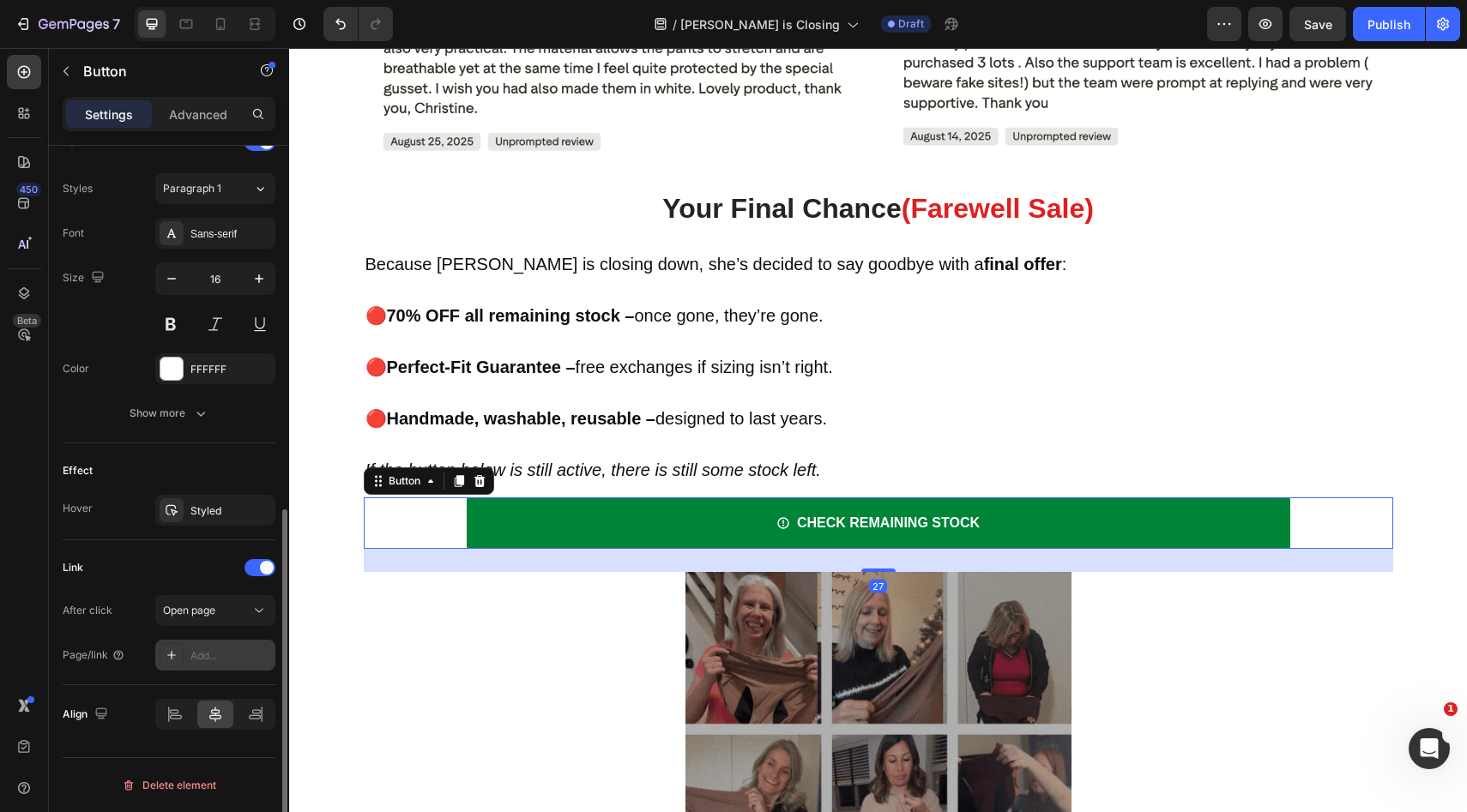
click at [220, 657] on div "Add..." at bounding box center [231, 656] width 81 height 15
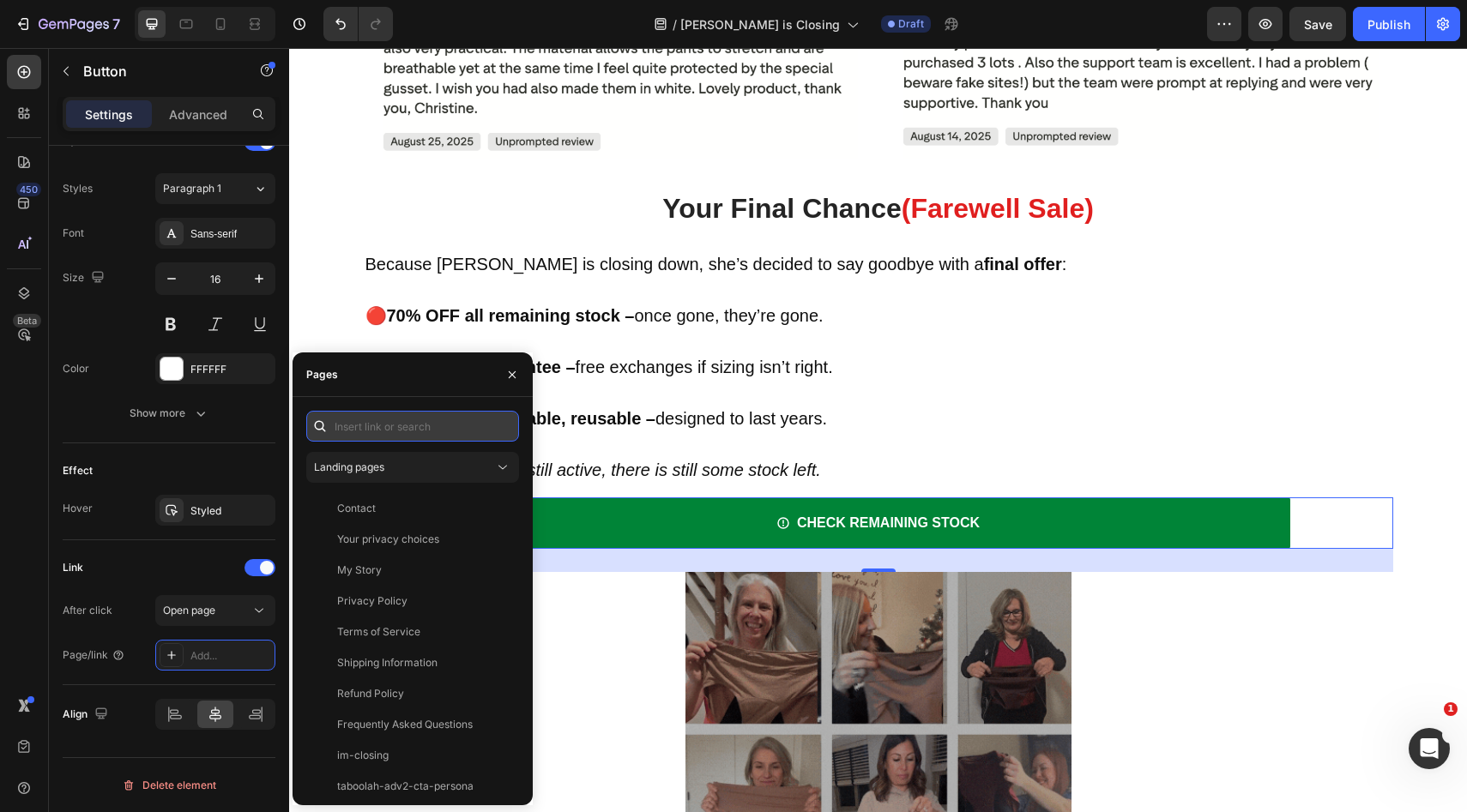
click at [410, 435] on input "text" at bounding box center [412, 426] width 213 height 31
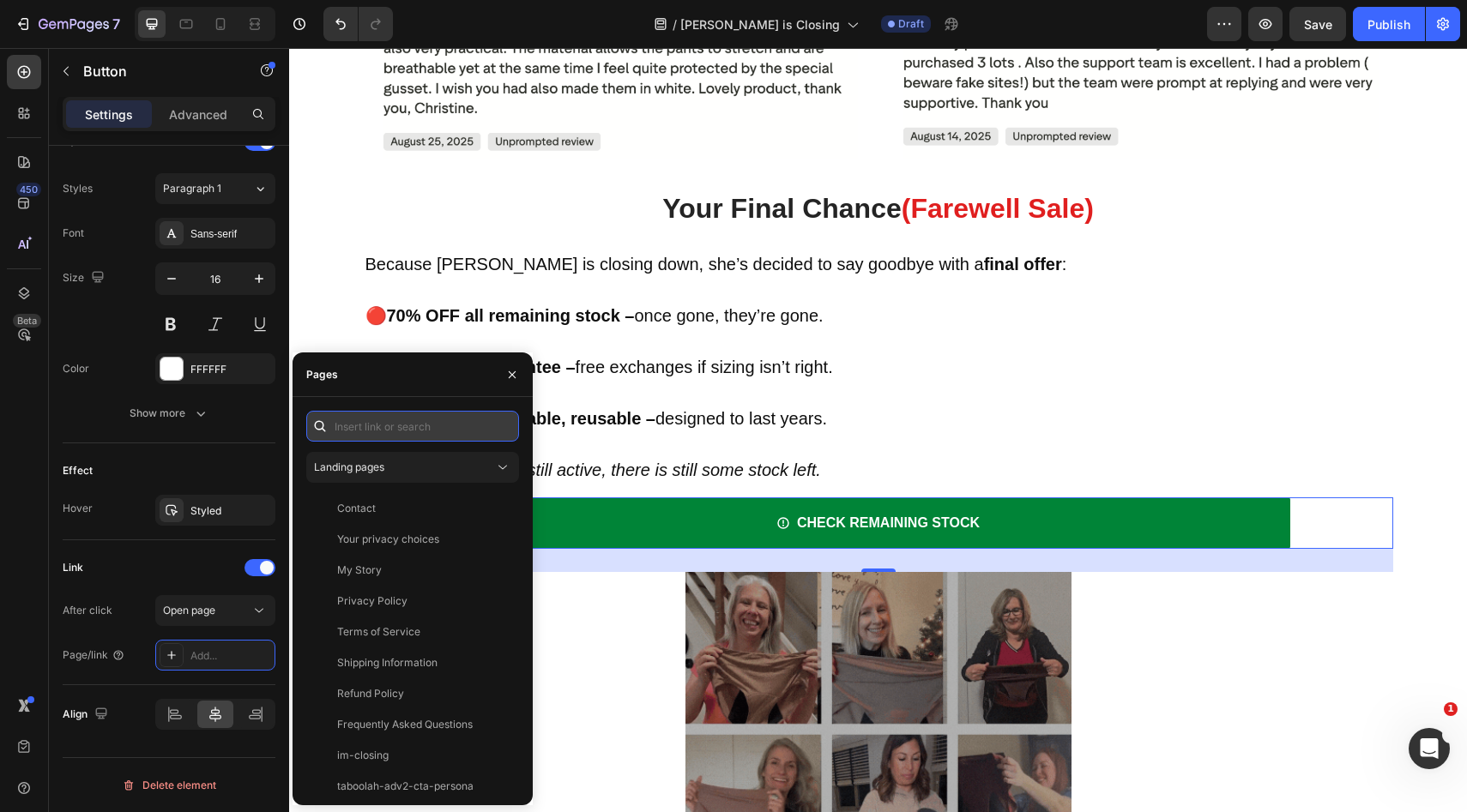
paste input "[URL][PERSON_NAME][DOMAIN_NAME]"
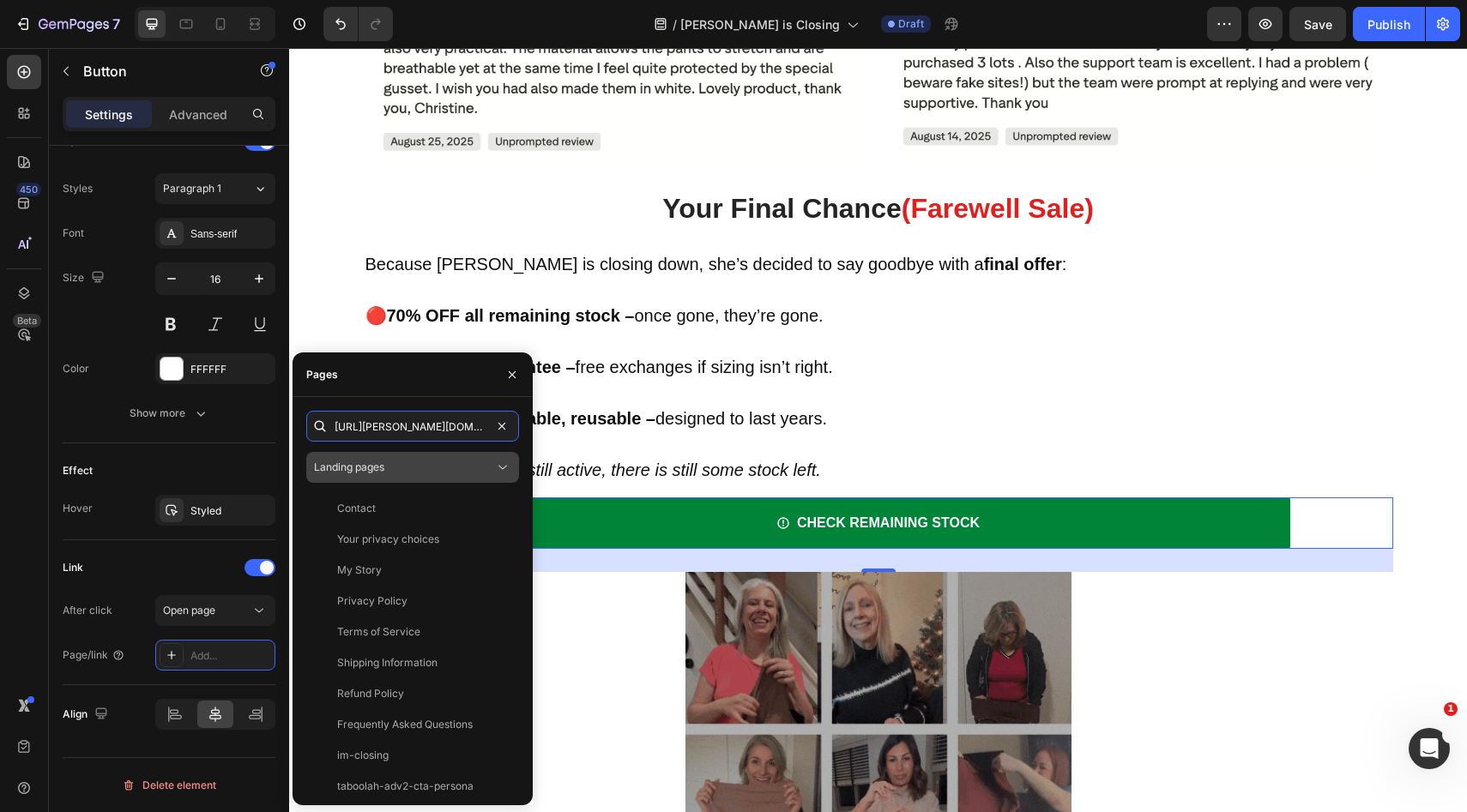
scroll to position [0, 216]
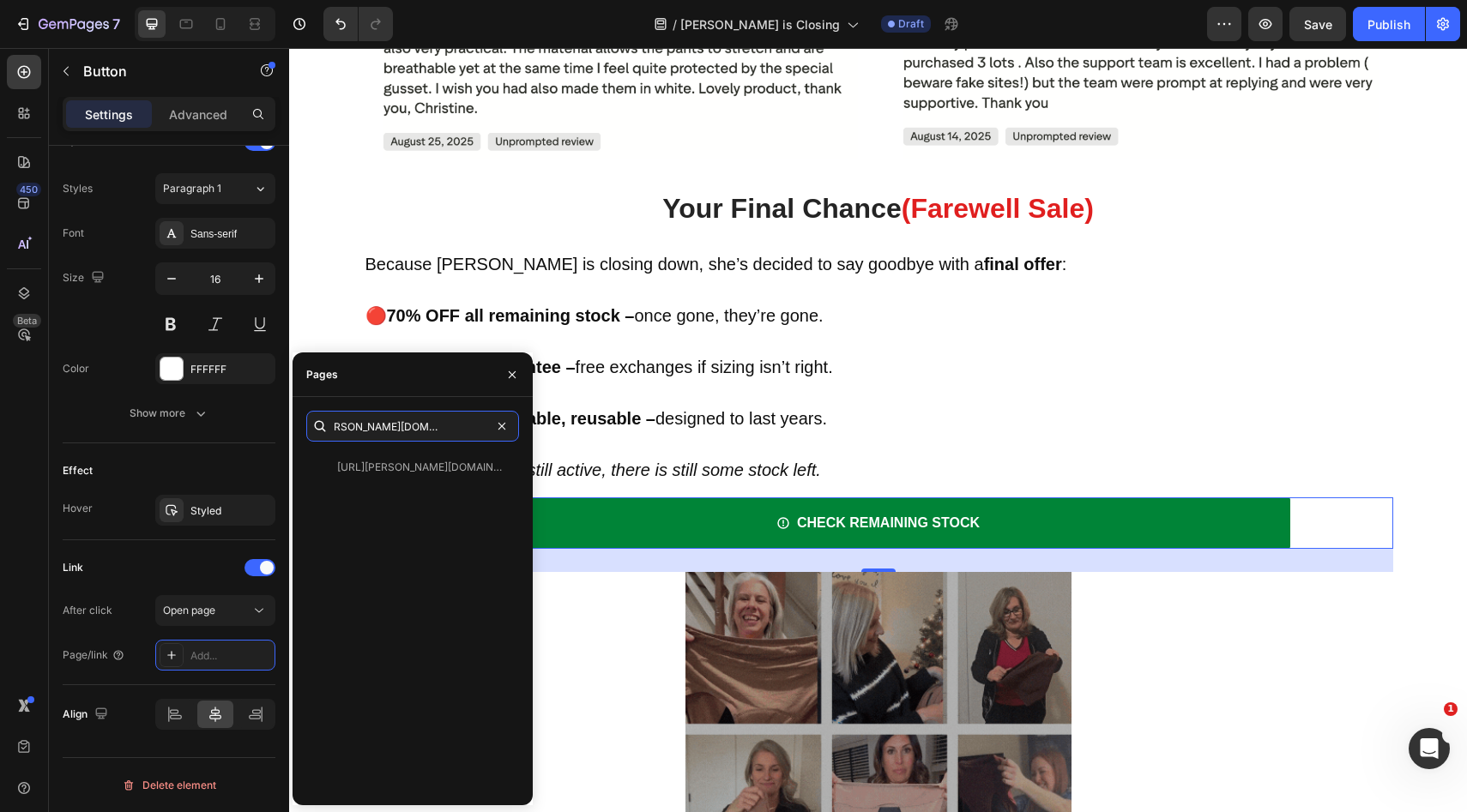
type input "[URL][PERSON_NAME][DOMAIN_NAME]"
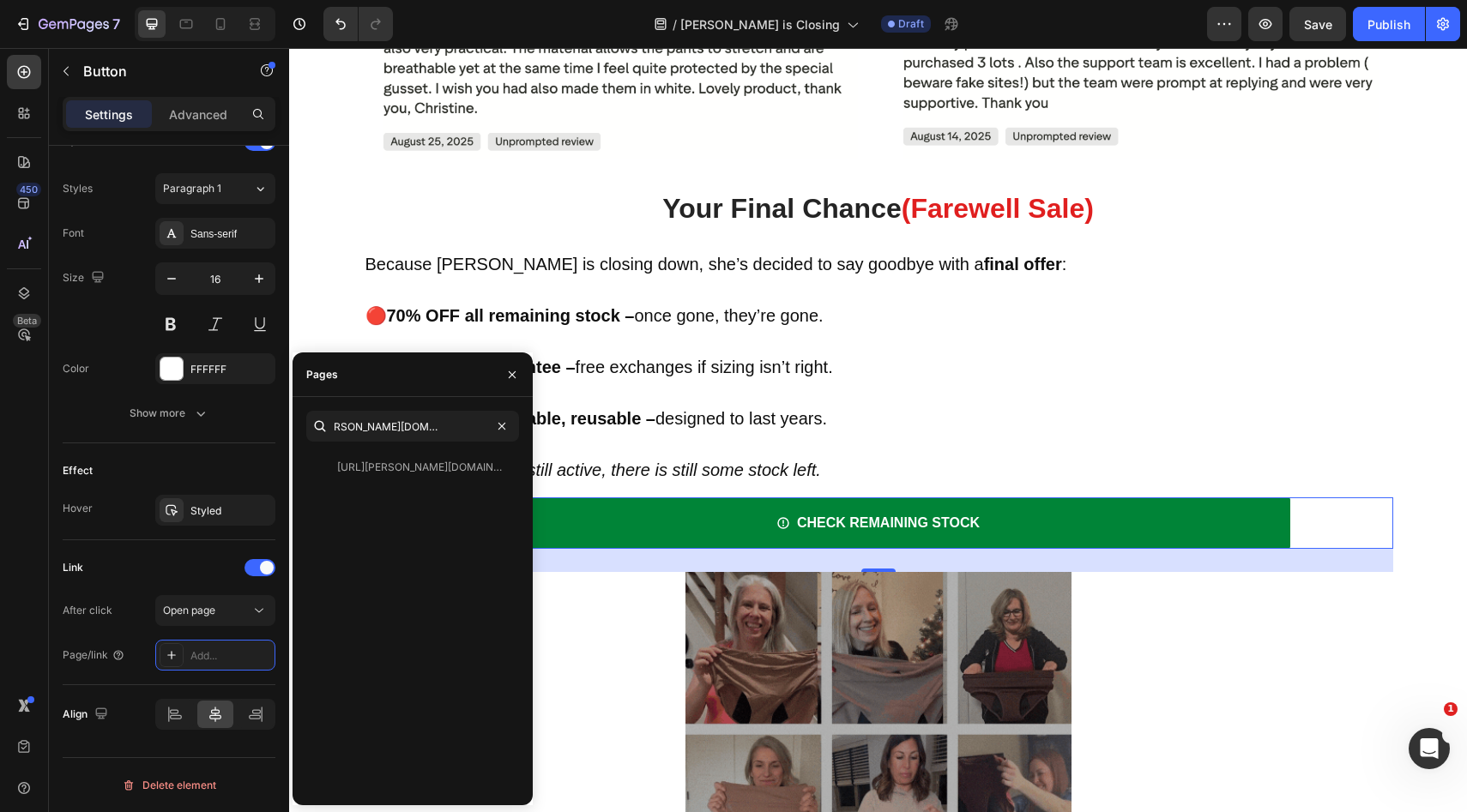
click at [403, 455] on div "[URL][PERSON_NAME][DOMAIN_NAME] View" at bounding box center [409, 467] width 206 height 31
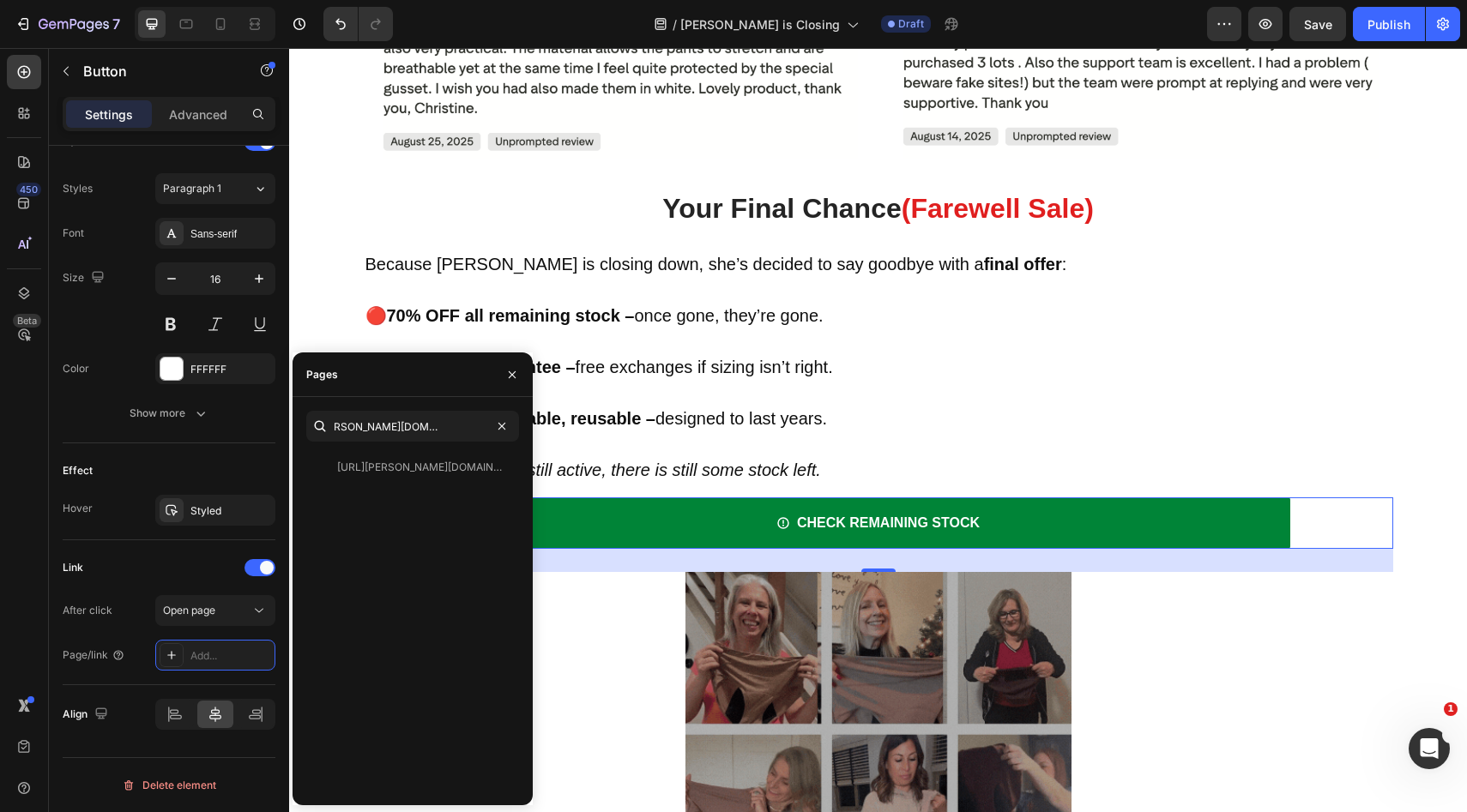
scroll to position [0, 0]
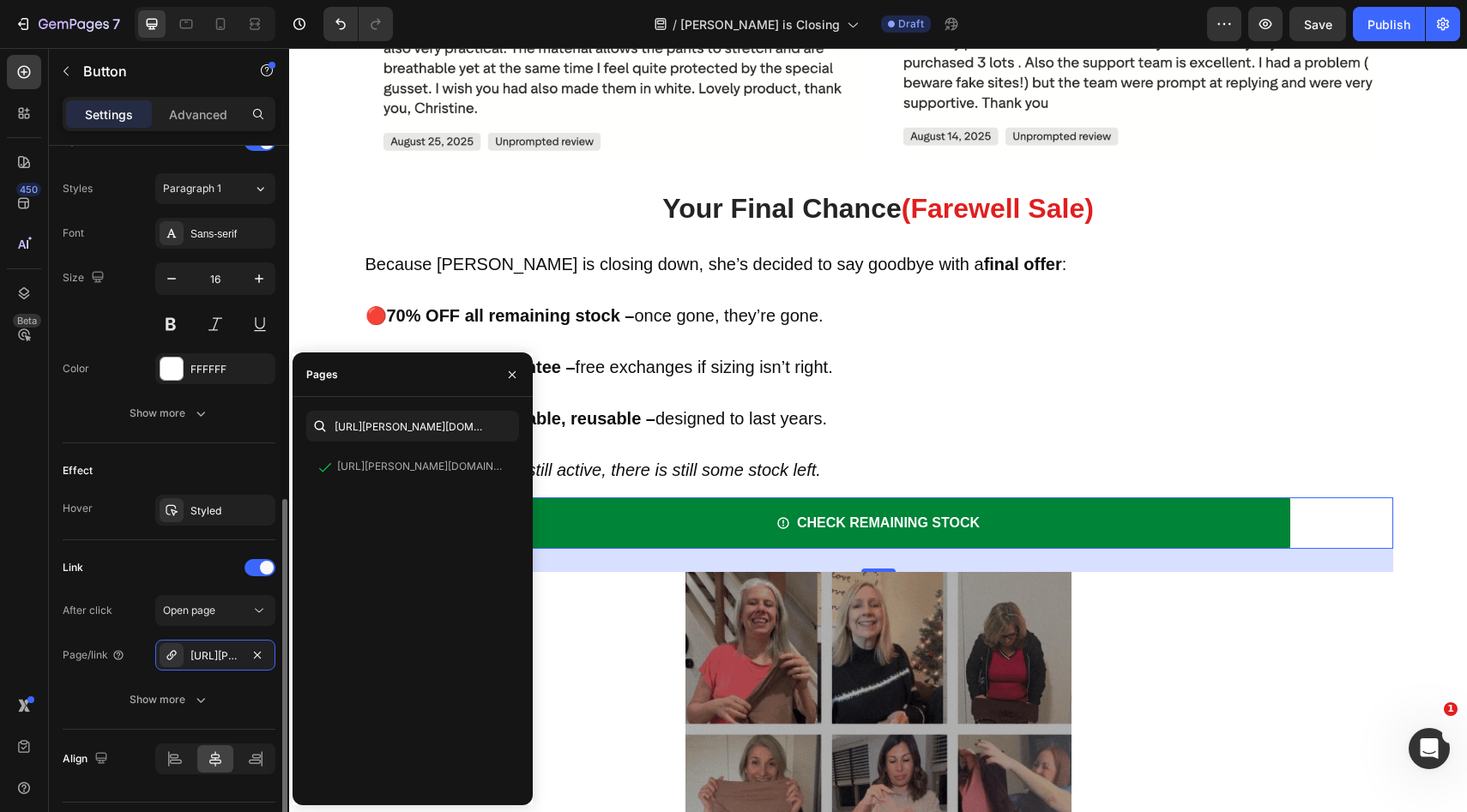
click at [219, 447] on div "Effect Hover Styled" at bounding box center [169, 492] width 213 height 97
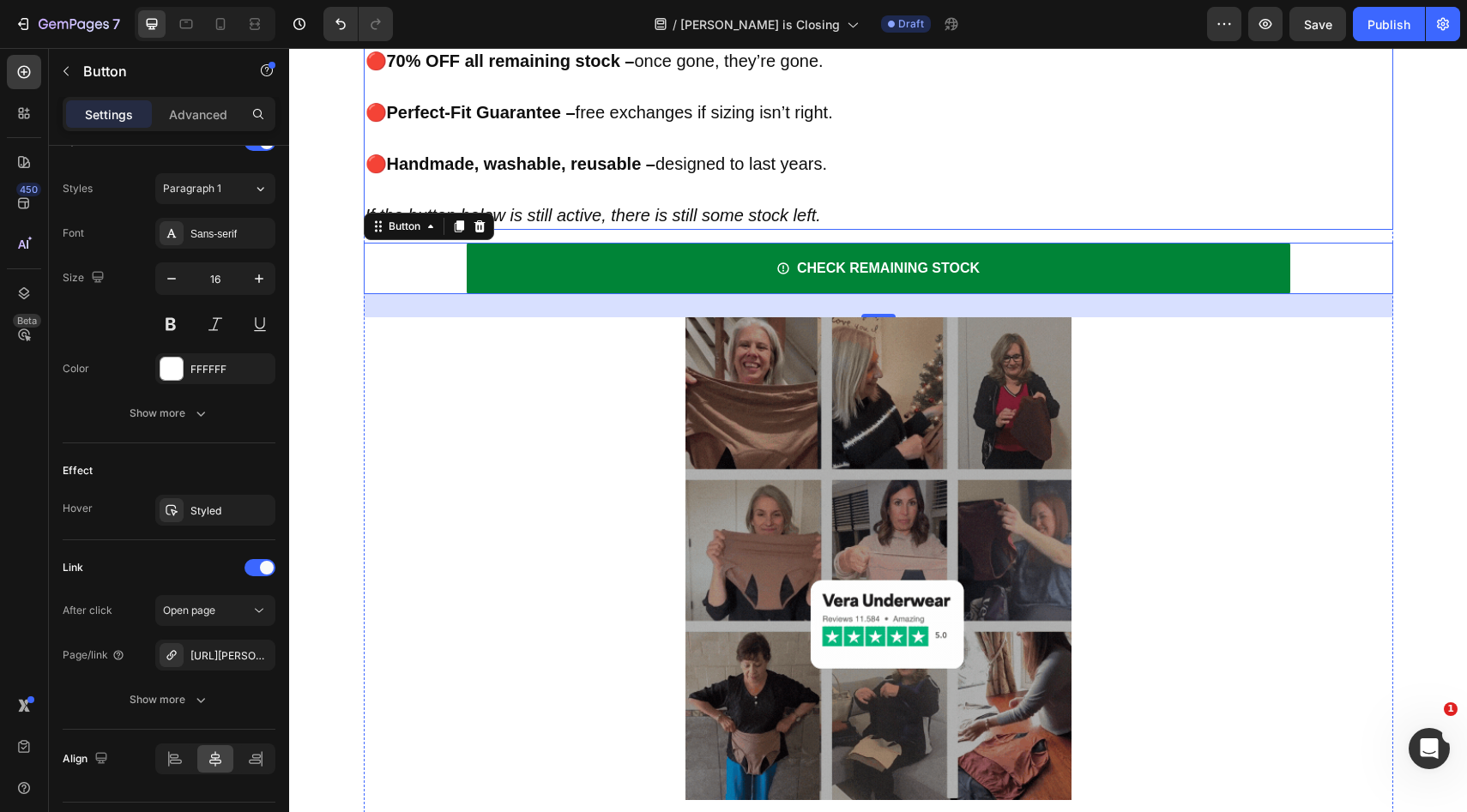
scroll to position [7195, 0]
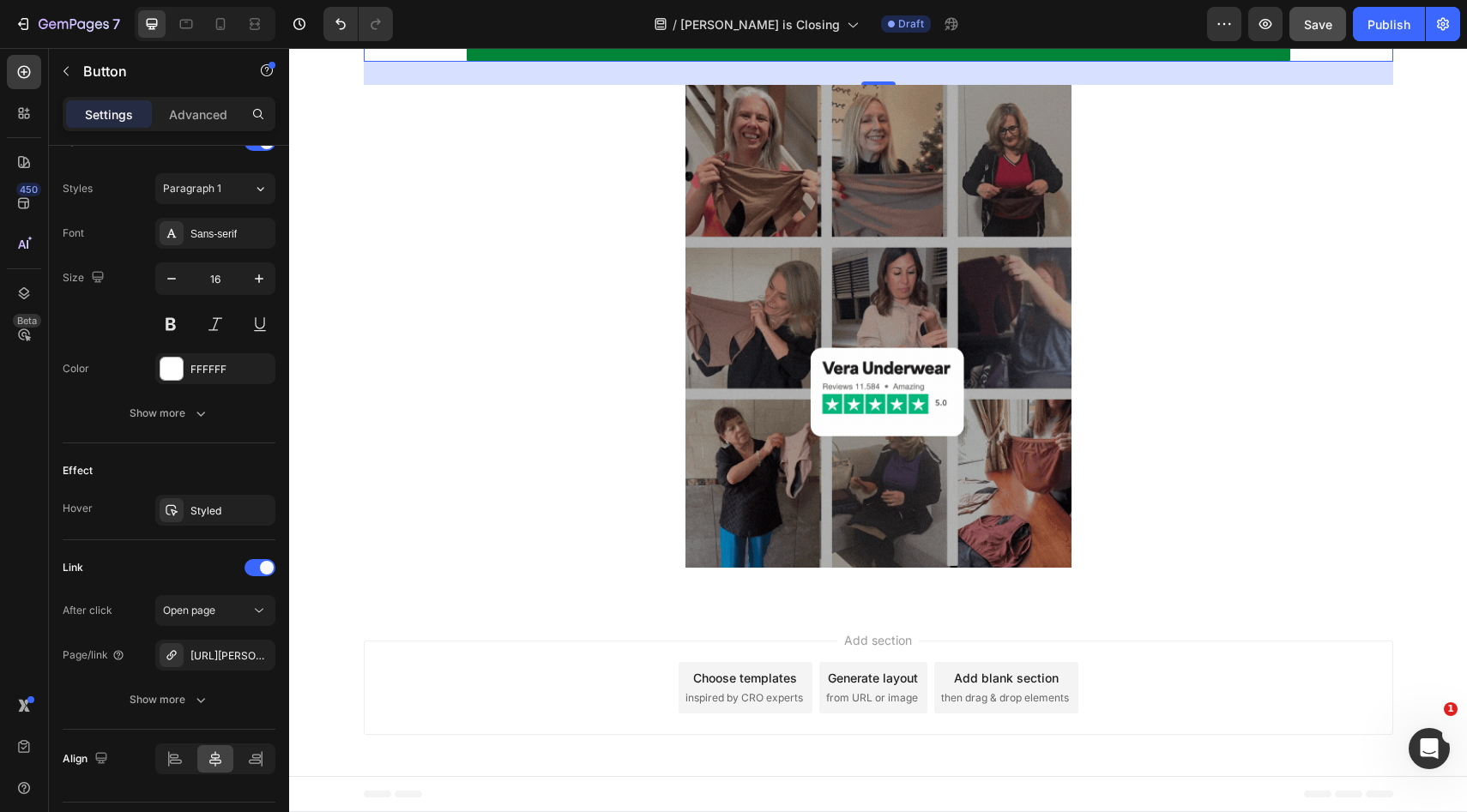
click at [1293, 24] on button "Save" at bounding box center [1317, 24] width 56 height 34
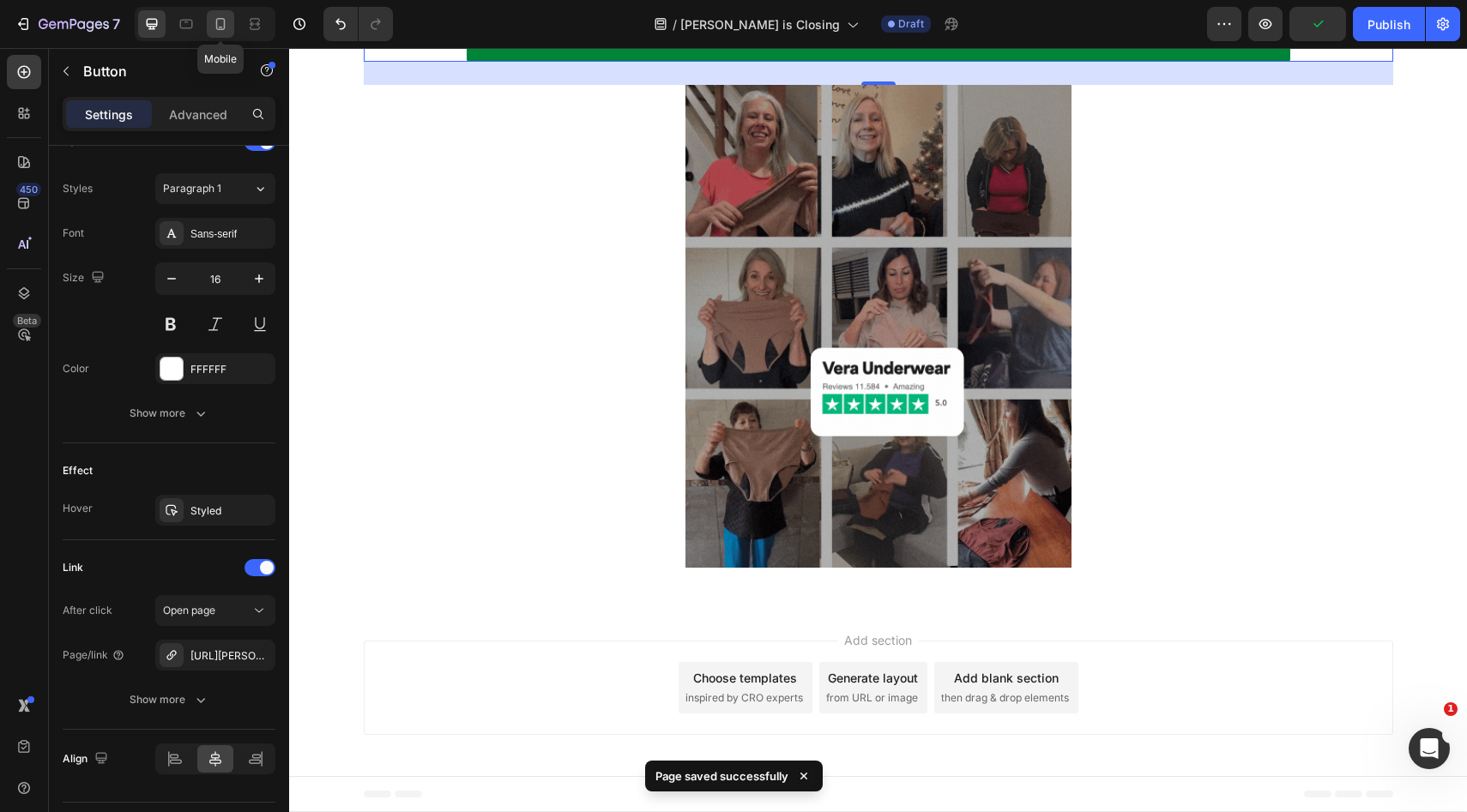
click at [226, 30] on icon at bounding box center [220, 23] width 17 height 17
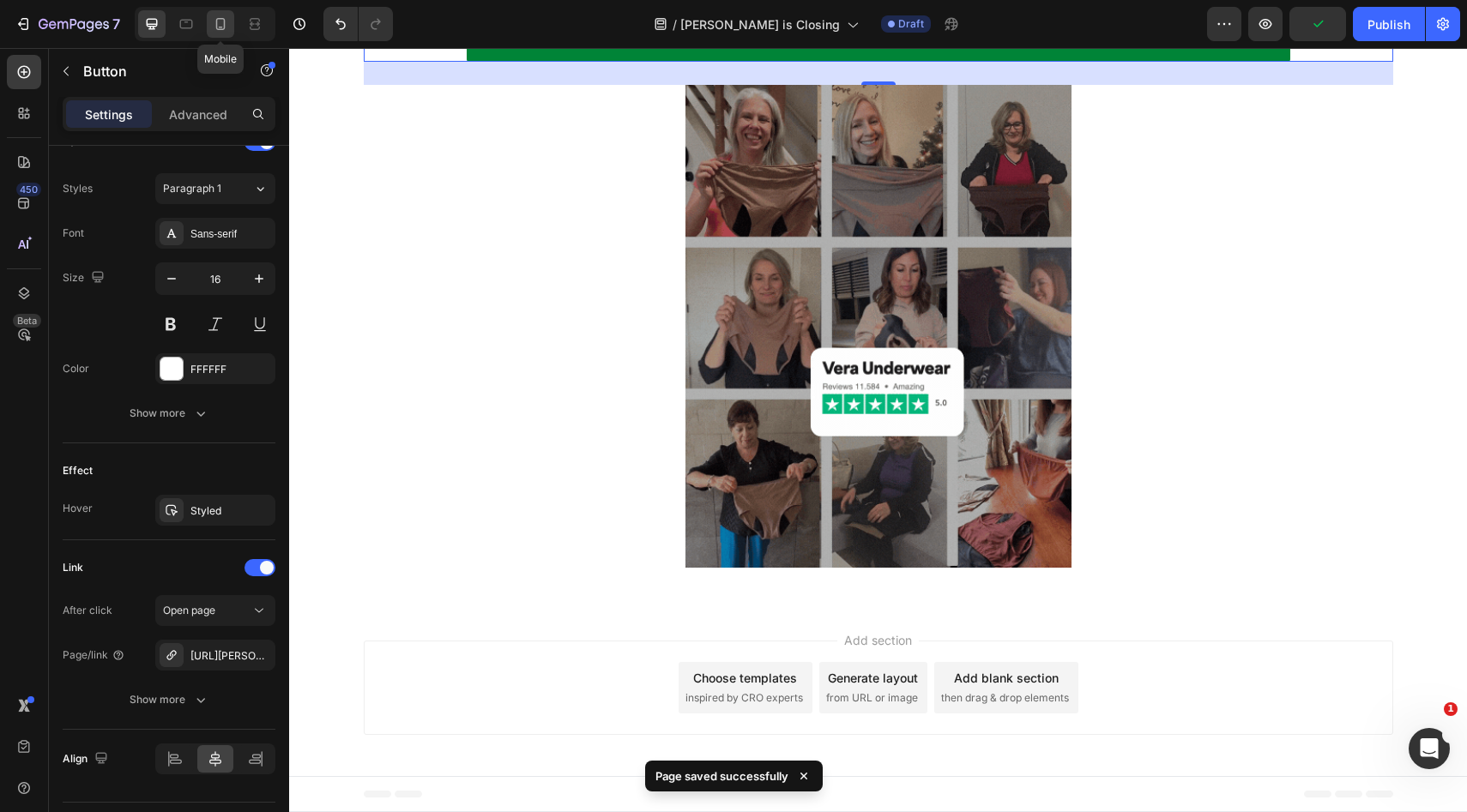
type input "14"
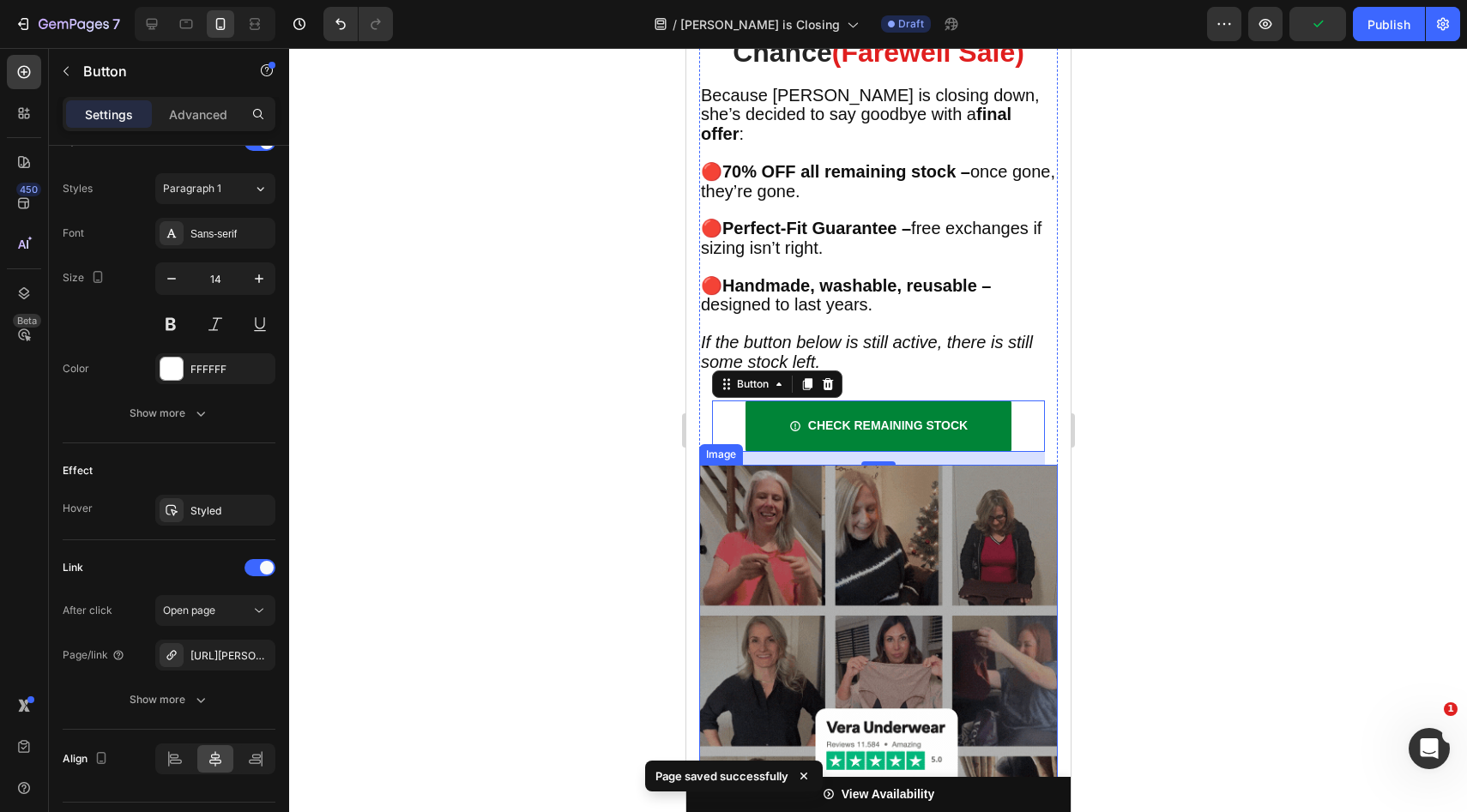
scroll to position [6821, 0]
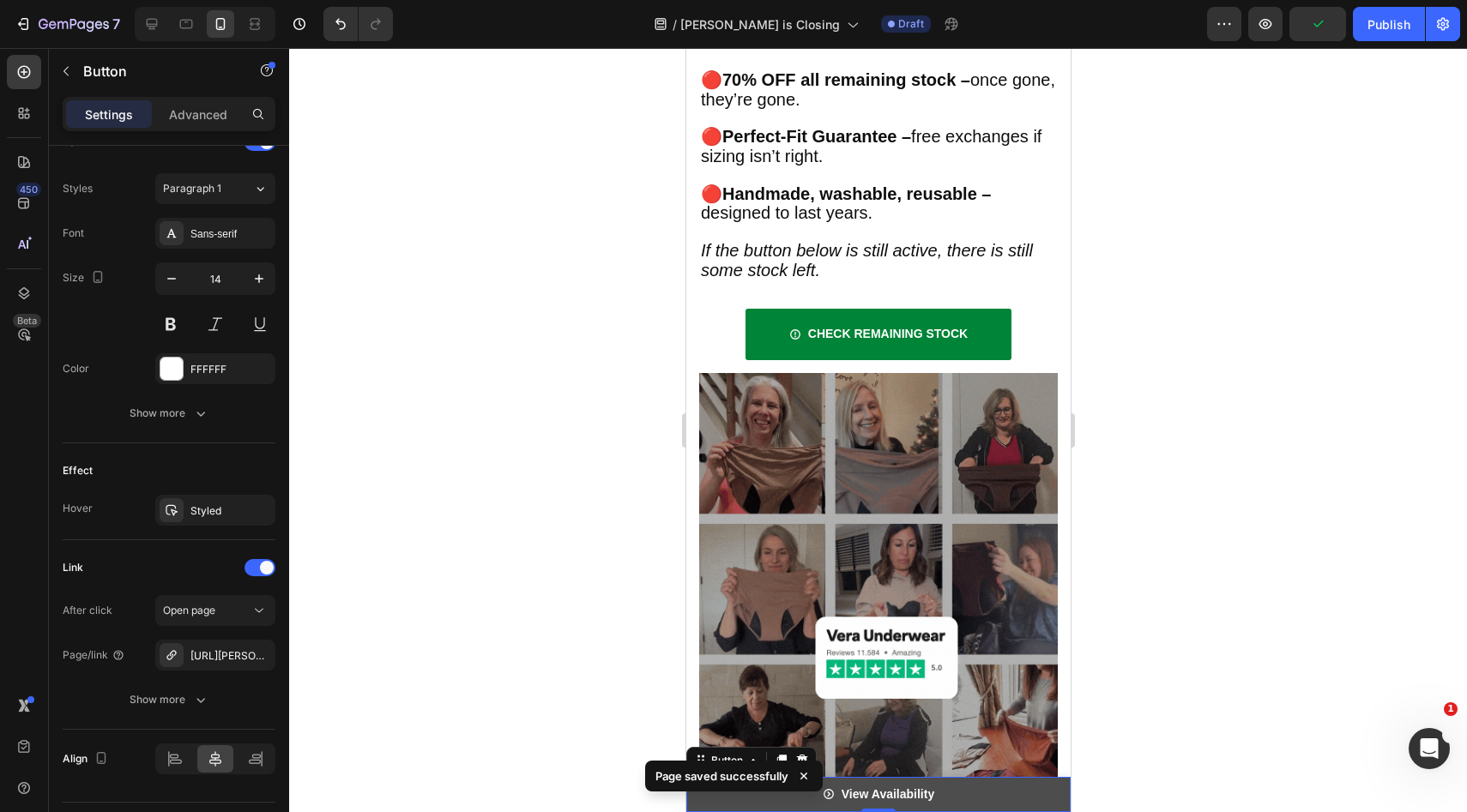
click at [957, 785] on link "View Availability" at bounding box center [878, 794] width 385 height 35
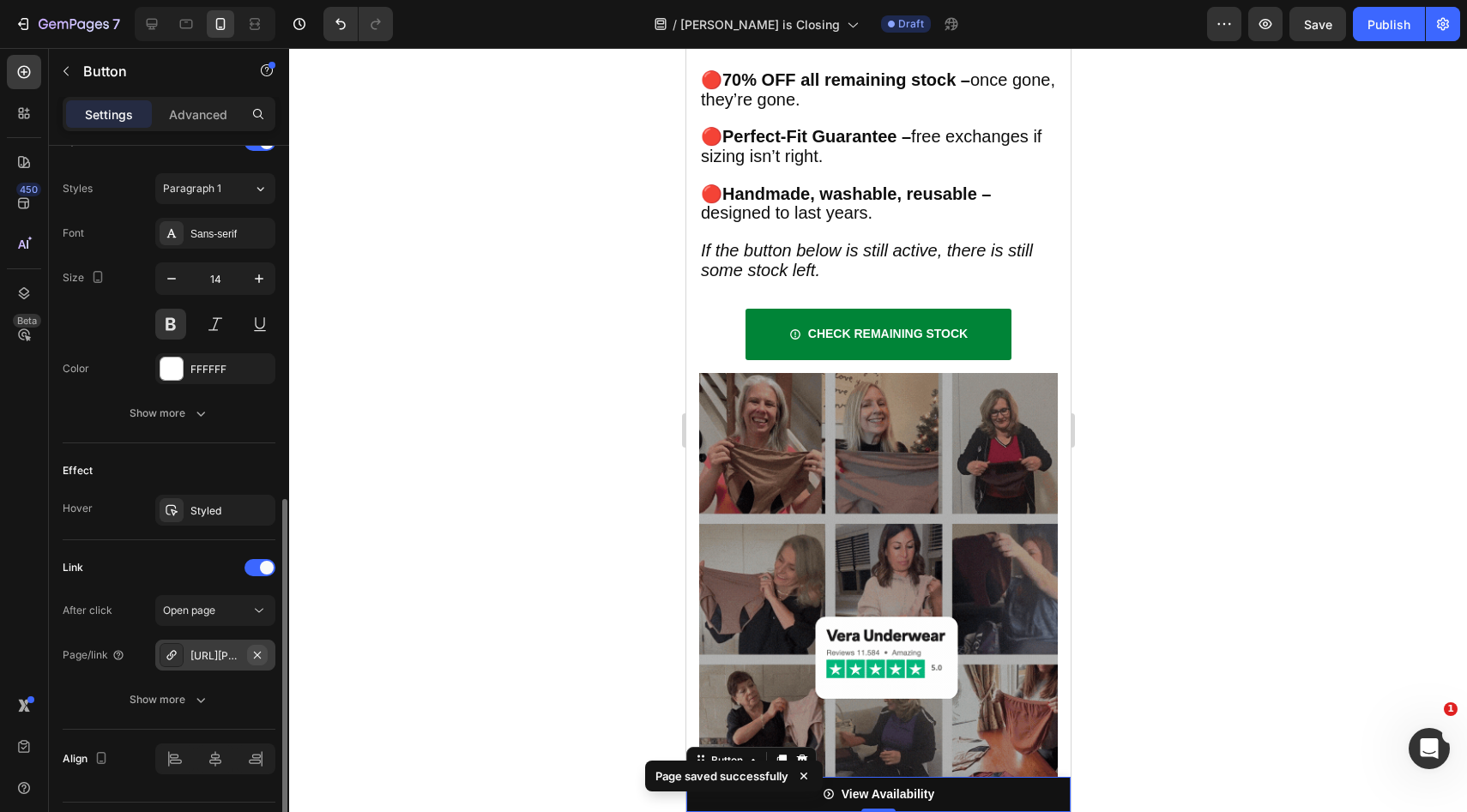
click at [265, 656] on button "button" at bounding box center [257, 655] width 21 height 21
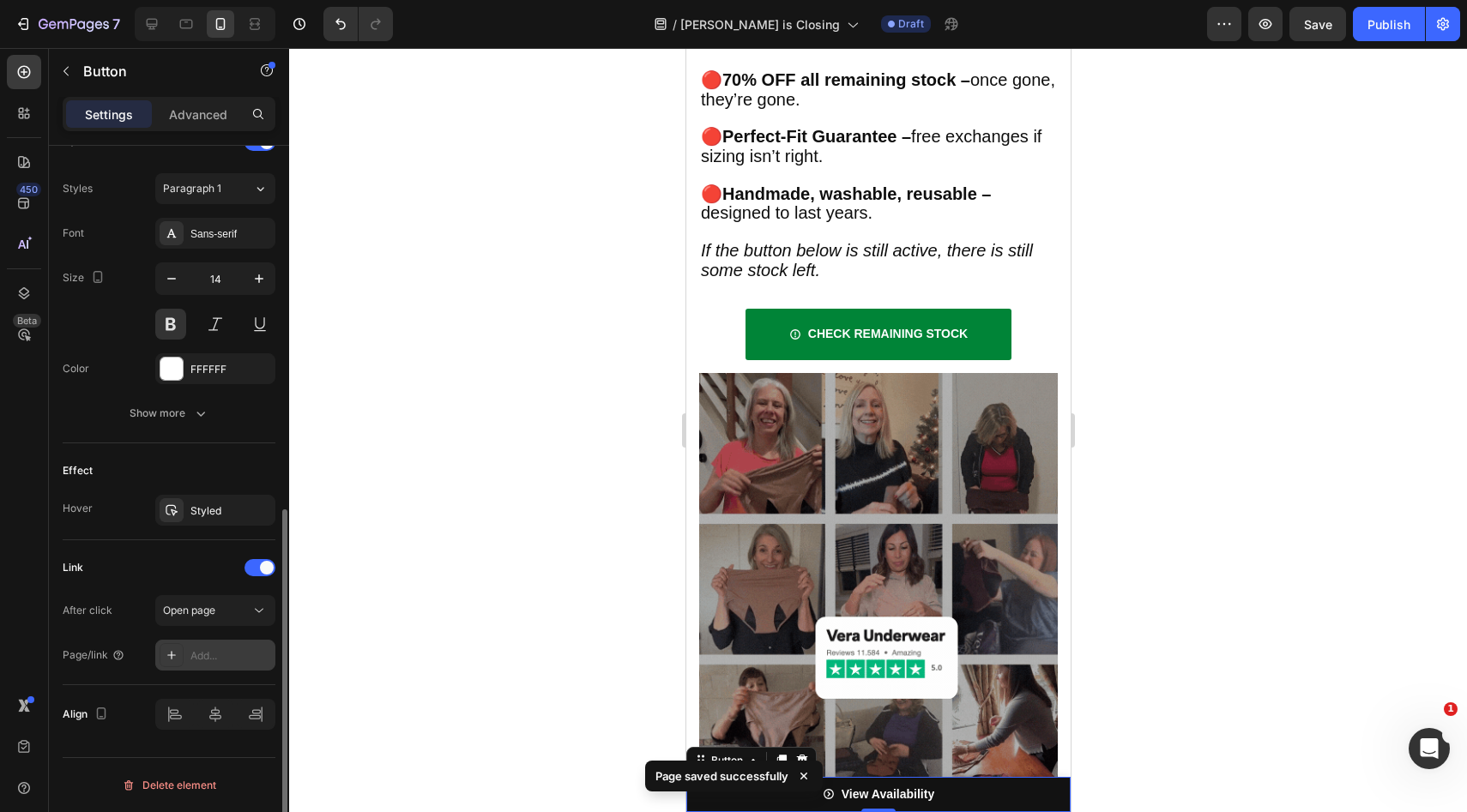
click at [248, 664] on div "Add..." at bounding box center [216, 655] width 120 height 31
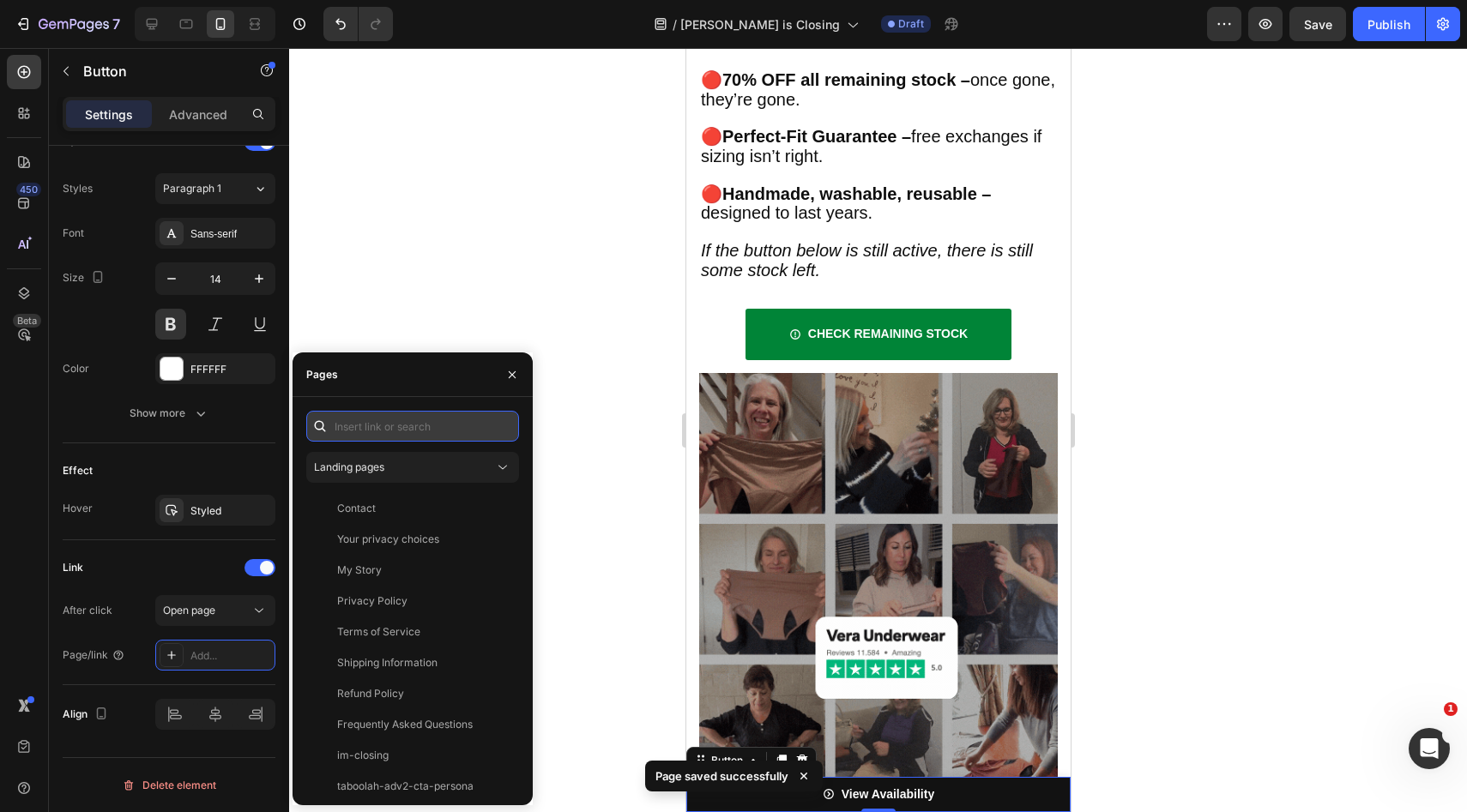
click at [460, 434] on input "text" at bounding box center [412, 426] width 213 height 31
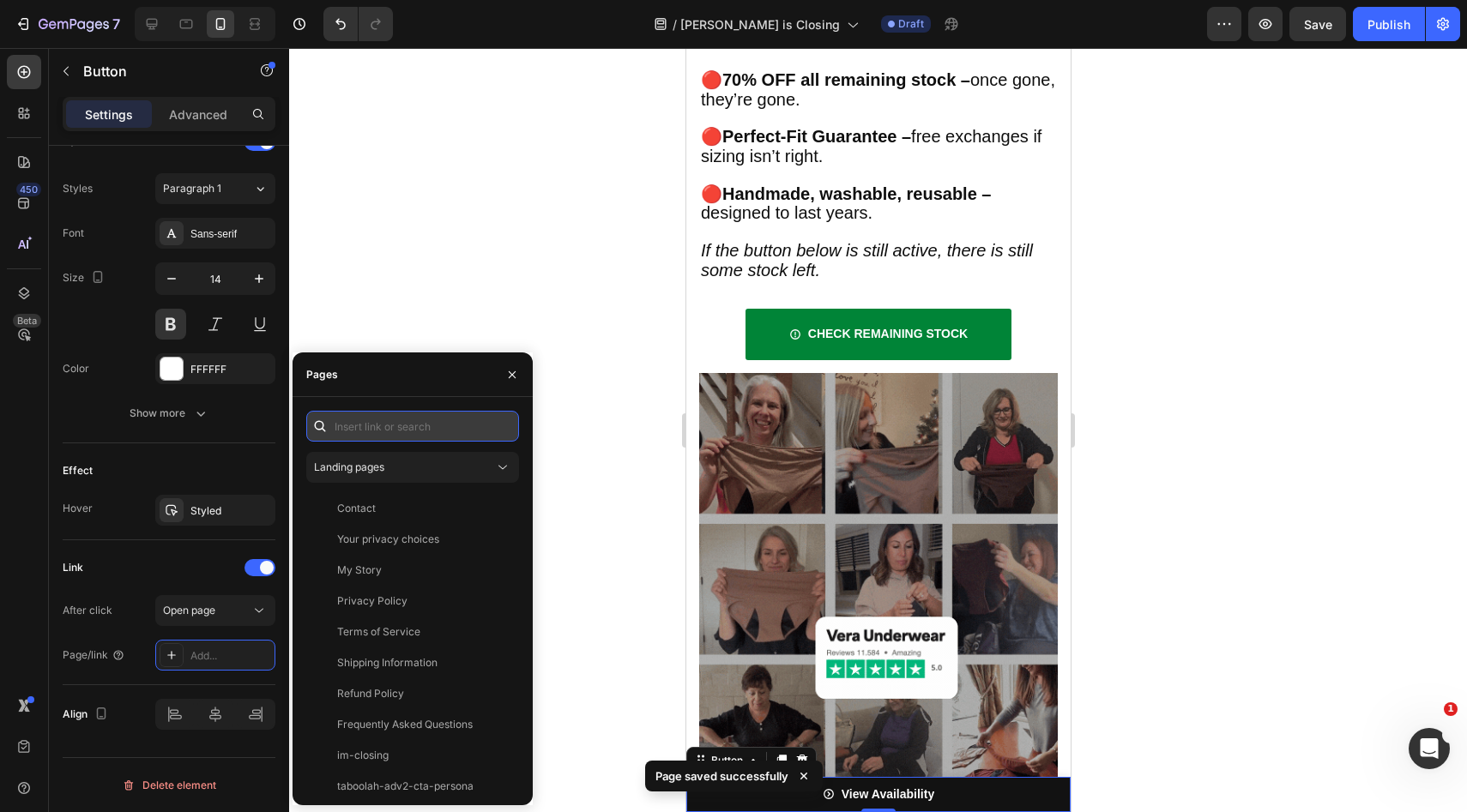
paste input "[URL][PERSON_NAME][DOMAIN_NAME]"
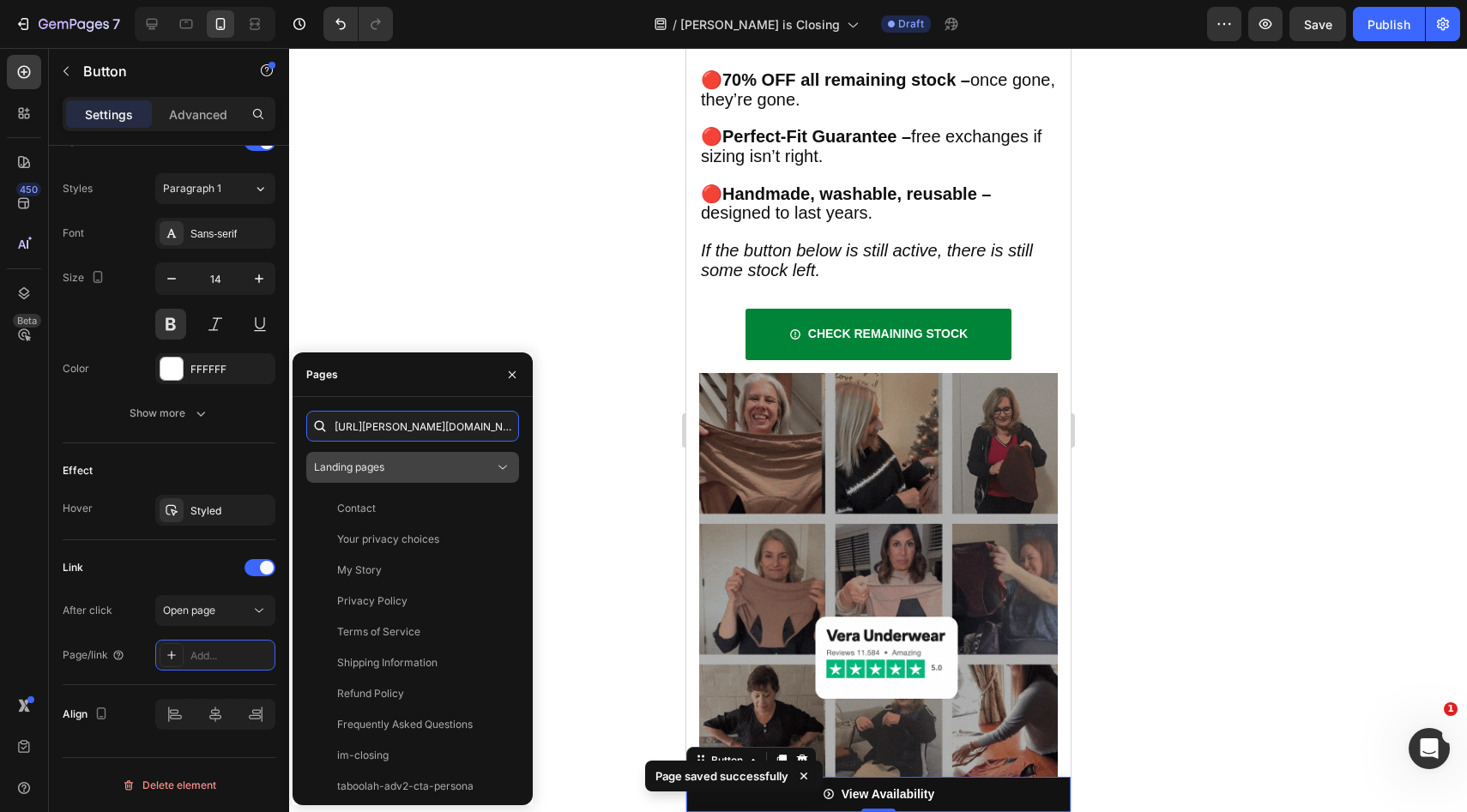
scroll to position [0, 216]
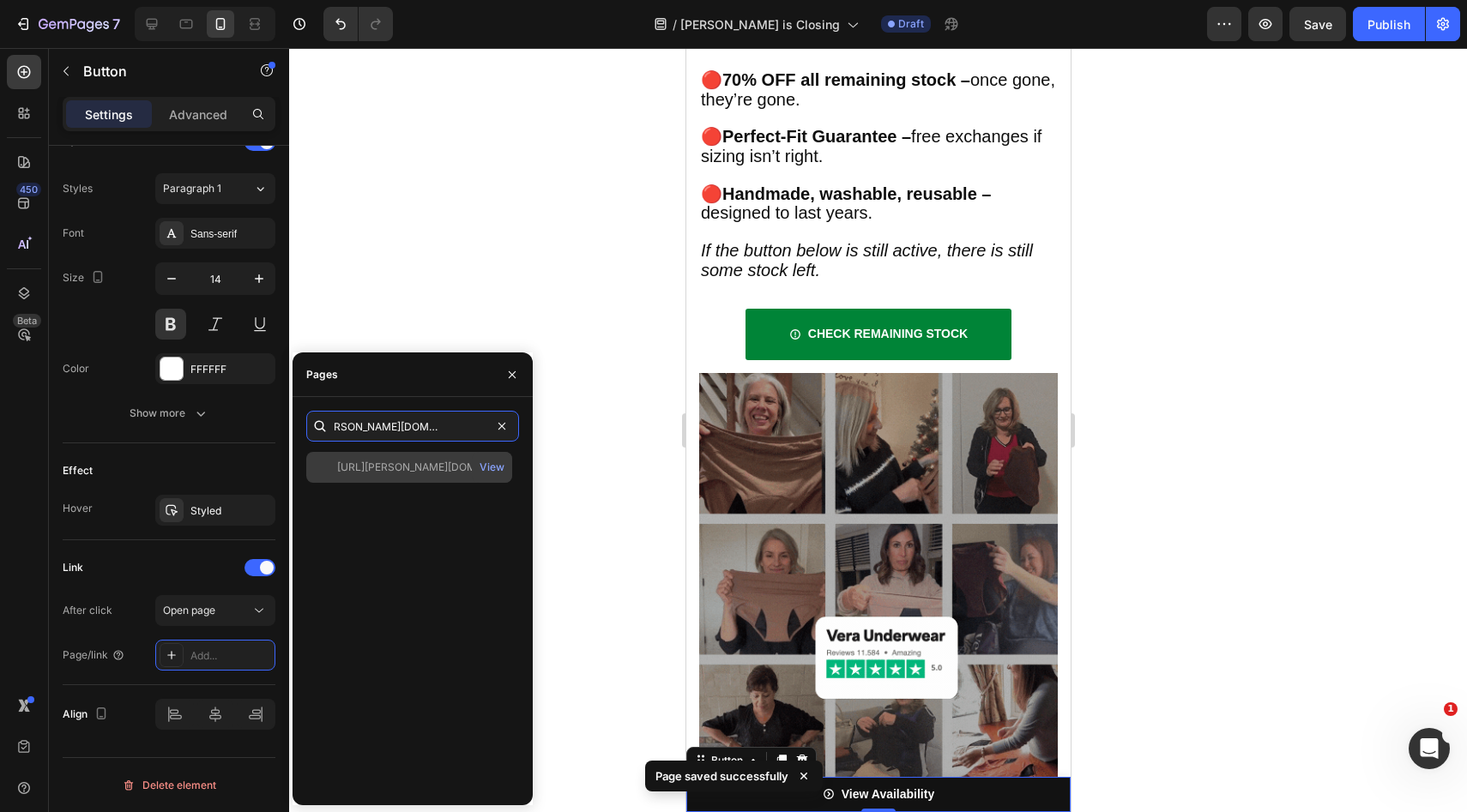
type input "[URL][PERSON_NAME][DOMAIN_NAME]"
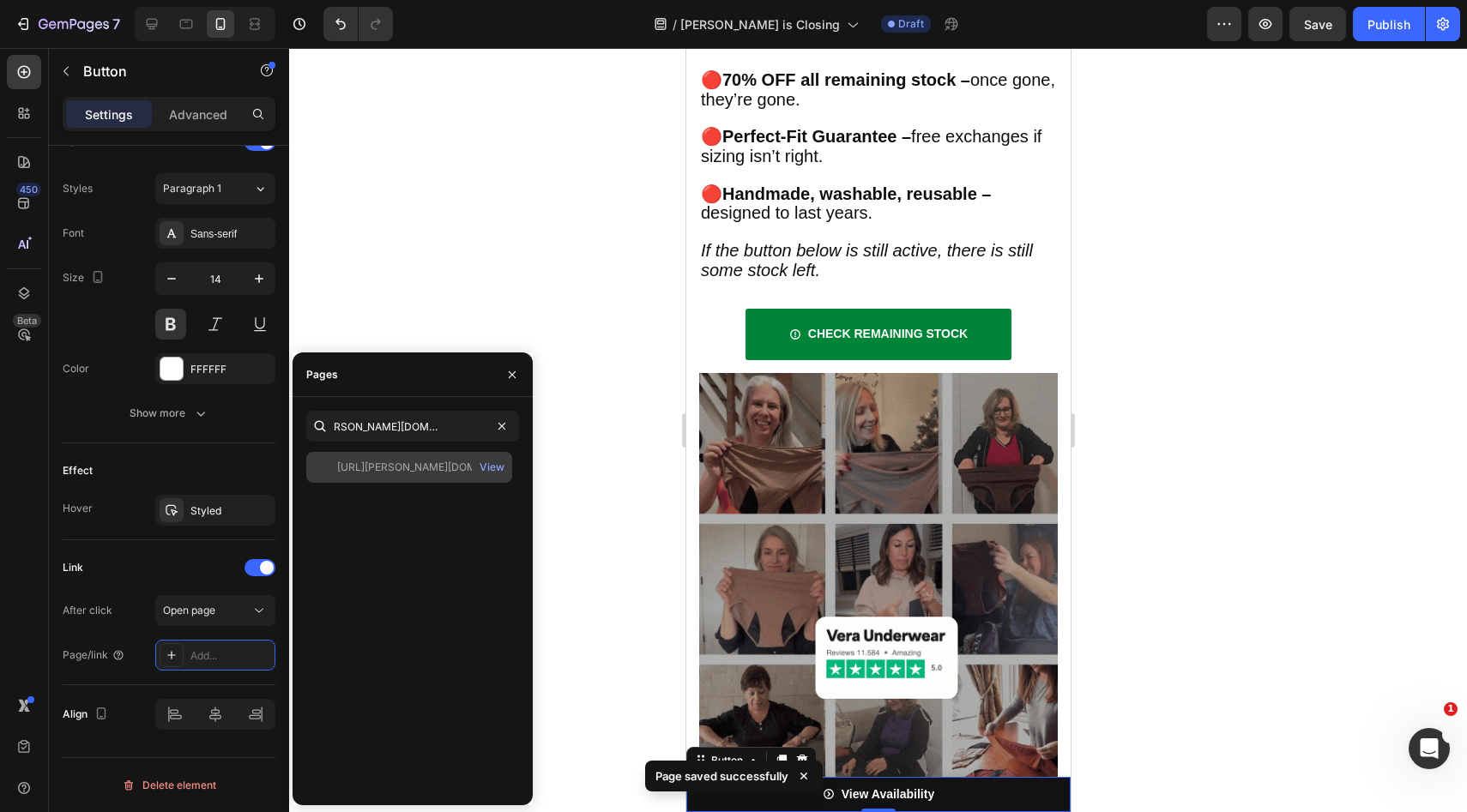
click at [422, 458] on div "[URL][PERSON_NAME][DOMAIN_NAME] View" at bounding box center [409, 467] width 206 height 31
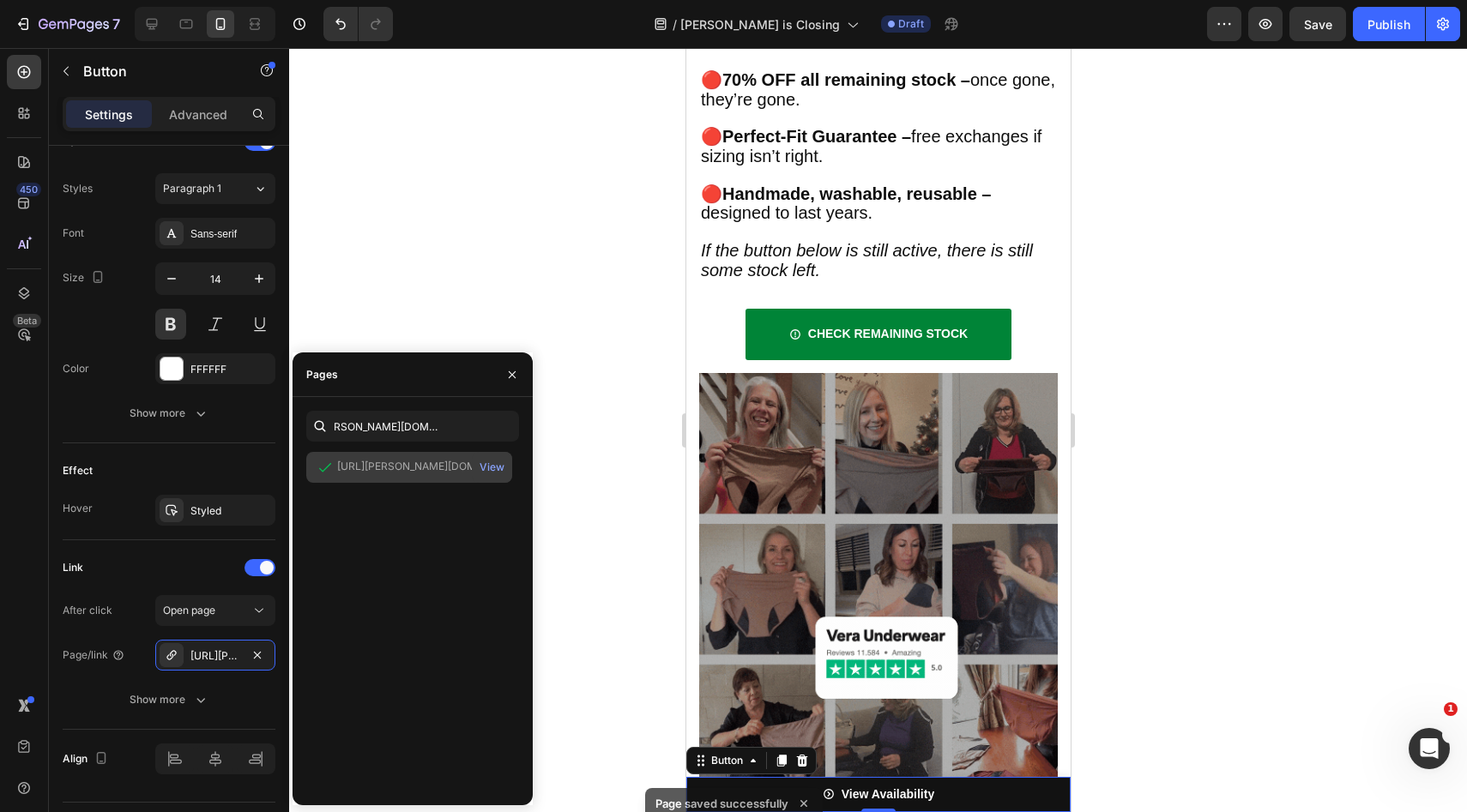
scroll to position [0, 0]
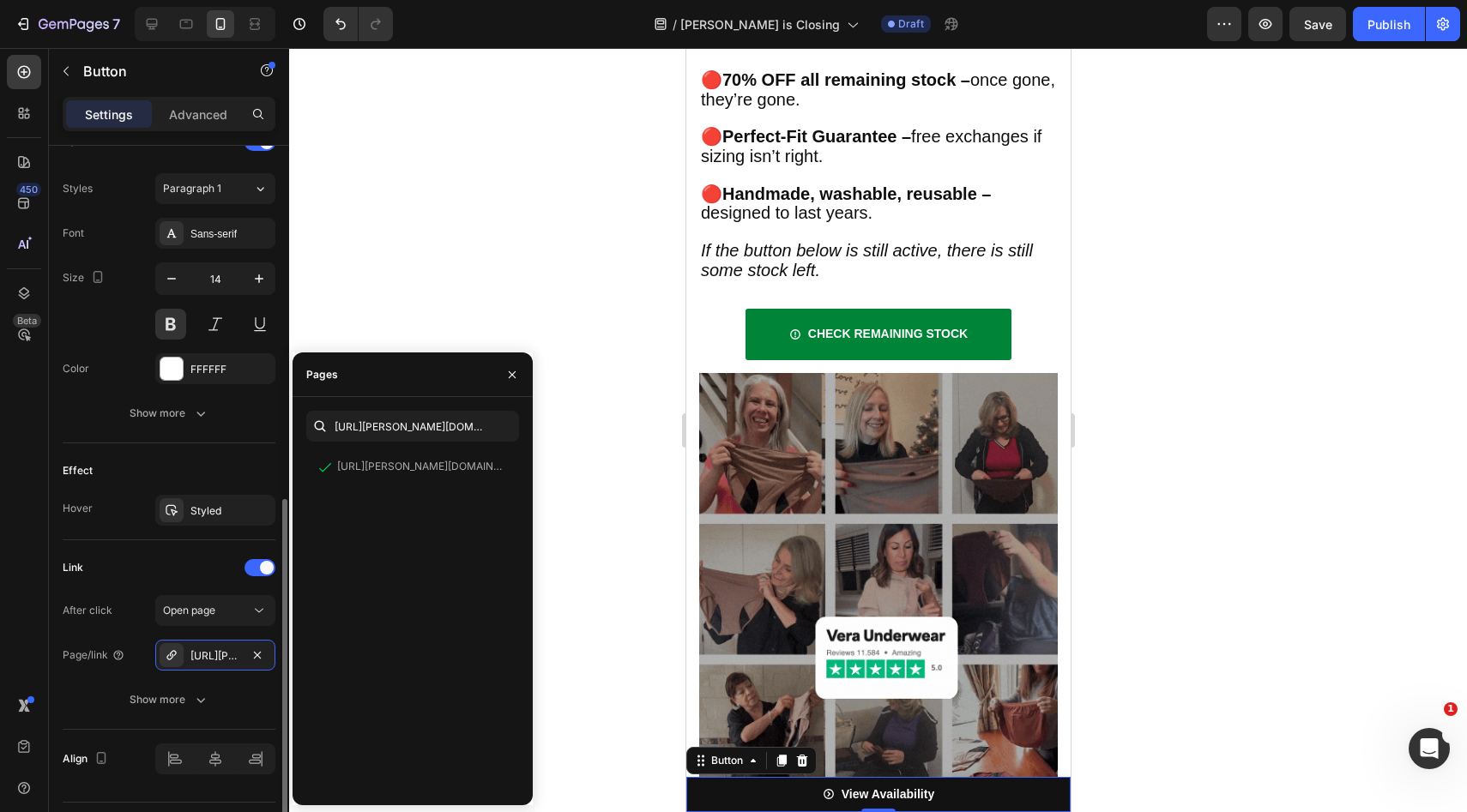
click at [218, 445] on div "Effect Hover Styled" at bounding box center [169, 492] width 213 height 97
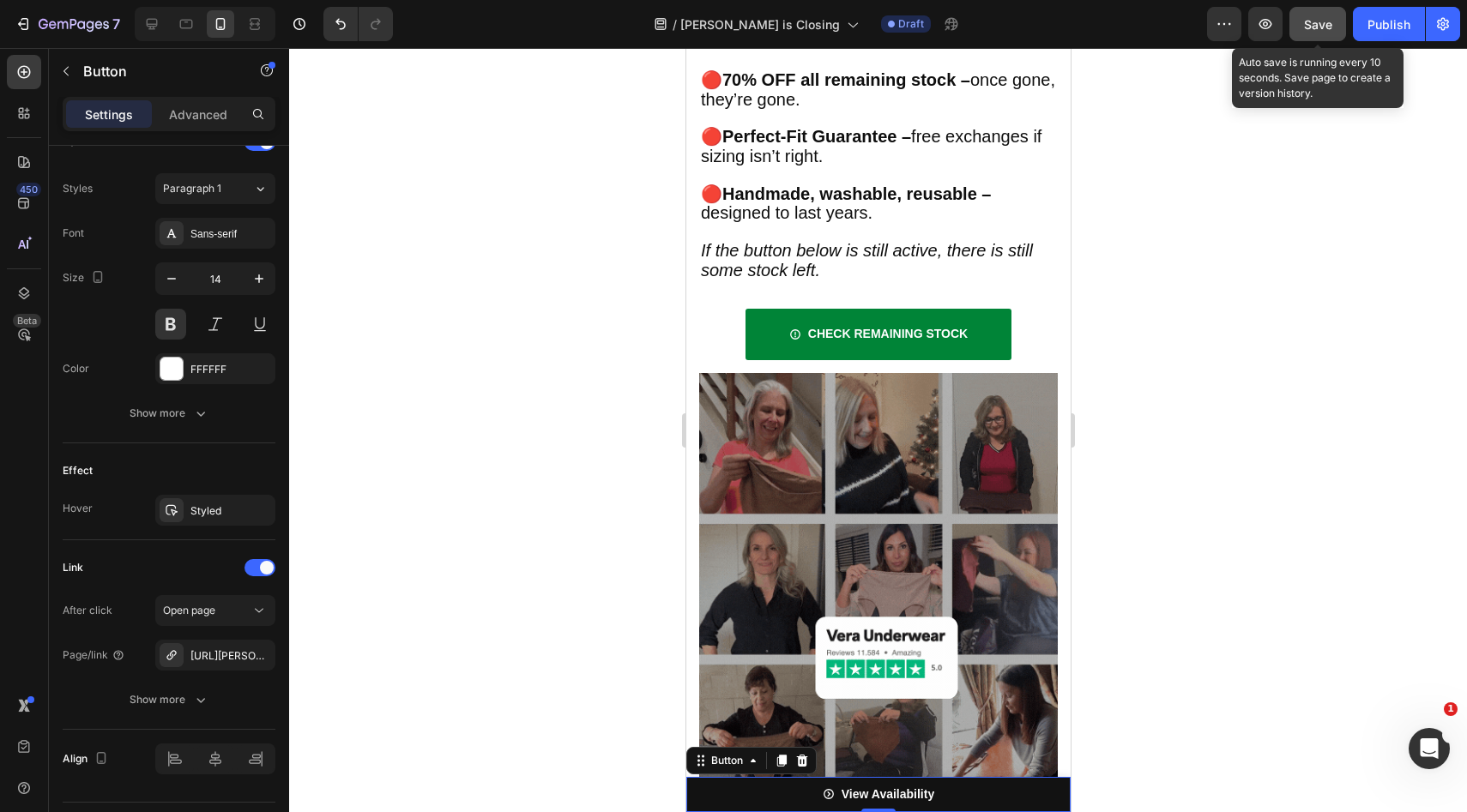
click at [1324, 26] on span "Save" at bounding box center [1319, 24] width 29 height 14
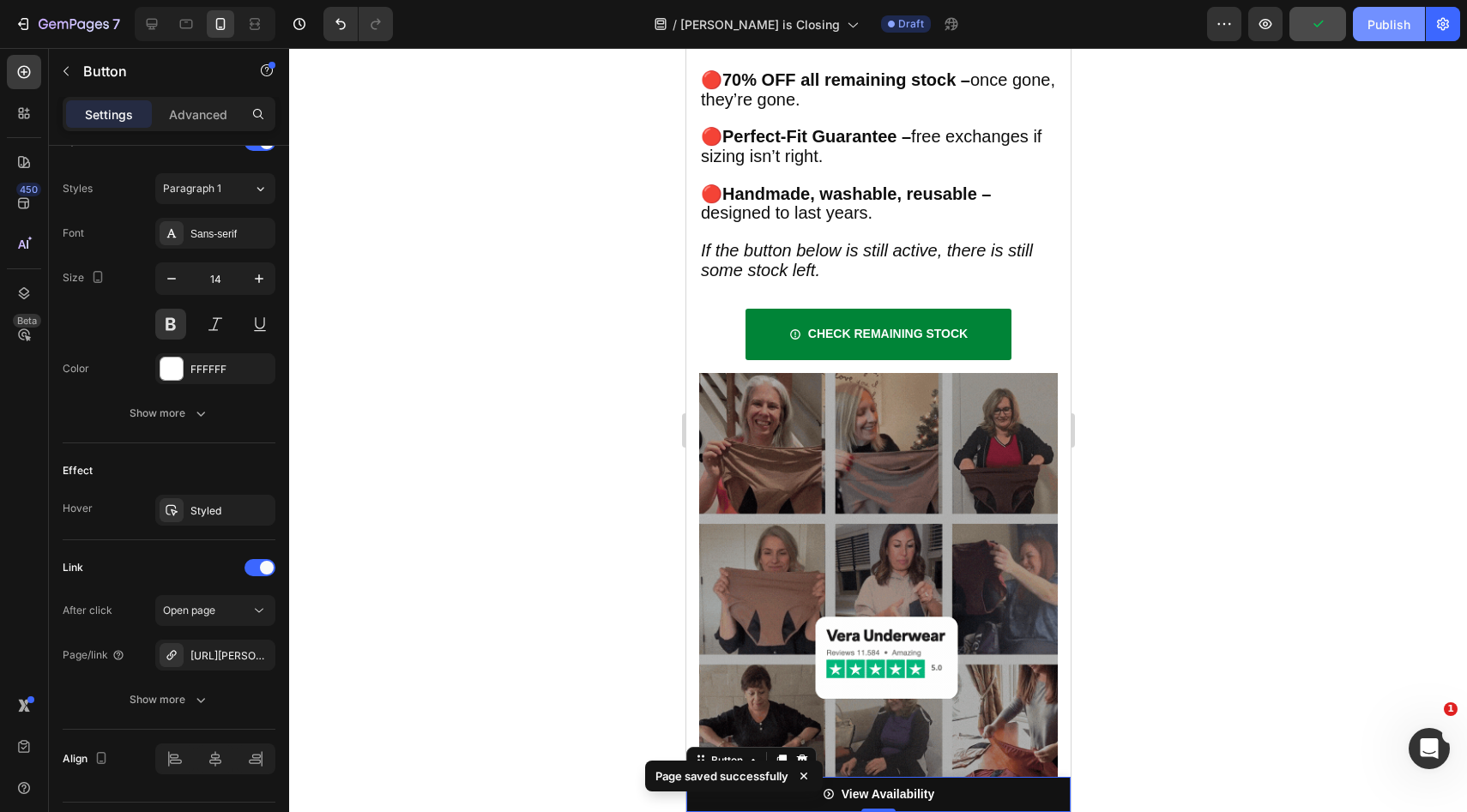
click at [1395, 21] on div "Publish" at bounding box center [1389, 24] width 43 height 18
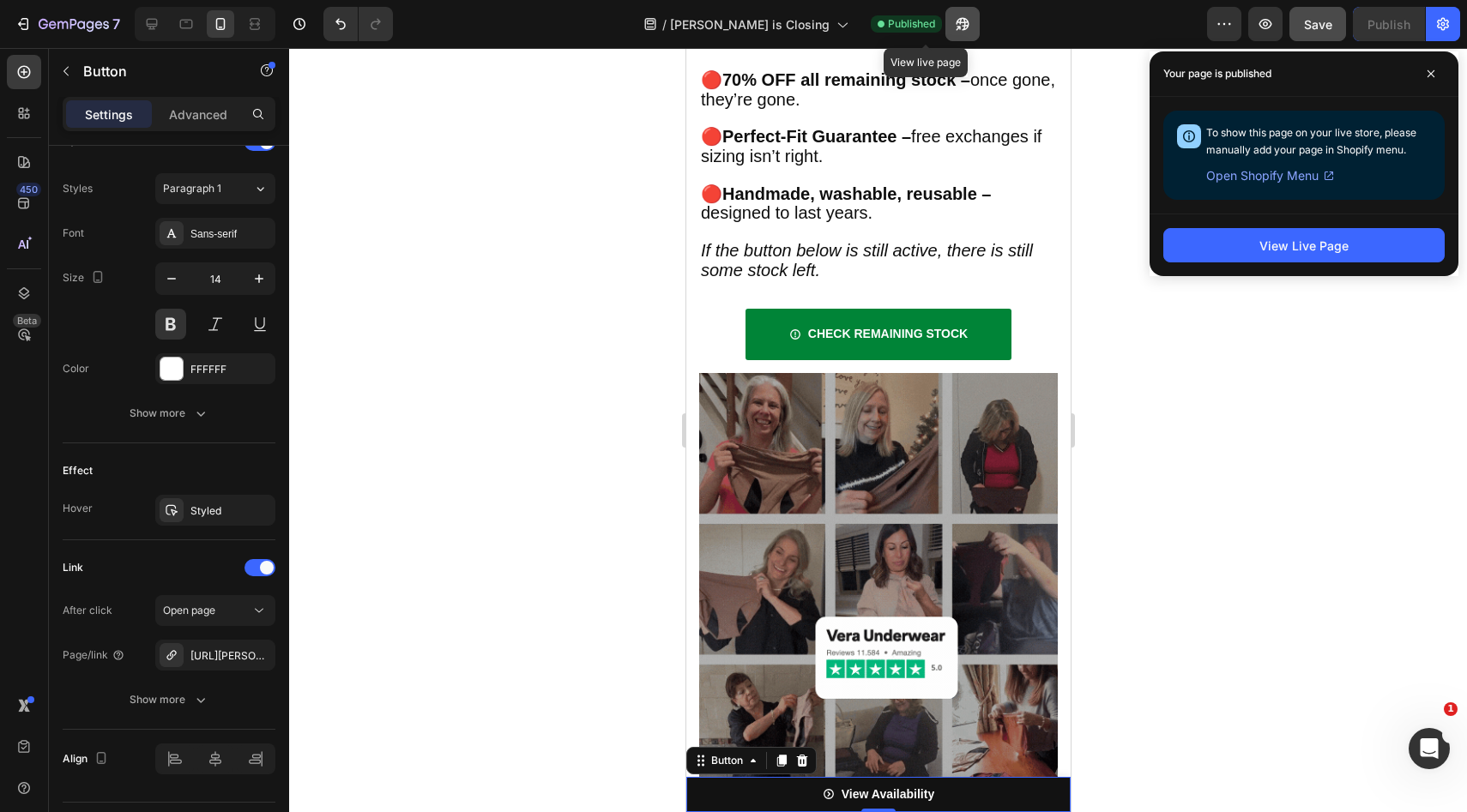
click at [954, 15] on icon "button" at bounding box center [962, 23] width 17 height 17
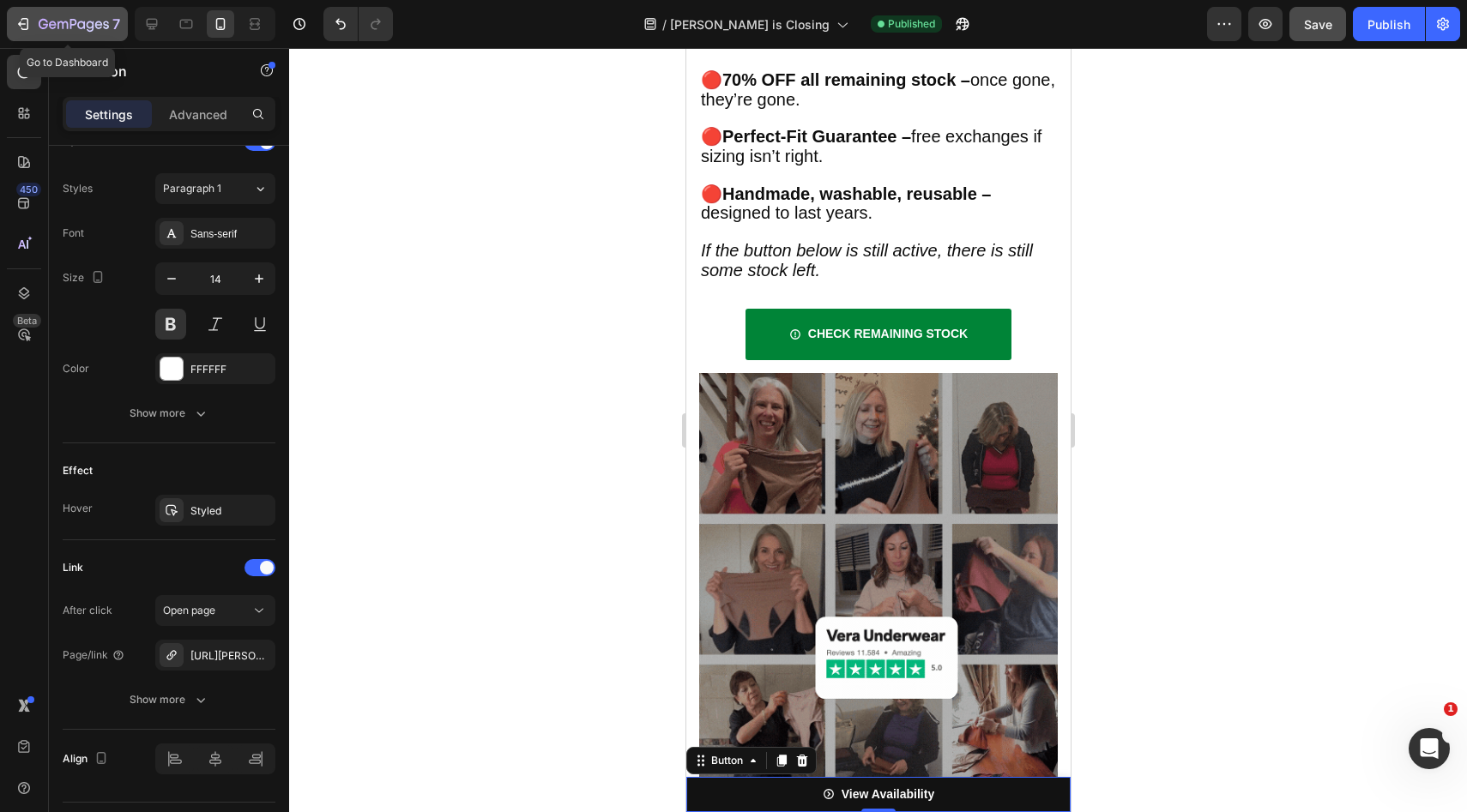
click at [105, 30] on icon "button" at bounding box center [73, 25] width 71 height 14
